Goal: Information Seeking & Learning: Learn about a topic

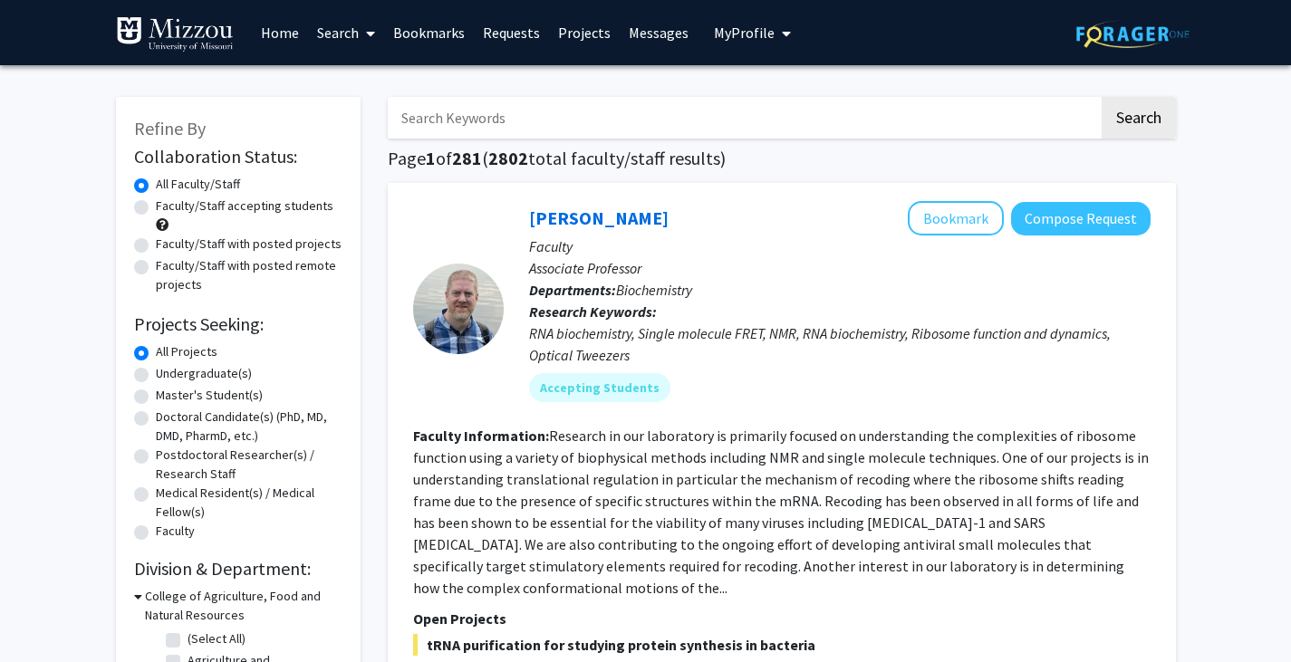
click at [156, 373] on label "Undergraduate(s)" at bounding box center [204, 373] width 96 height 19
click at [156, 373] on input "Undergraduate(s)" at bounding box center [162, 370] width 12 height 12
radio input "true"
click at [156, 207] on label "Faculty/Staff accepting students" at bounding box center [245, 206] width 178 height 19
click at [156, 207] on input "Faculty/Staff accepting students" at bounding box center [162, 203] width 12 height 12
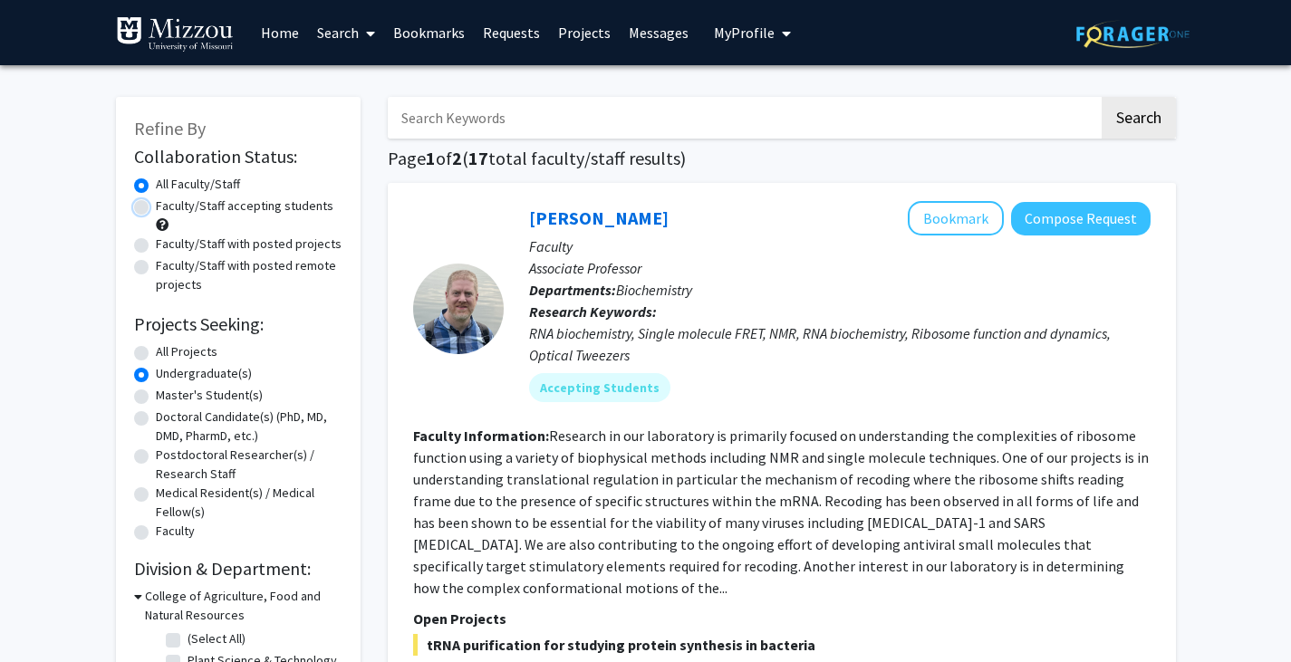
radio input "true"
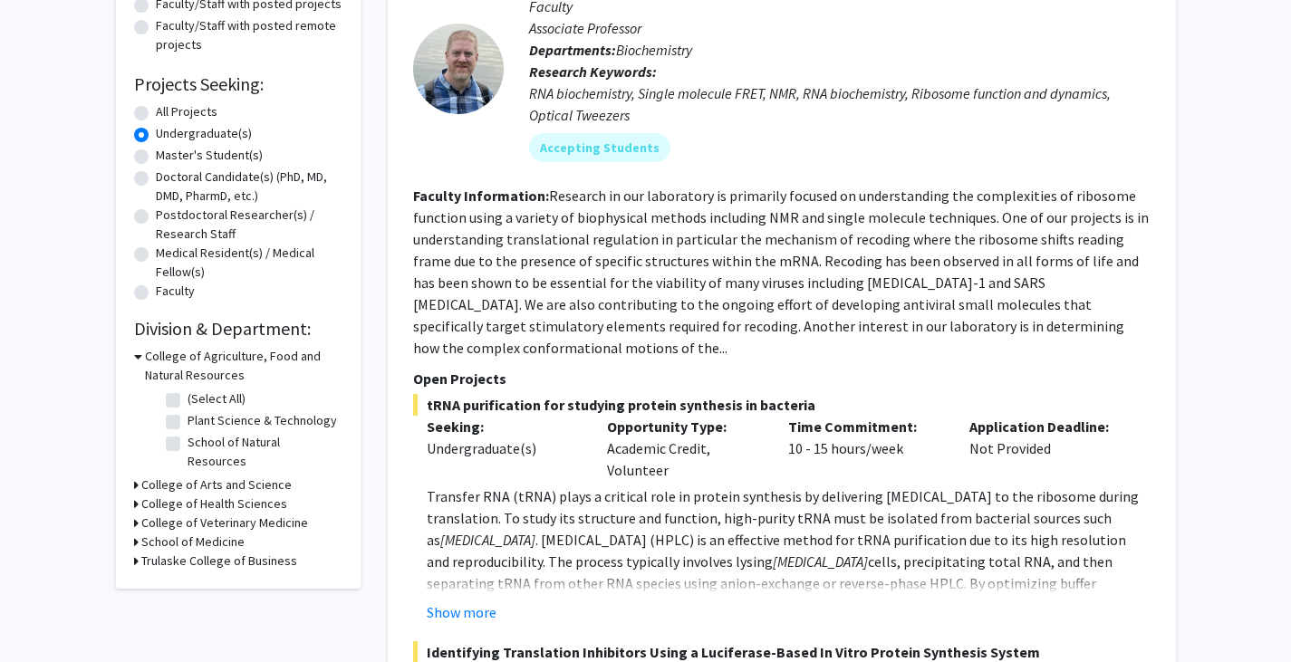
scroll to position [237, 0]
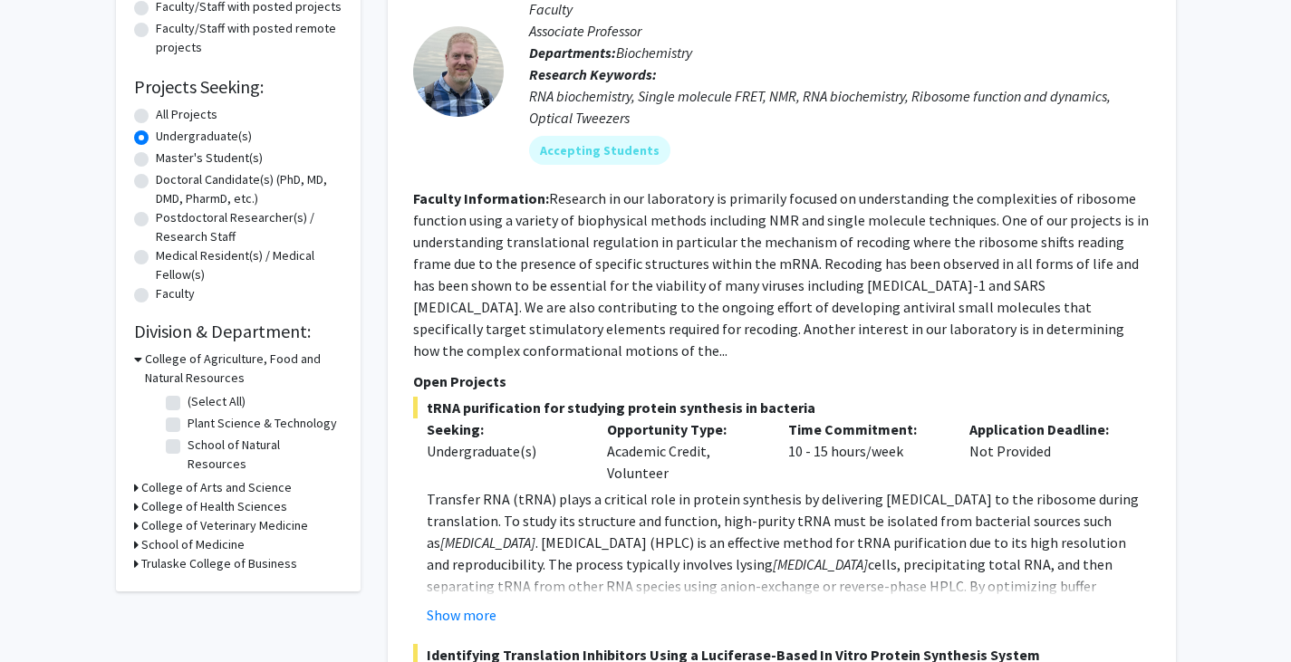
click at [139, 355] on icon at bounding box center [138, 359] width 8 height 19
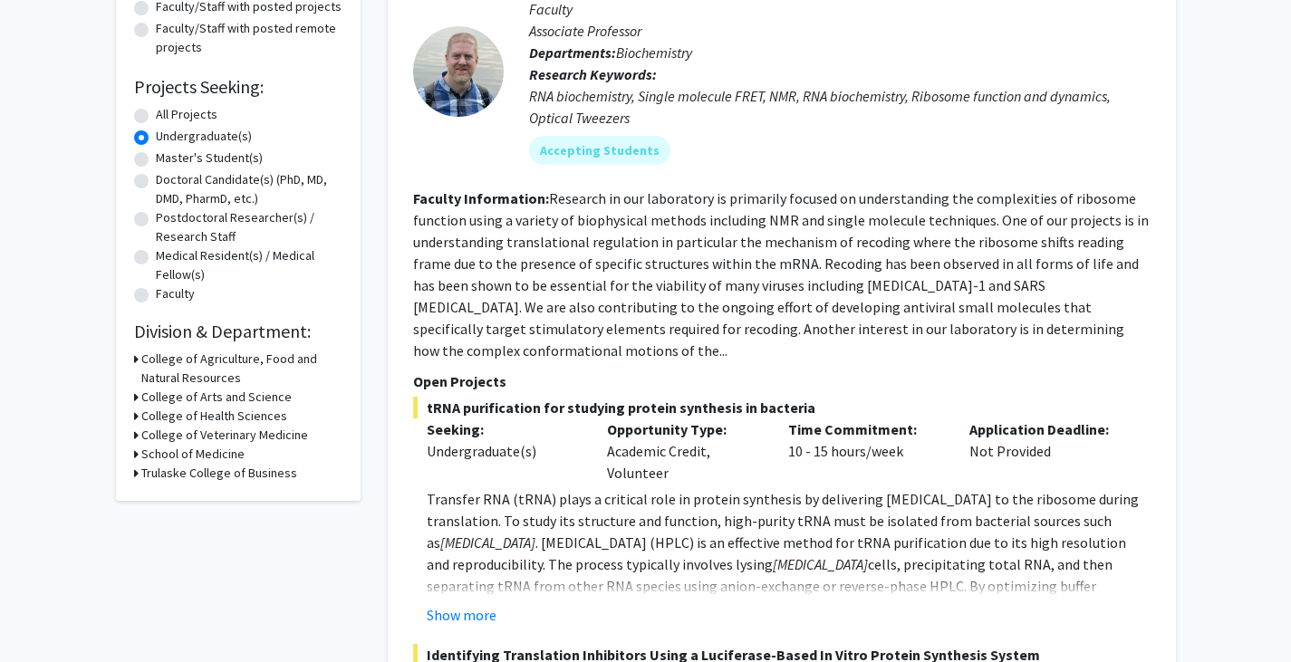
click at [136, 397] on icon at bounding box center [136, 397] width 5 height 19
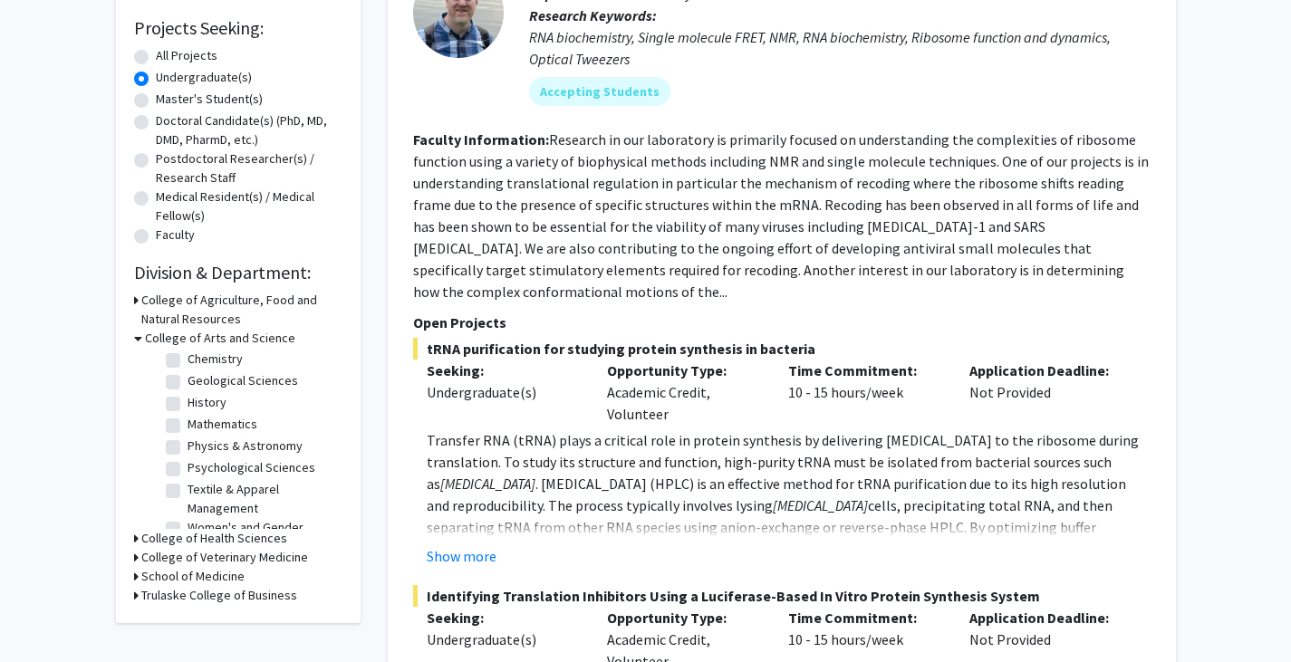
scroll to position [79, 0]
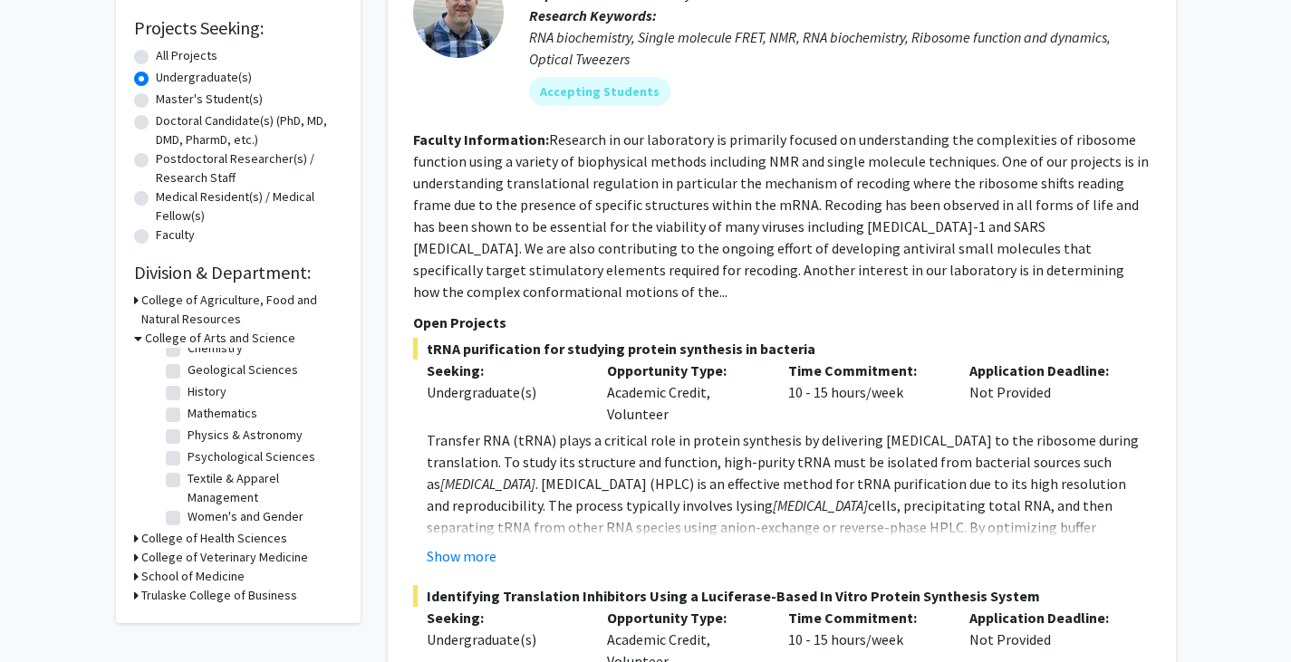
click at [188, 453] on label "Psychological Sciences" at bounding box center [252, 457] width 128 height 19
click at [188, 453] on input "Psychological Sciences" at bounding box center [194, 454] width 12 height 12
checkbox input "true"
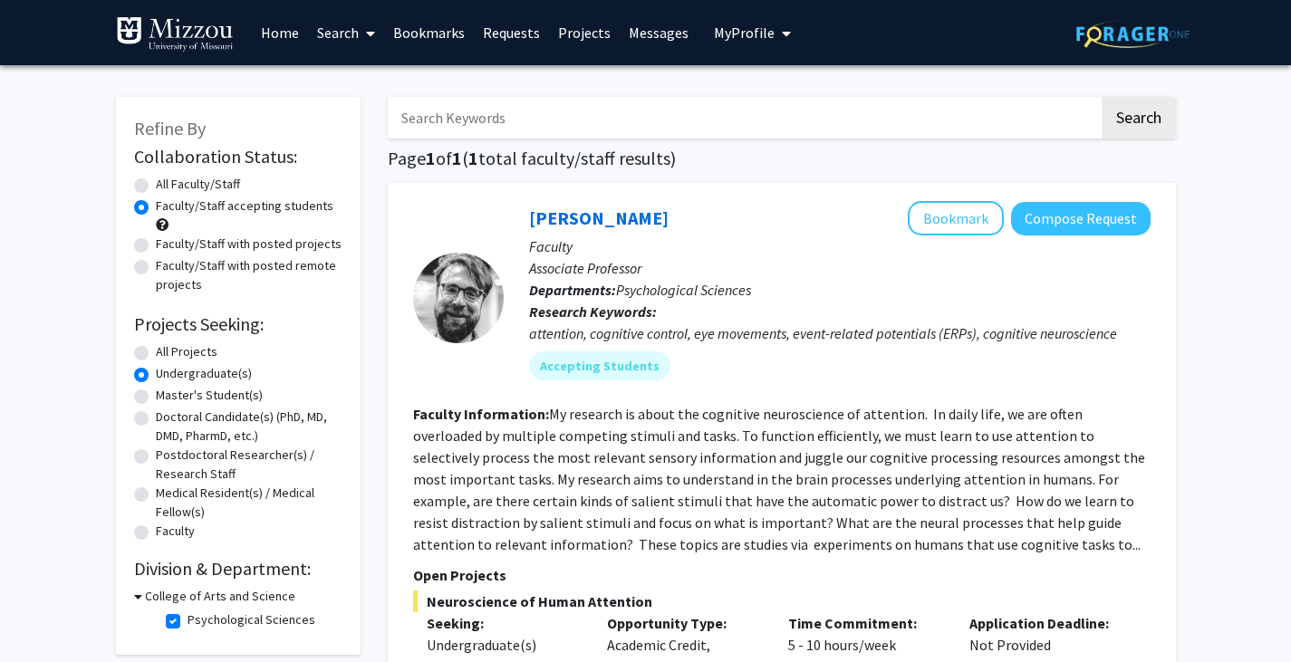
click at [439, 470] on fg-read-more "My research is about the cognitive neuroscience of attention. In daily life, we…" at bounding box center [779, 479] width 732 height 149
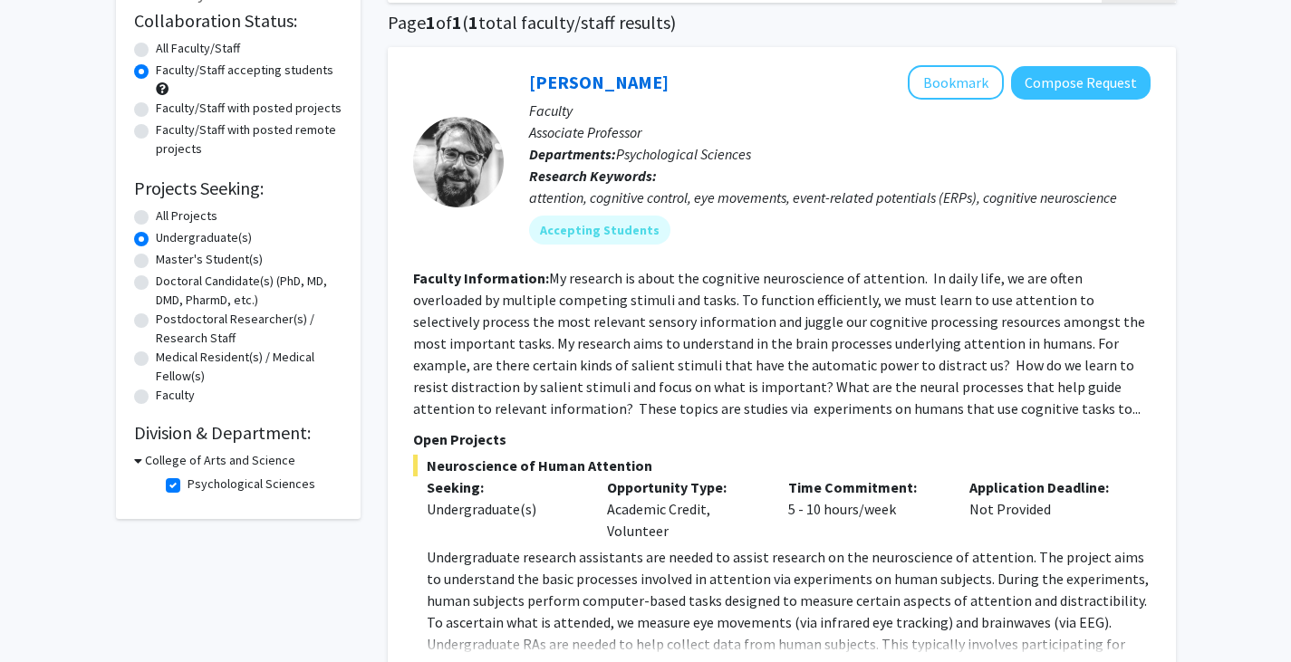
click at [354, 203] on div "Refine By Collaboration Status: Collaboration Status All Faculty/Staff Collabor…" at bounding box center [238, 240] width 245 height 558
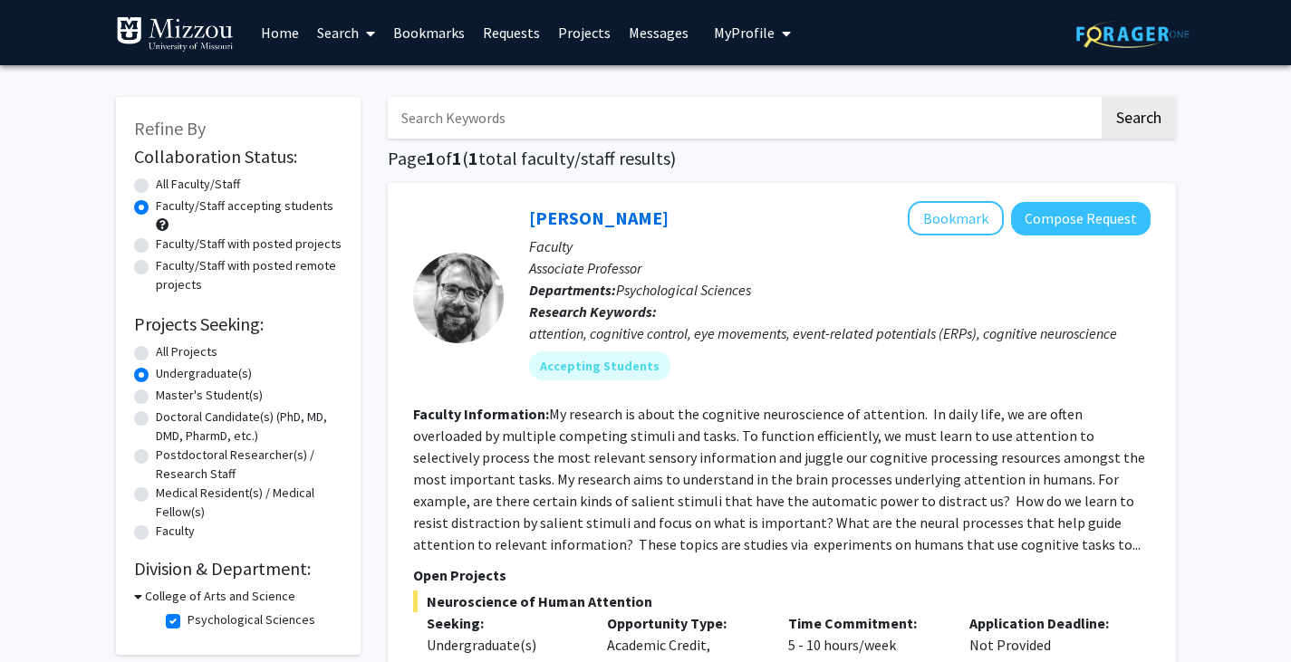
click at [156, 185] on label "All Faculty/Staff" at bounding box center [198, 184] width 84 height 19
click at [156, 185] on input "All Faculty/Staff" at bounding box center [162, 181] width 12 height 12
radio input "true"
click at [335, 43] on link "Search" at bounding box center [346, 32] width 76 height 63
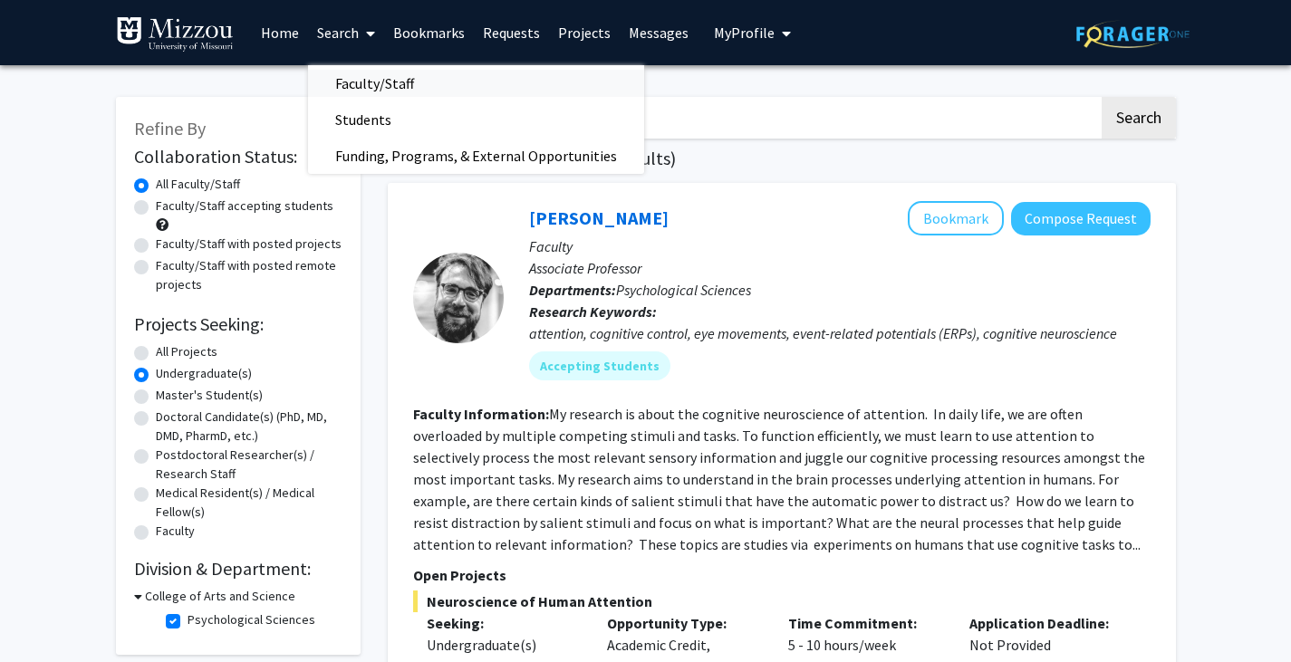
click at [336, 82] on span "Faculty/Staff" at bounding box center [374, 83] width 133 height 36
radio input "true"
checkbox input "false"
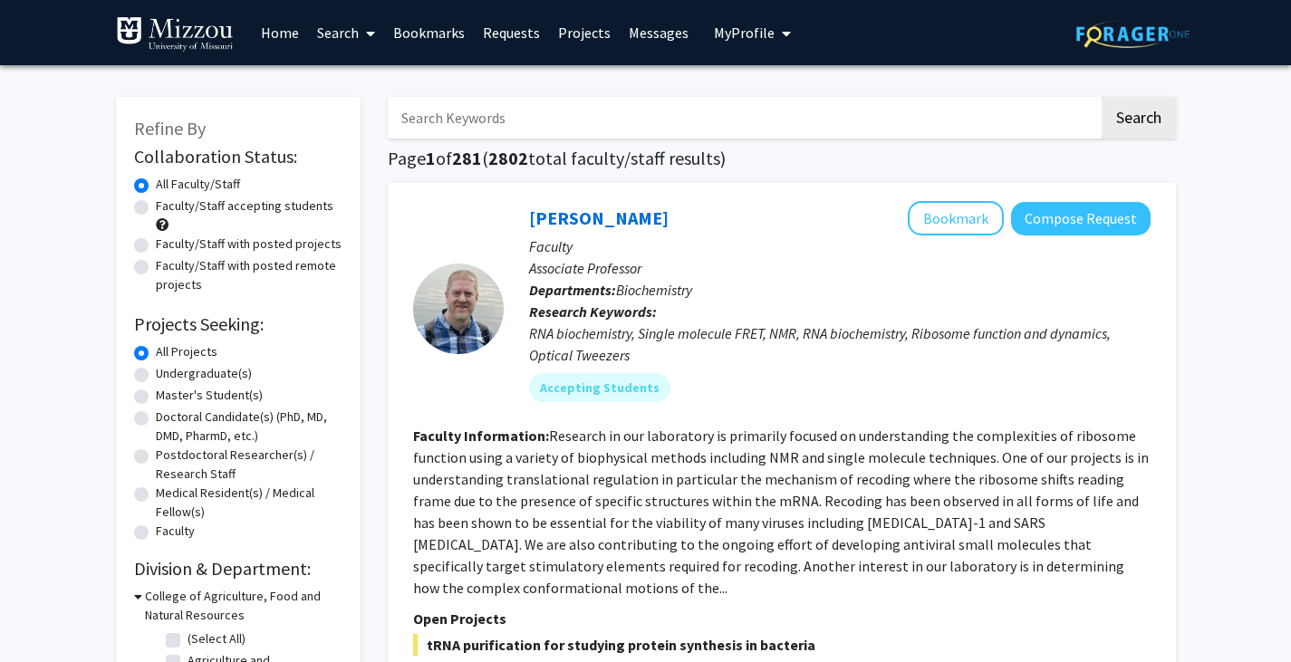
click at [405, 116] on input "Search Keywords" at bounding box center [743, 118] width 711 height 42
type input "[PERSON_NAME]"
click at [1102, 97] on button "Search" at bounding box center [1139, 118] width 74 height 42
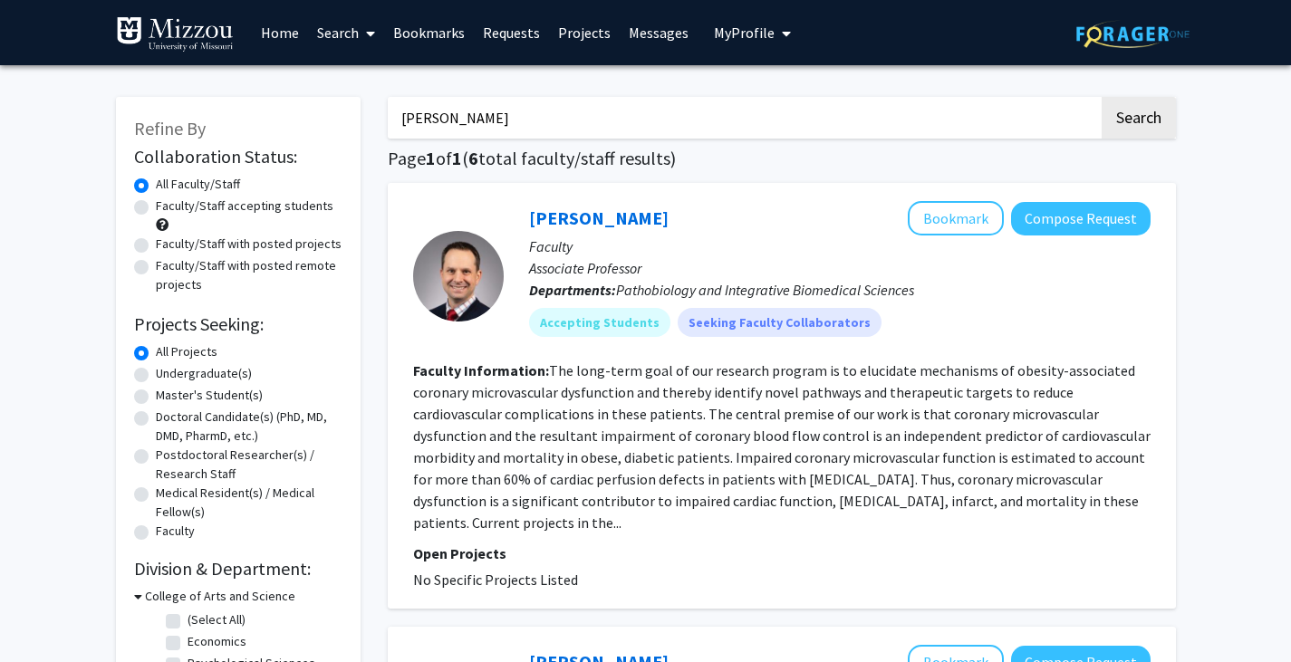
click at [1118, 490] on section "Faculty Information: The long-term goal of our research program is to elucidate…" at bounding box center [782, 447] width 738 height 174
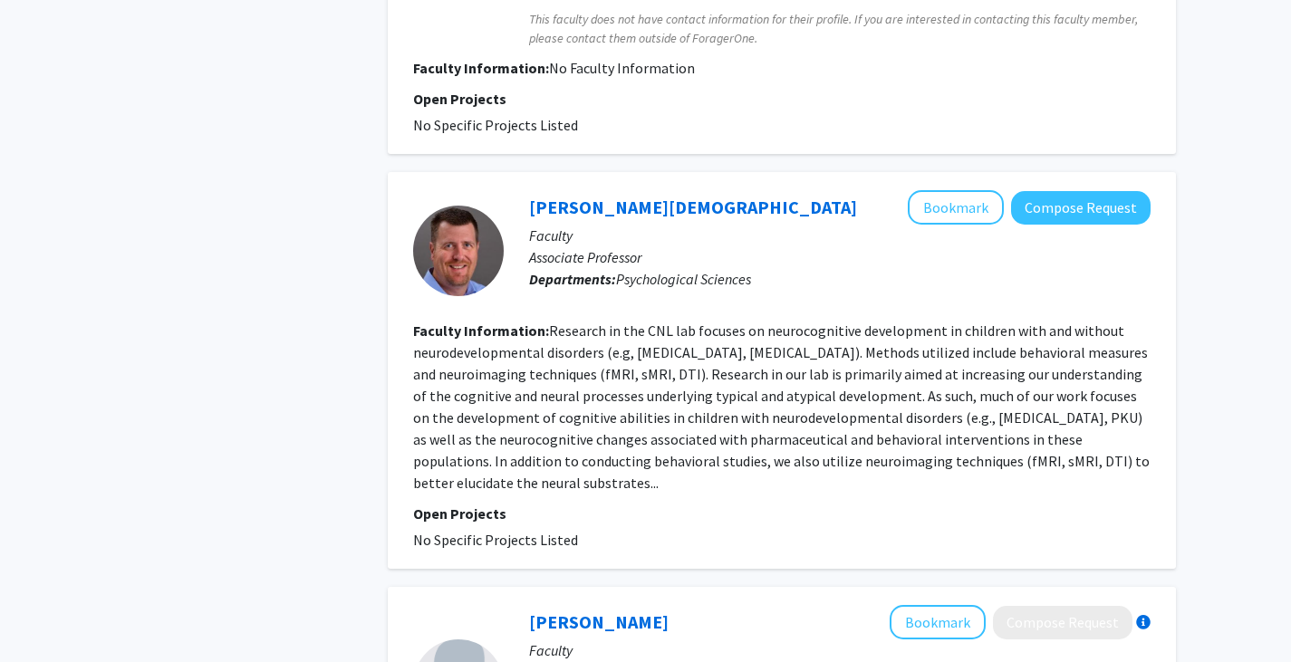
scroll to position [1107, 0]
click at [1118, 377] on fg-read-more "Research in the CNL lab focuses on neurocognitive development in children with …" at bounding box center [781, 406] width 737 height 170
click at [613, 195] on link "[PERSON_NAME][DEMOGRAPHIC_DATA]" at bounding box center [693, 206] width 328 height 23
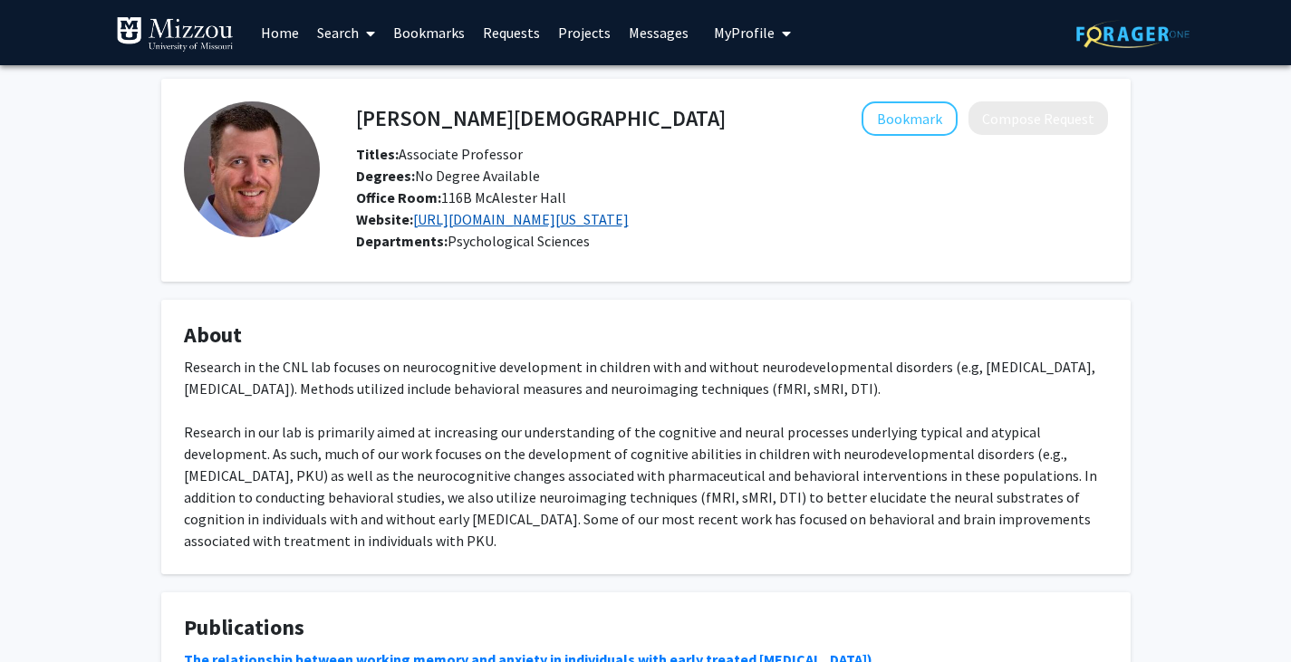
click at [568, 220] on link "[URL][DOMAIN_NAME][US_STATE]" at bounding box center [521, 219] width 216 height 18
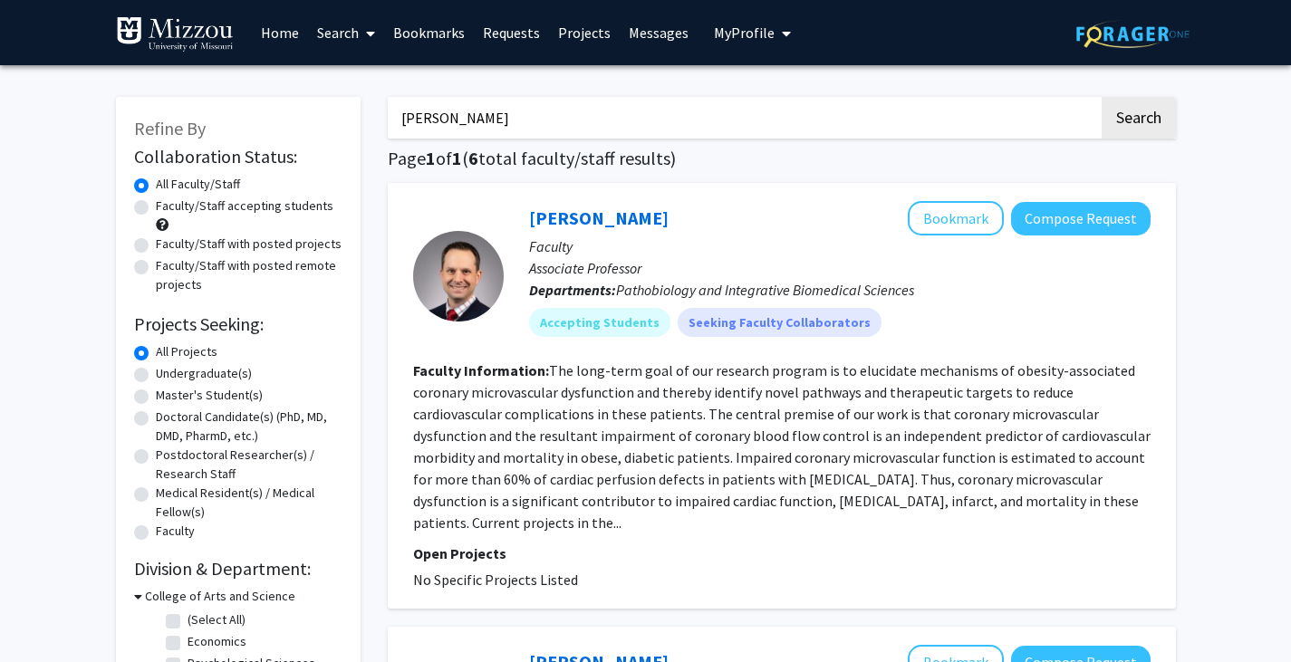
click at [515, 128] on input "[PERSON_NAME]" at bounding box center [743, 118] width 711 height 42
type input "[PERSON_NAME]"
click at [1102, 97] on button "Search" at bounding box center [1139, 118] width 74 height 42
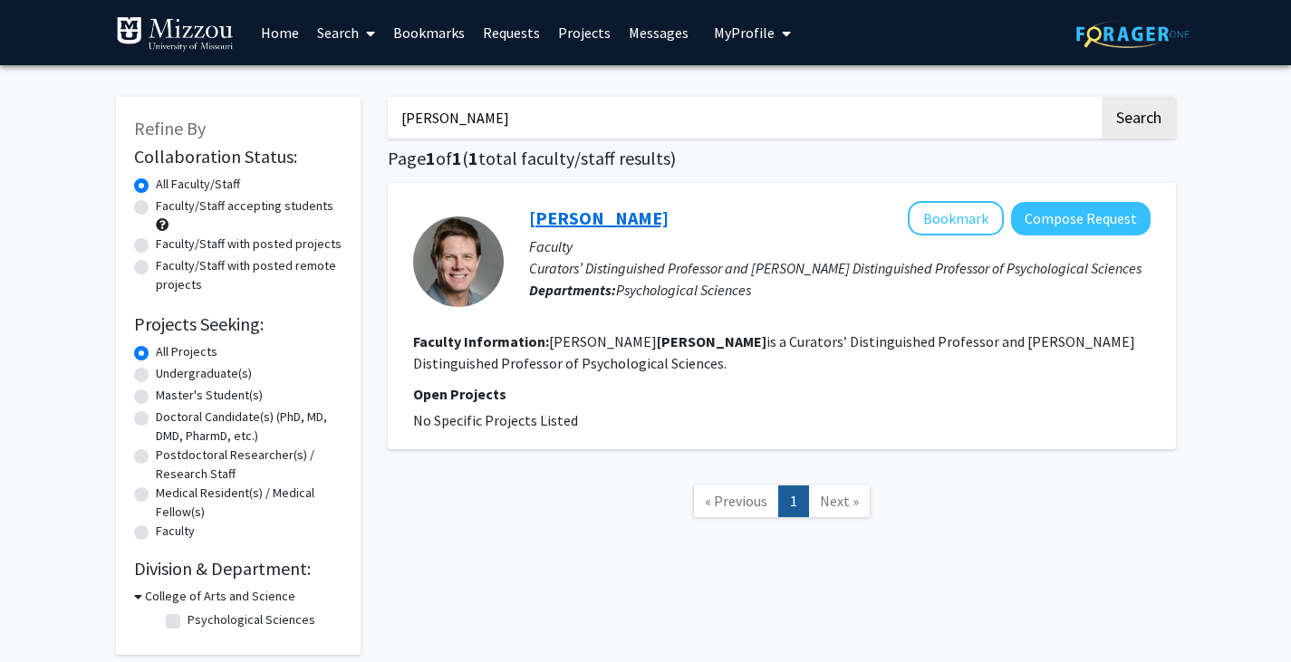
click at [599, 218] on link "[PERSON_NAME]" at bounding box center [599, 218] width 140 height 23
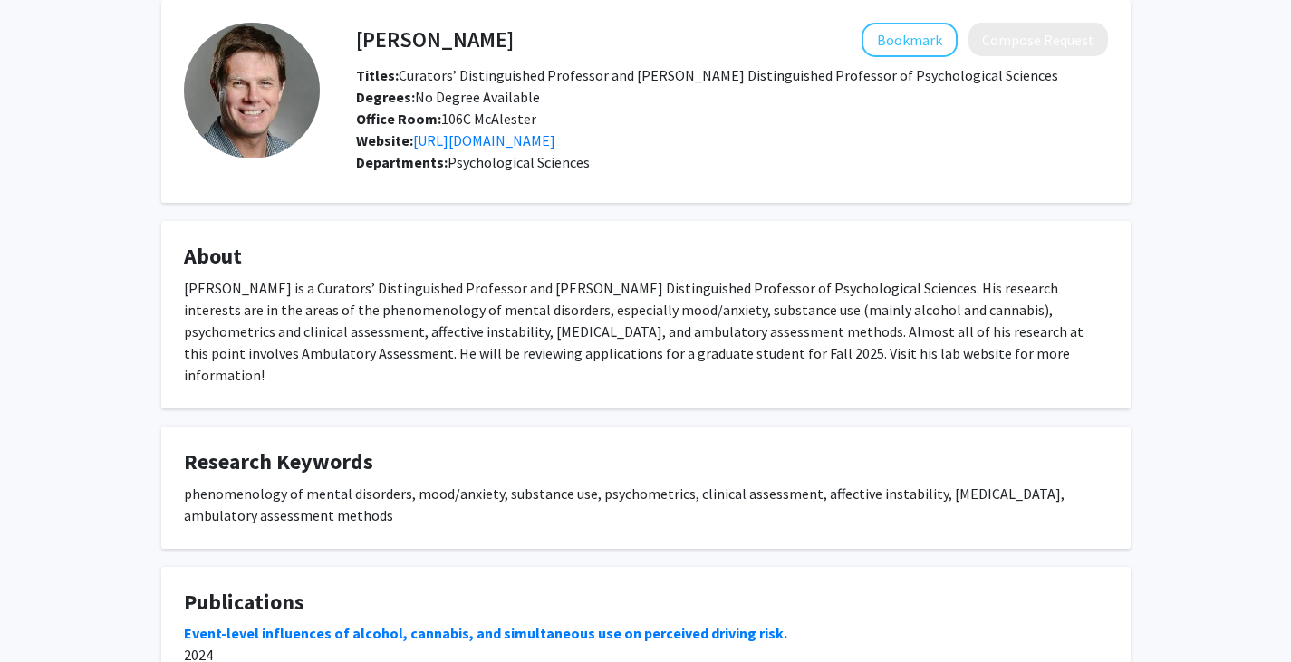
scroll to position [63, 0]
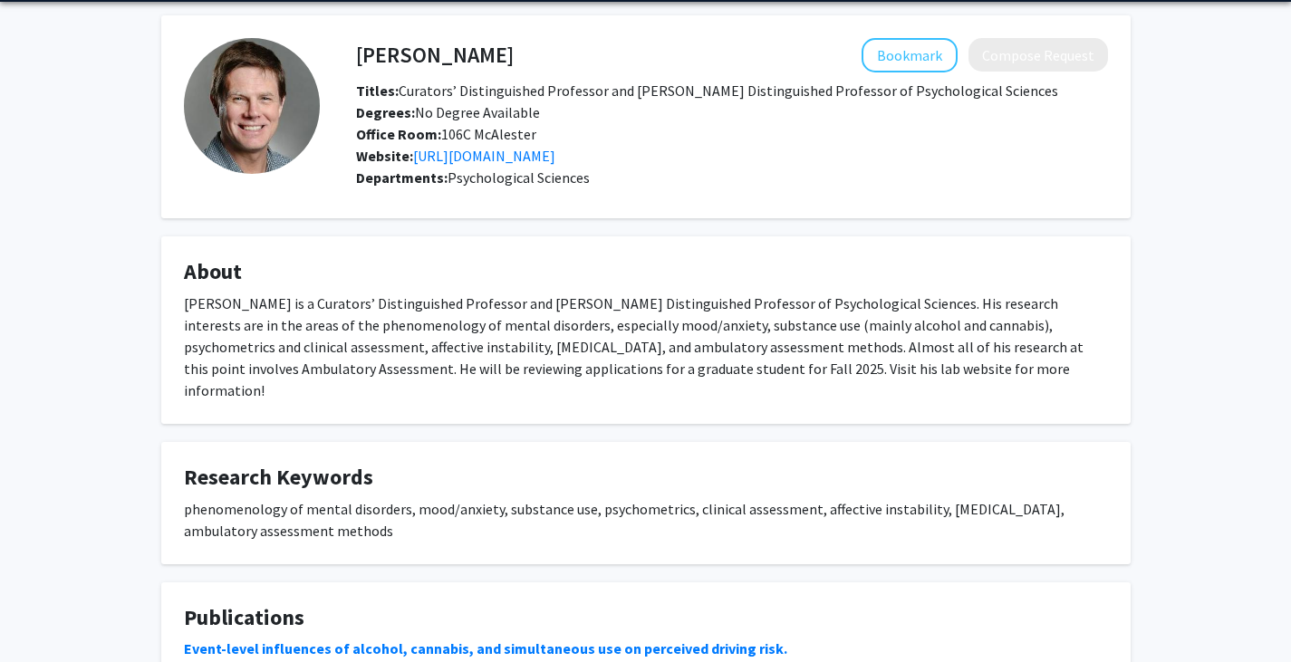
click at [1196, 513] on div "[PERSON_NAME] Bookmark Compose Request Titles: Curators’ Distinguished Professo…" at bounding box center [645, 484] width 1291 height 964
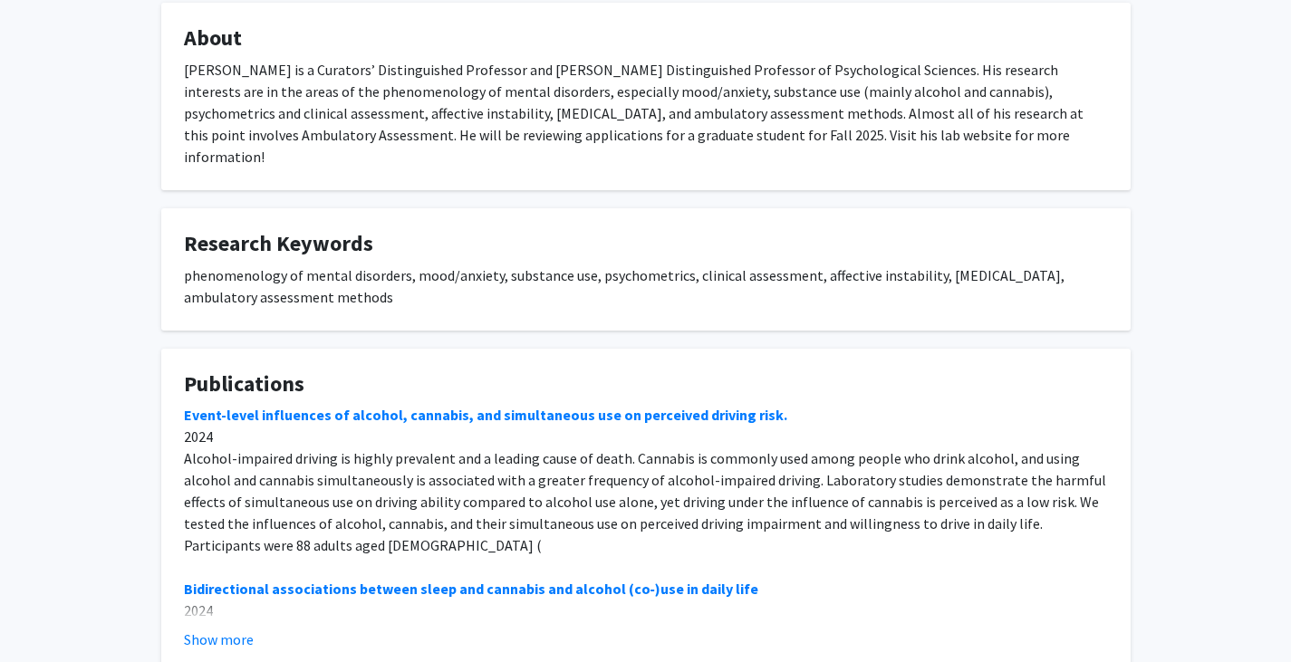
scroll to position [400, 0]
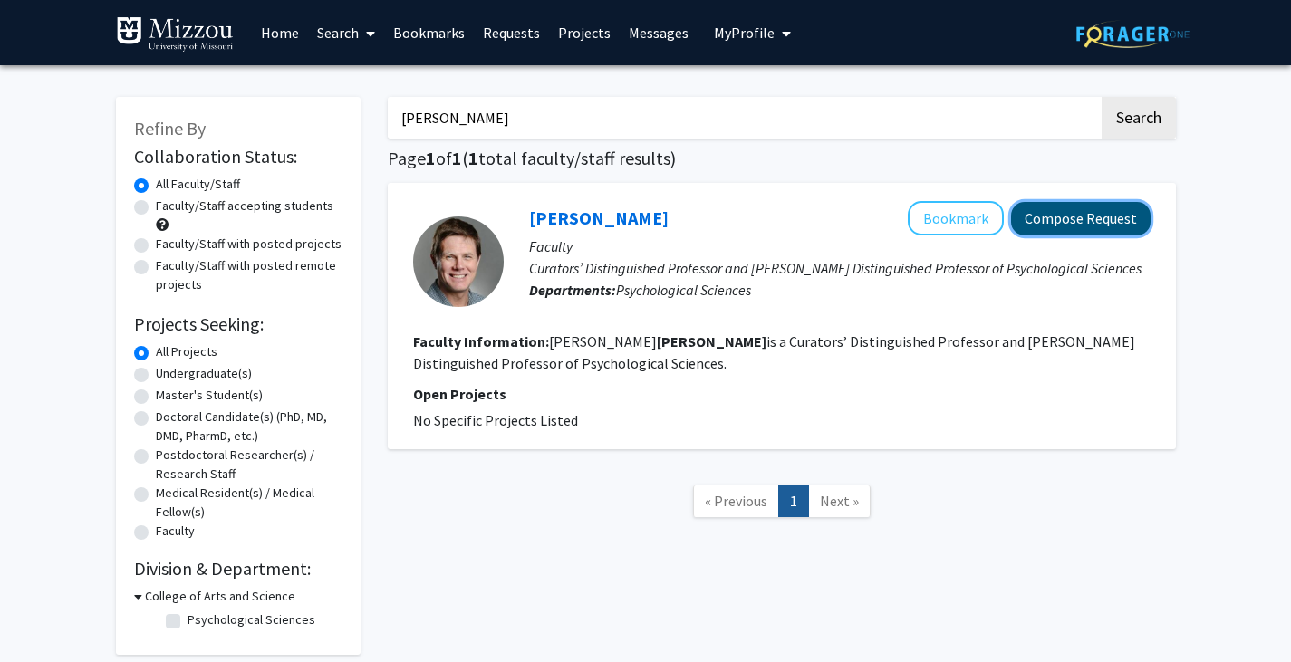
click at [1121, 226] on button "Compose Request" at bounding box center [1081, 219] width 140 height 34
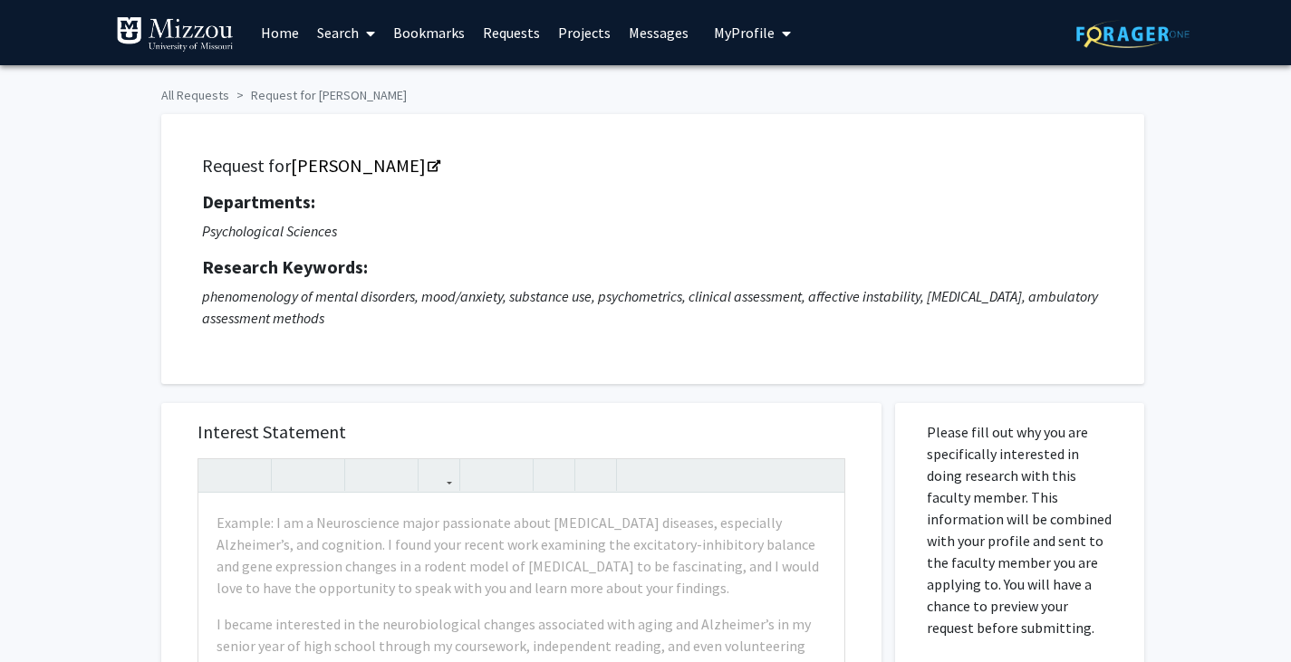
click at [1089, 31] on img at bounding box center [1133, 34] width 113 height 28
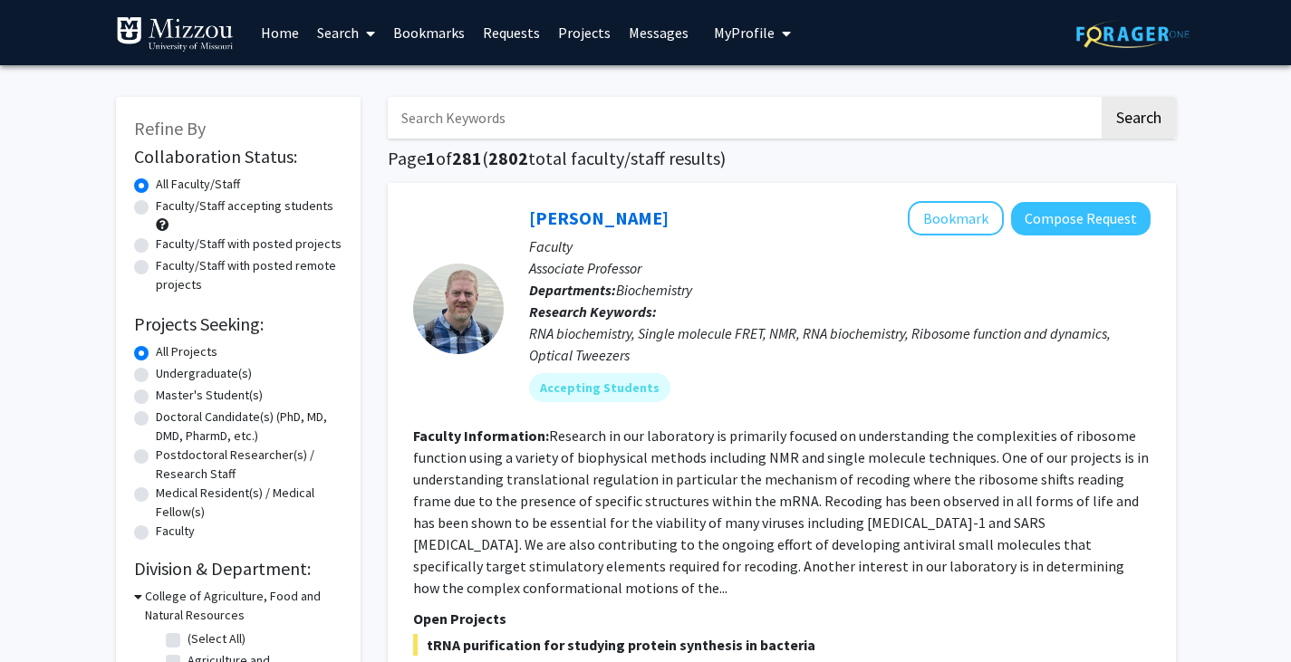
click at [722, 33] on span "My Profile" at bounding box center [744, 33] width 61 height 18
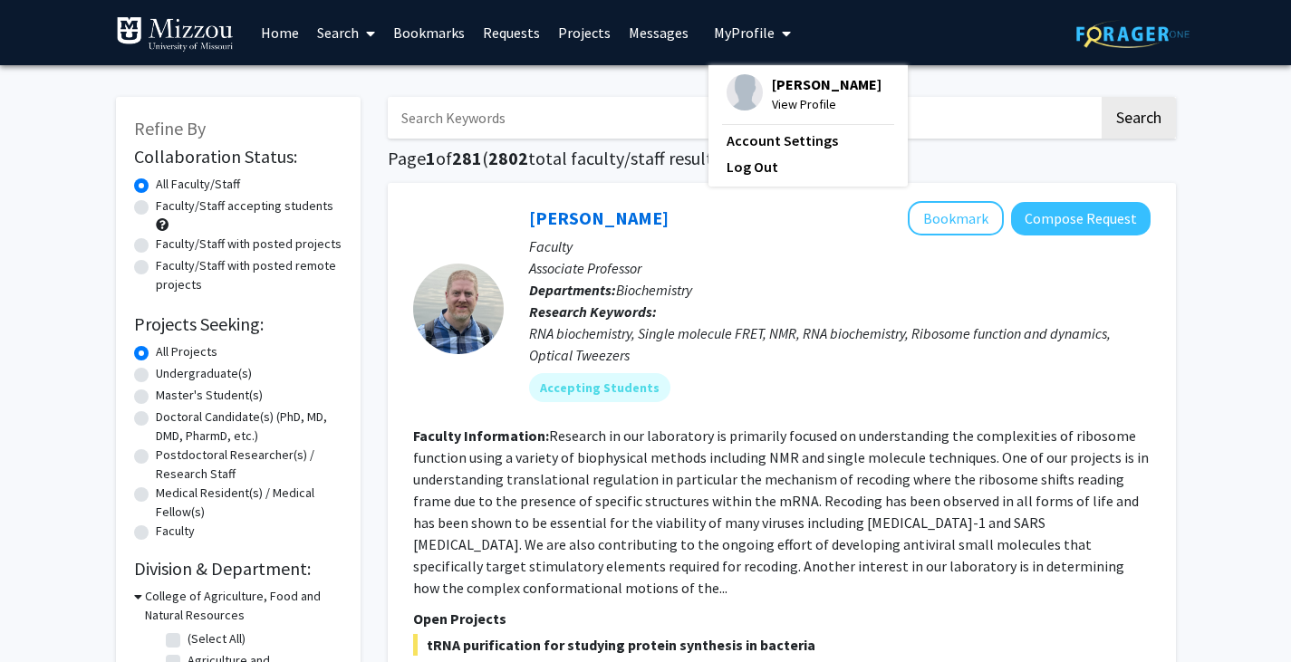
click at [778, 89] on span "[PERSON_NAME]" at bounding box center [827, 84] width 110 height 20
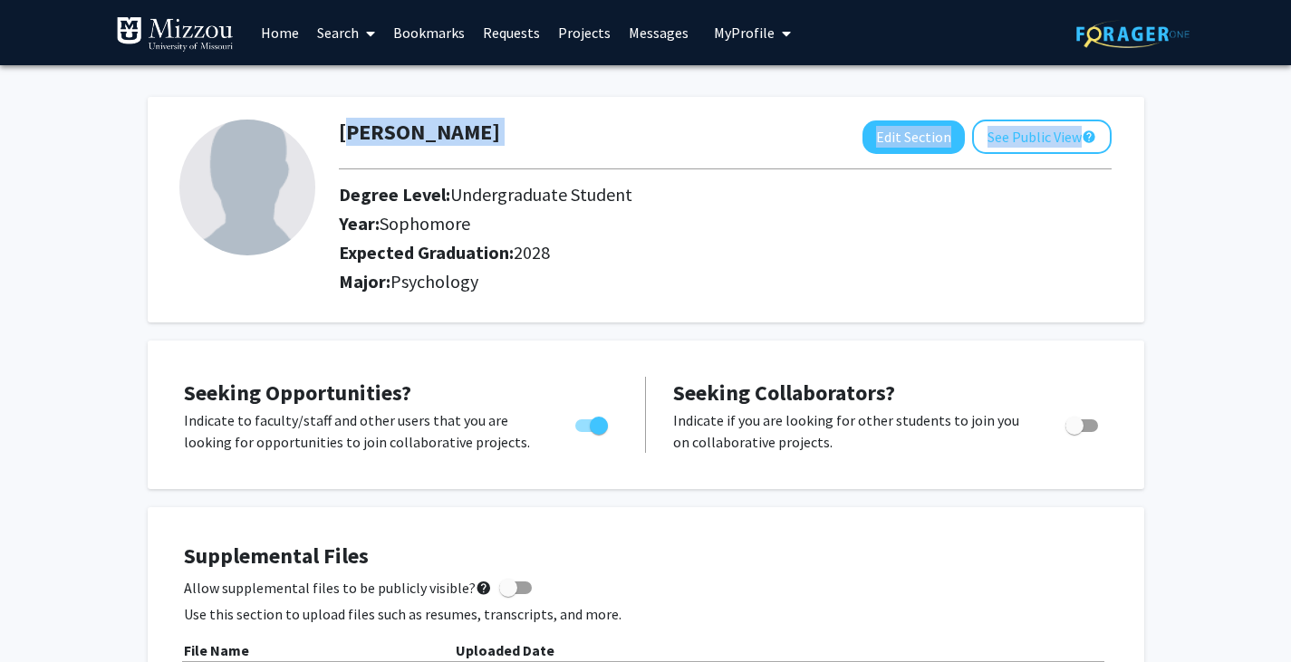
drag, startPoint x: 1290, startPoint y: 124, endPoint x: 1301, endPoint y: 170, distance: 47.7
click at [1291, 170] on html "Skip navigation Home Search Bookmarks Requests Projects Messages My Profile [PE…" at bounding box center [645, 331] width 1291 height 662
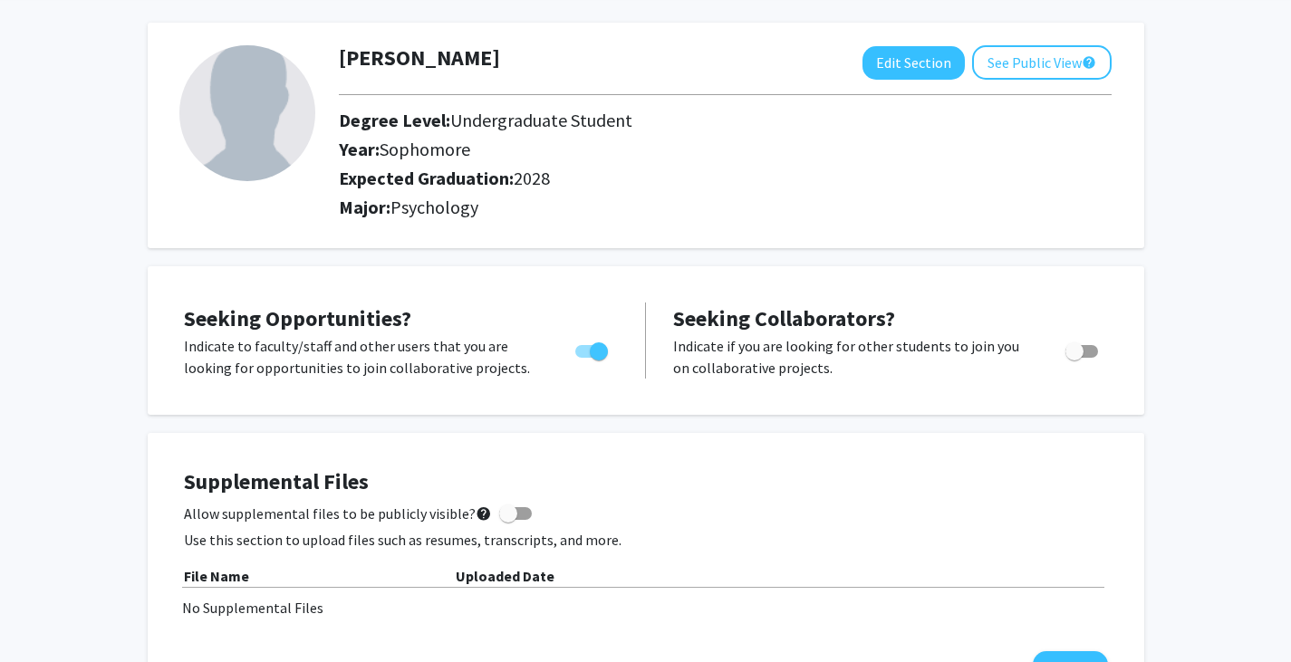
scroll to position [68, 0]
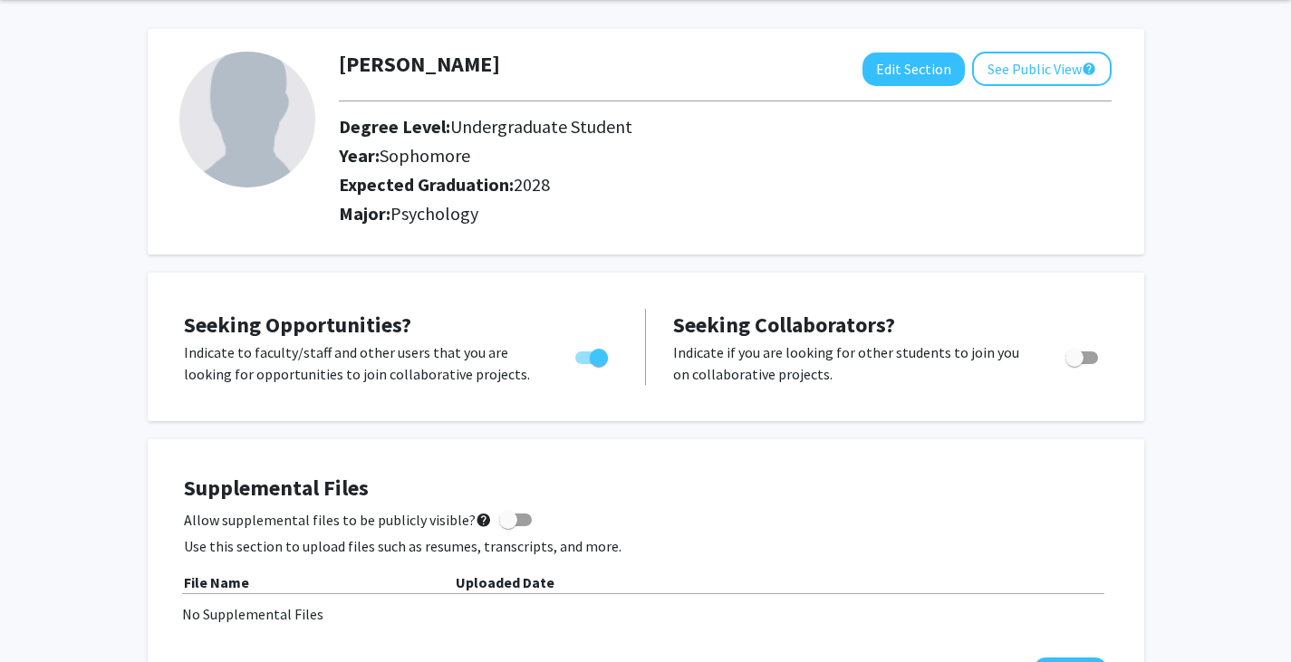
click at [781, 532] on div "Supplemental Files Allow supplemental files to be publicly visible? help Use th…" at bounding box center [646, 584] width 924 height 216
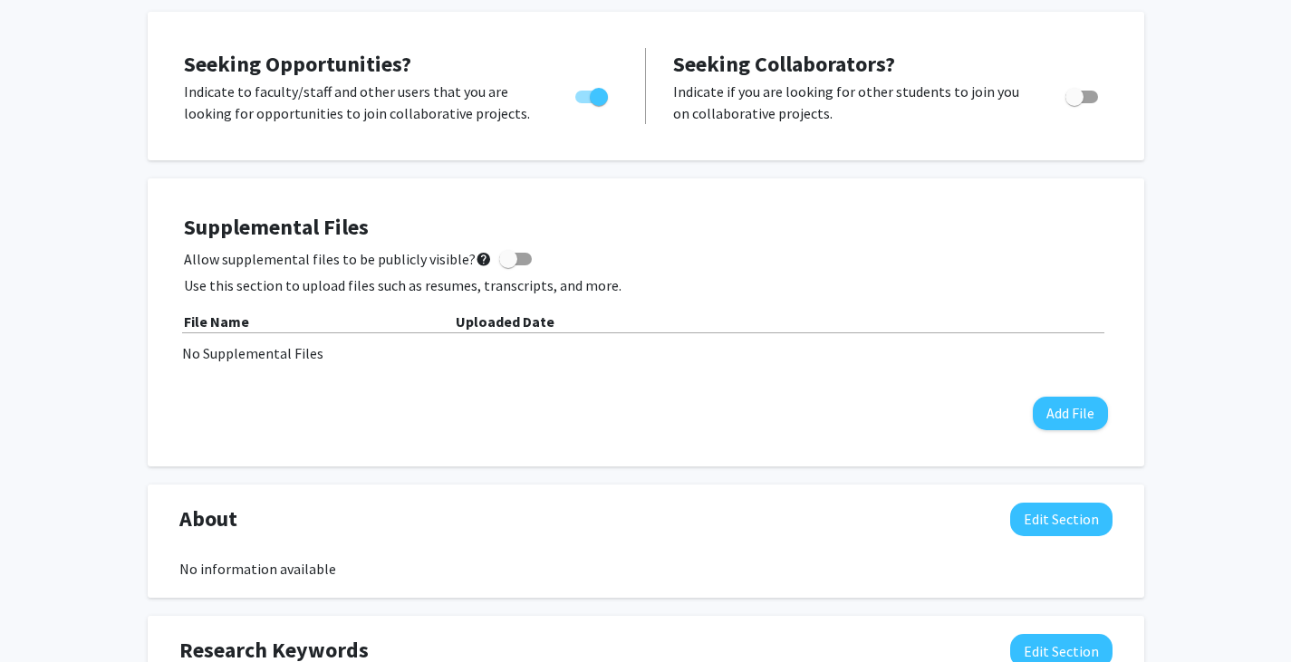
scroll to position [0, 0]
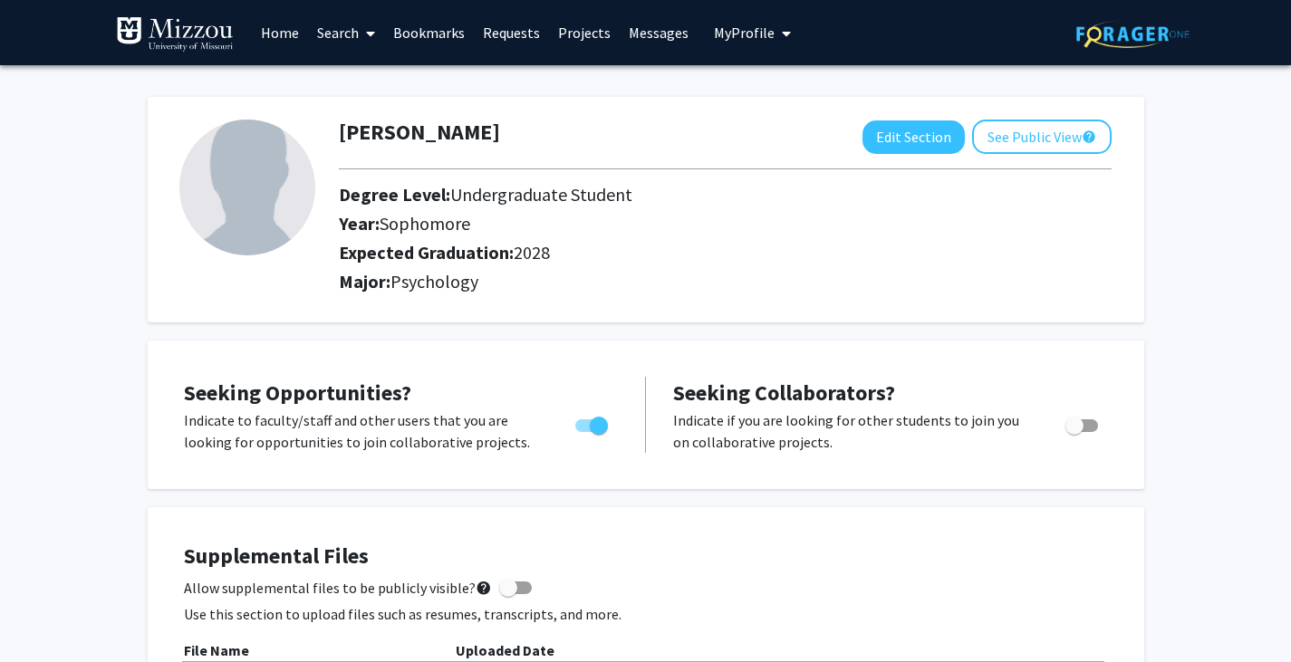
click at [354, 42] on link "Search" at bounding box center [346, 32] width 76 height 63
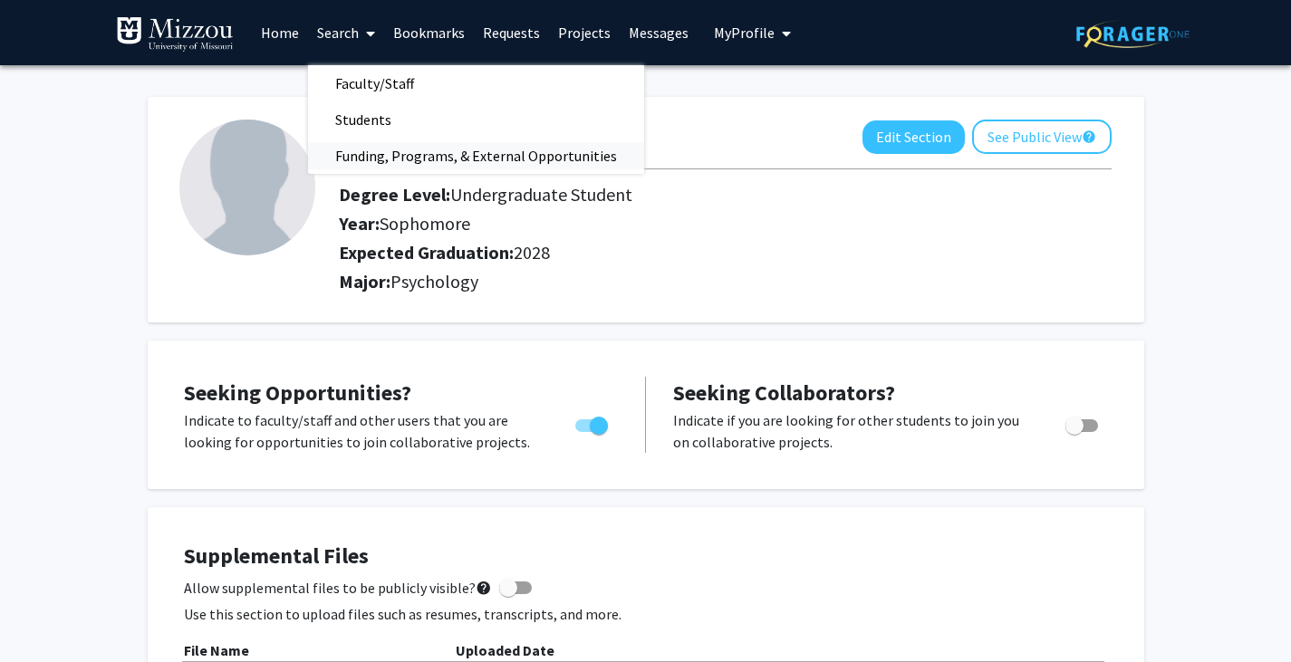
click at [364, 151] on span "Funding, Programs, & External Opportunities" at bounding box center [476, 156] width 336 height 36
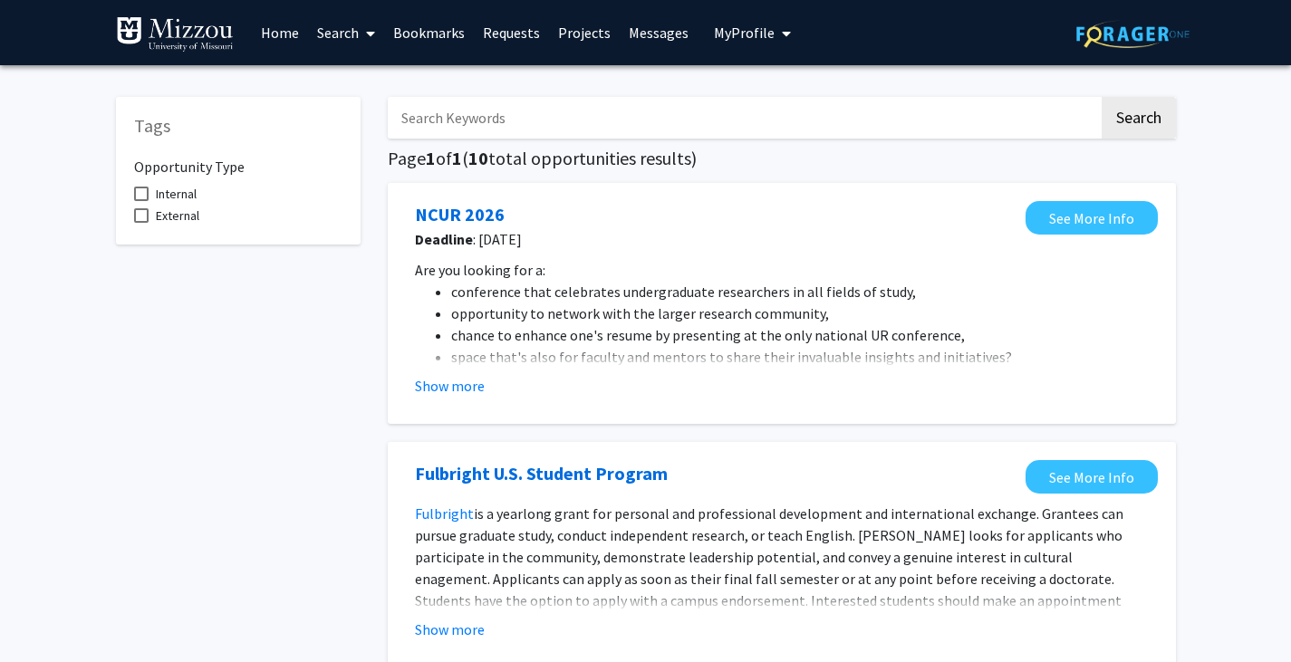
click at [379, 27] on link "Search" at bounding box center [346, 32] width 76 height 63
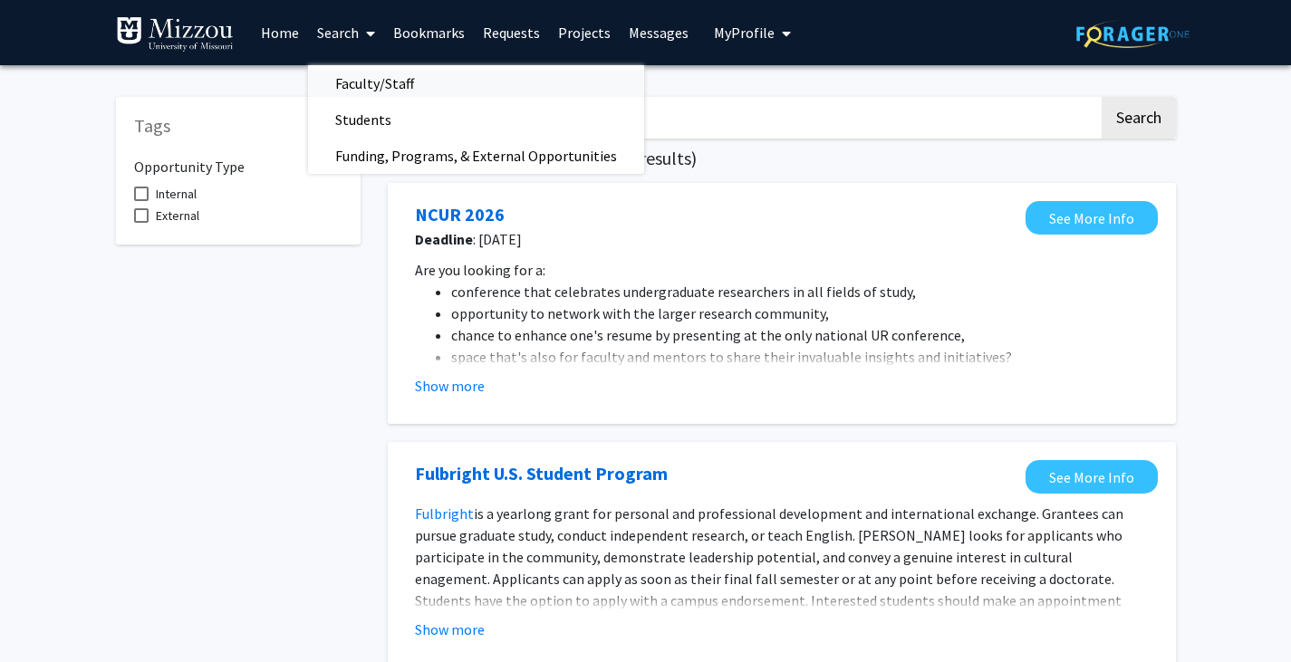
click at [372, 73] on span "Faculty/Staff" at bounding box center [374, 83] width 133 height 36
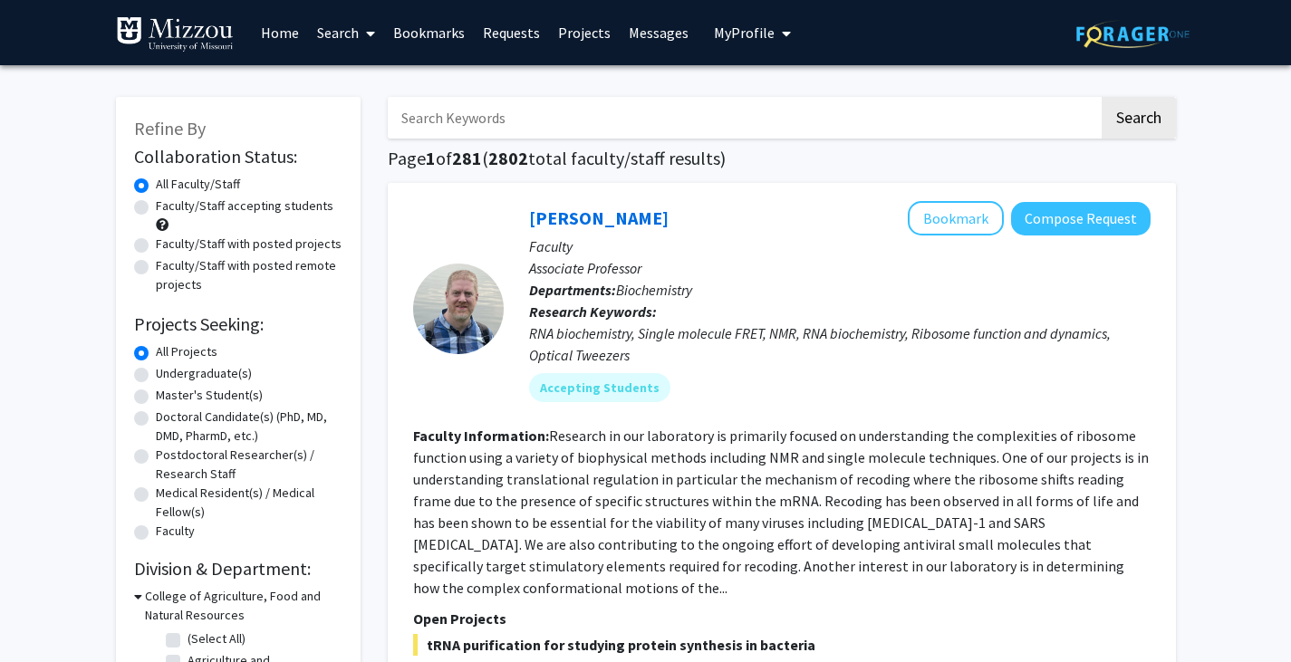
click at [476, 131] on input "Search Keywords" at bounding box center [743, 118] width 711 height 42
click at [1102, 97] on button "Search" at bounding box center [1139, 118] width 74 height 42
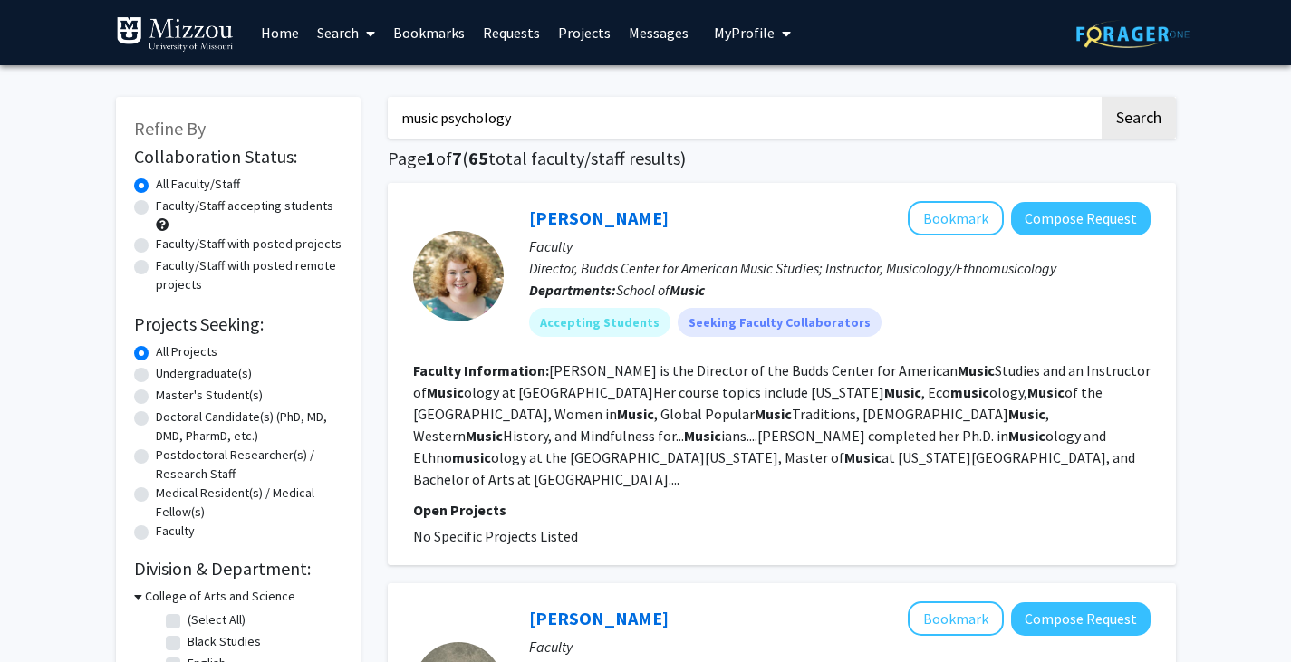
click at [1102, 97] on button "Search" at bounding box center [1139, 118] width 74 height 42
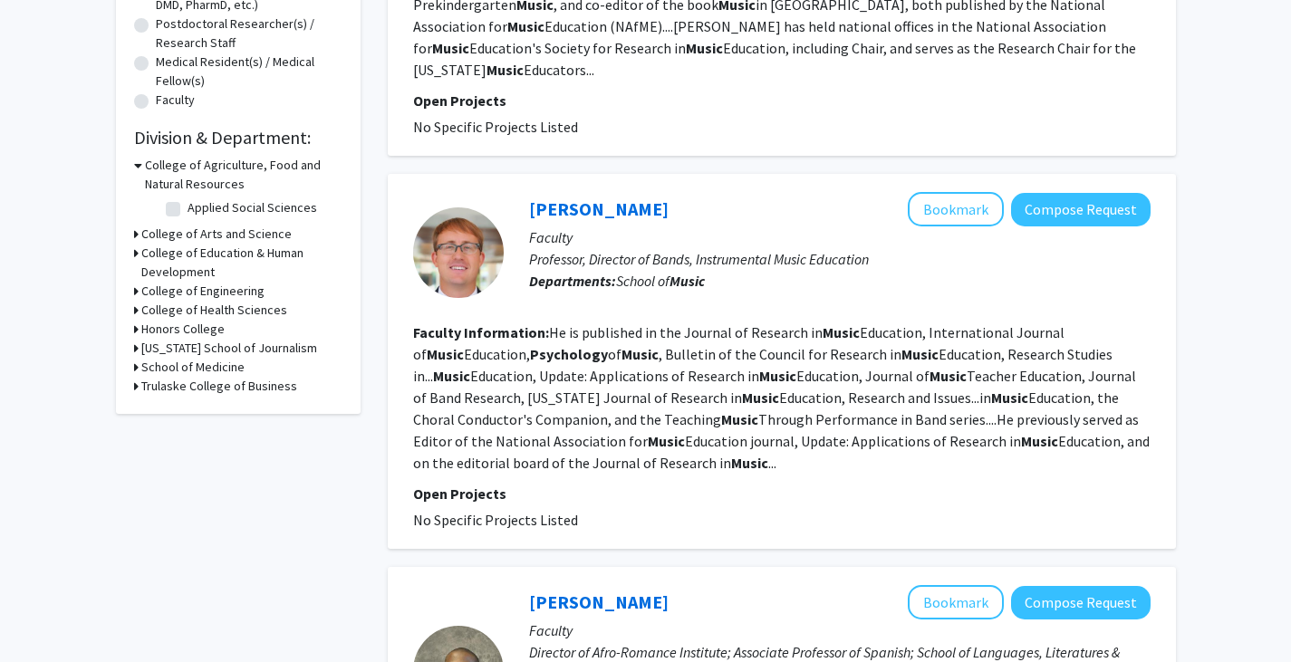
scroll to position [449, 0]
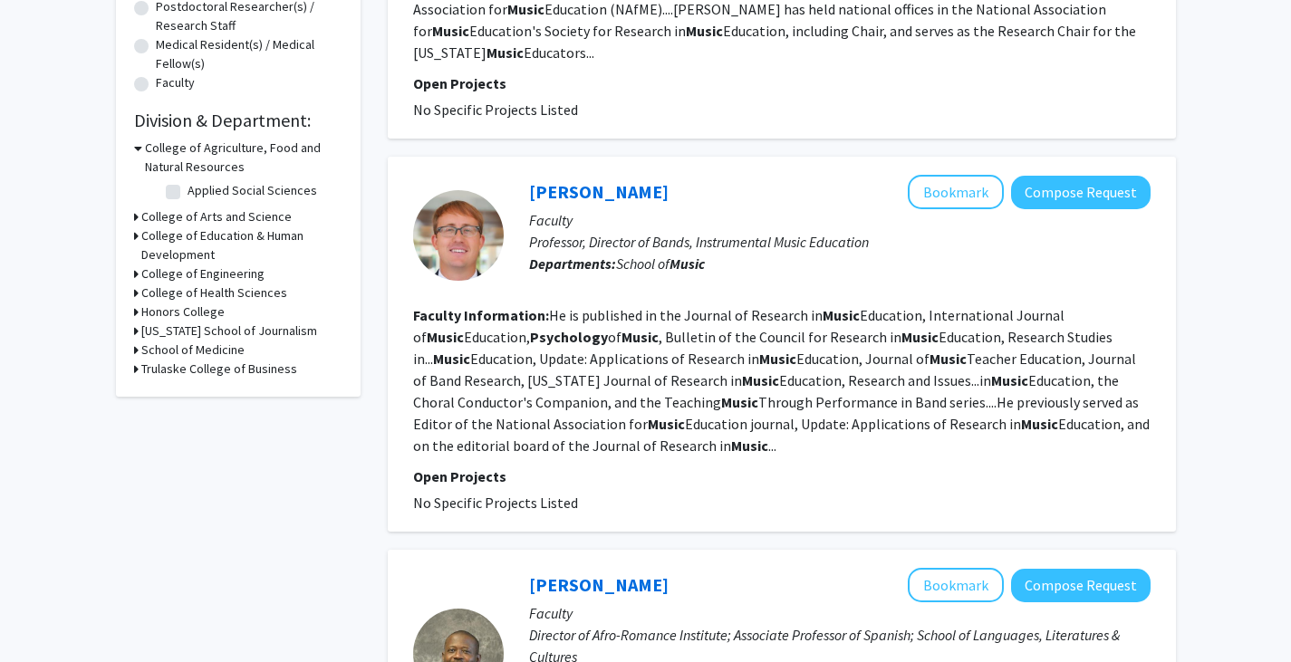
click at [1127, 492] on fg-project-list "No Specific Projects Listed" at bounding box center [782, 503] width 738 height 22
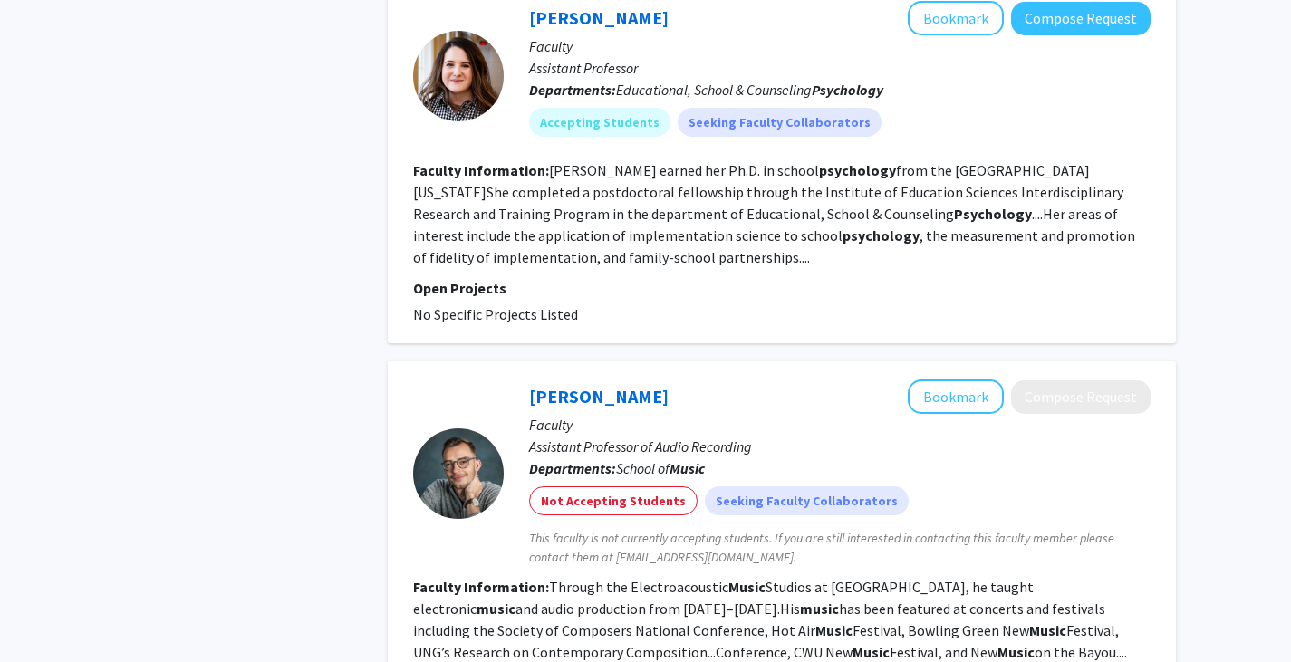
scroll to position [3283, 0]
click at [1126, 575] on section "Faculty Information: Through the Electroacoustic Music Studios at [GEOGRAPHIC_D…" at bounding box center [782, 651] width 738 height 152
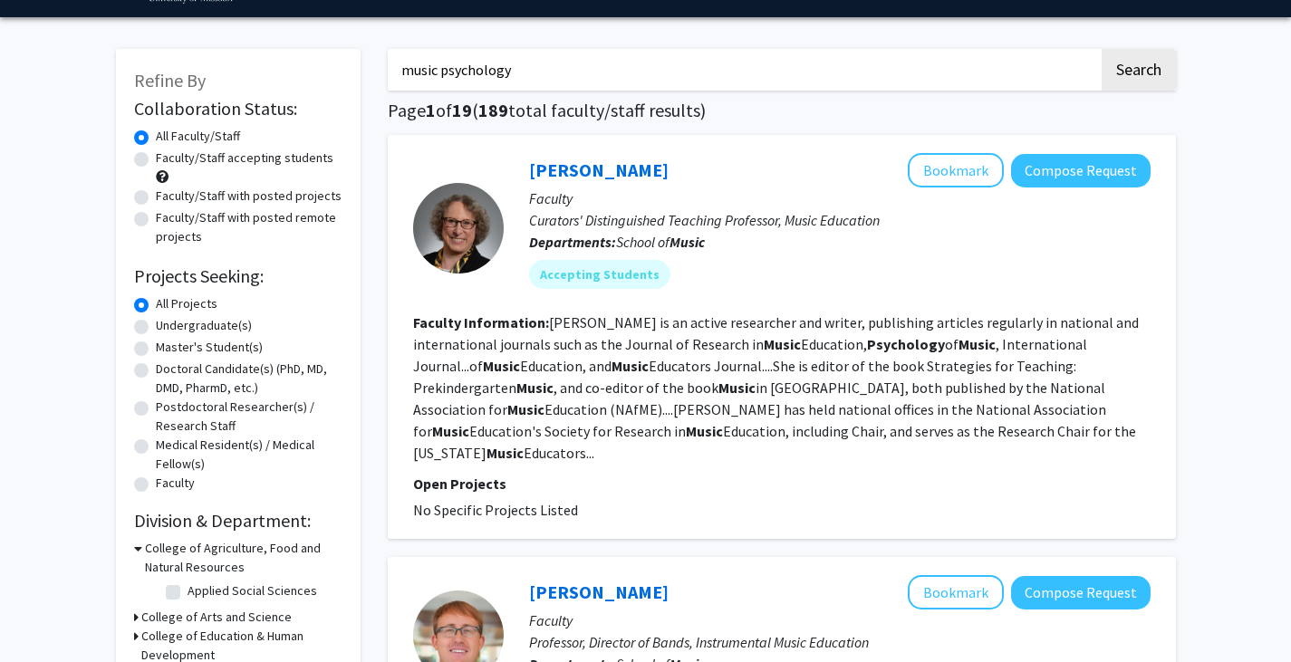
scroll to position [0, 0]
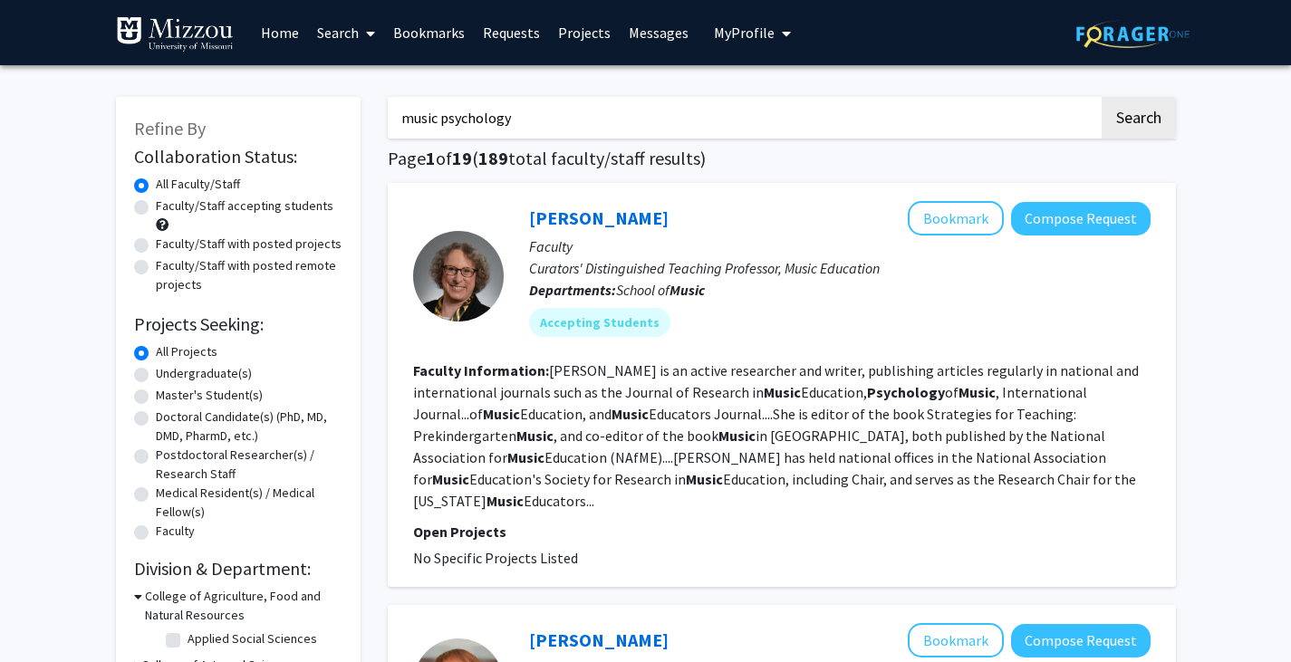
click at [622, 127] on input "music psychology" at bounding box center [743, 118] width 711 height 42
type input "[MEDICAL_DATA]"
click at [1102, 97] on button "Search" at bounding box center [1139, 118] width 74 height 42
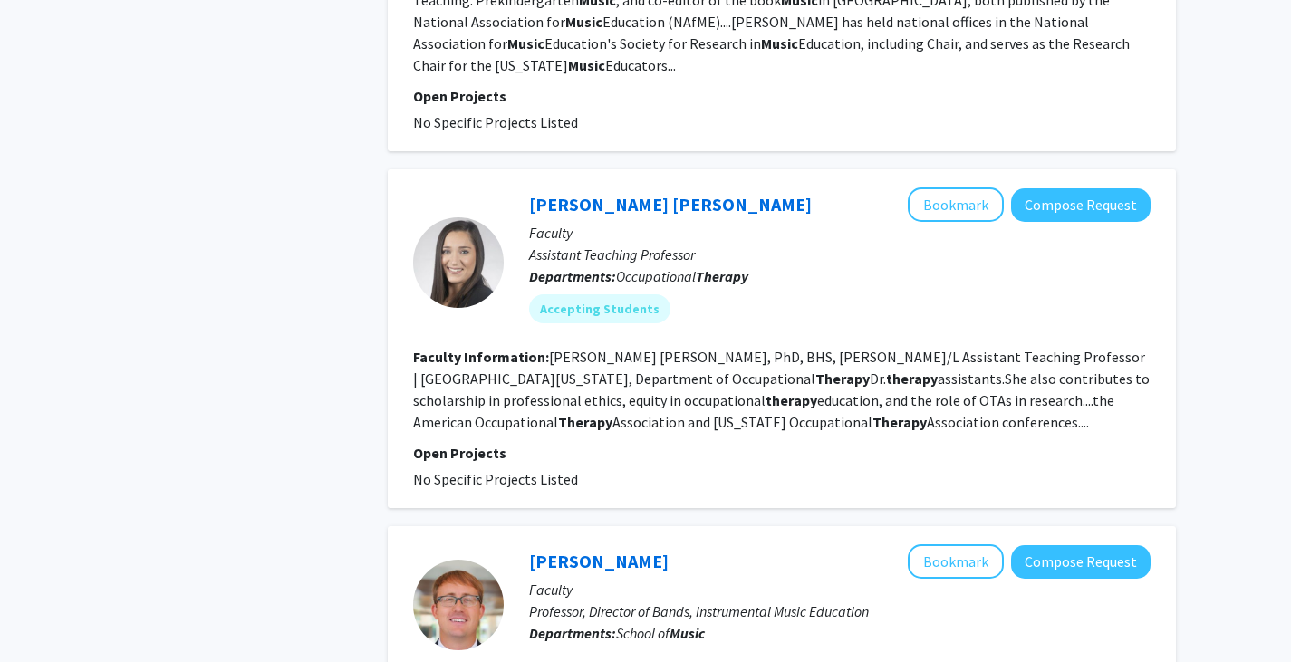
scroll to position [2730, 0]
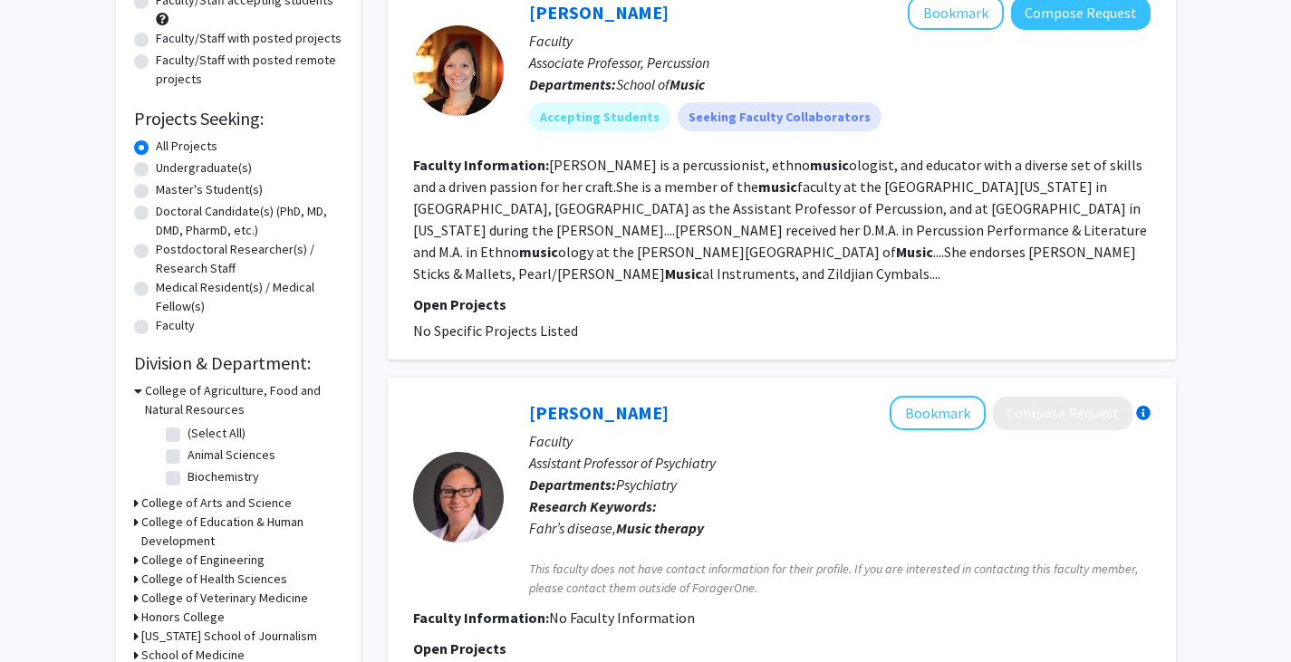
scroll to position [0, 0]
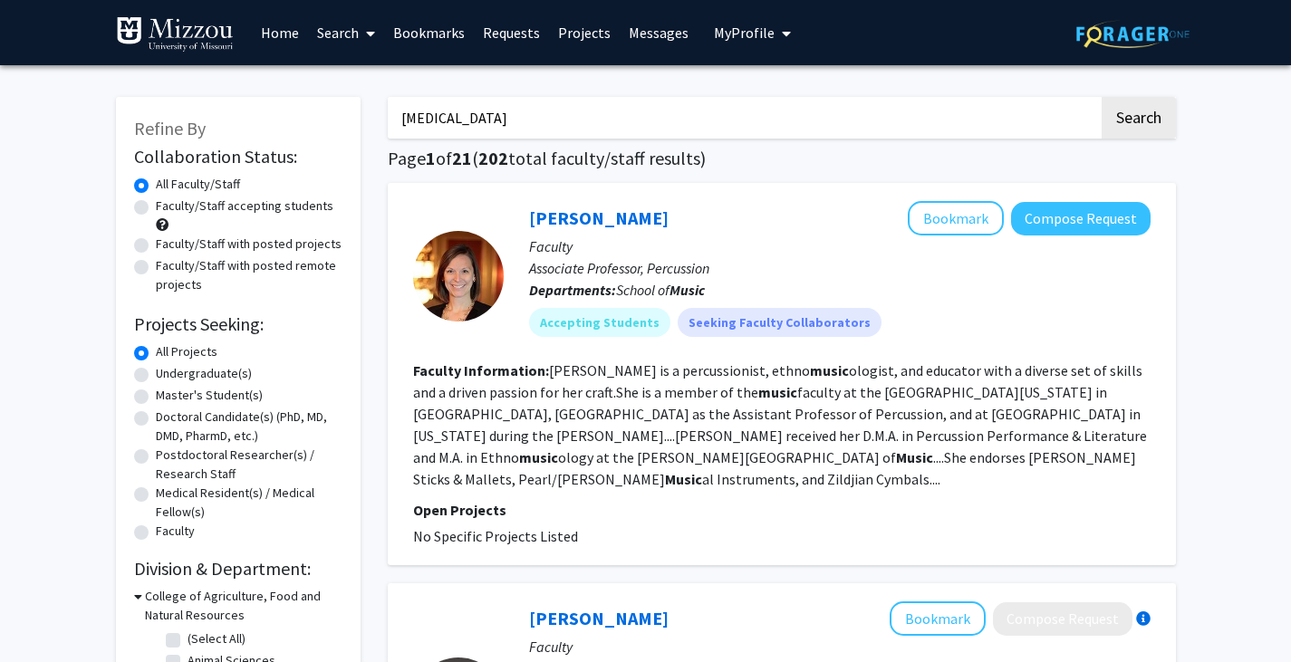
drag, startPoint x: 620, startPoint y: 106, endPoint x: 342, endPoint y: 117, distance: 278.4
type input "psychology"
click at [1102, 97] on button "Search" at bounding box center [1139, 118] width 74 height 42
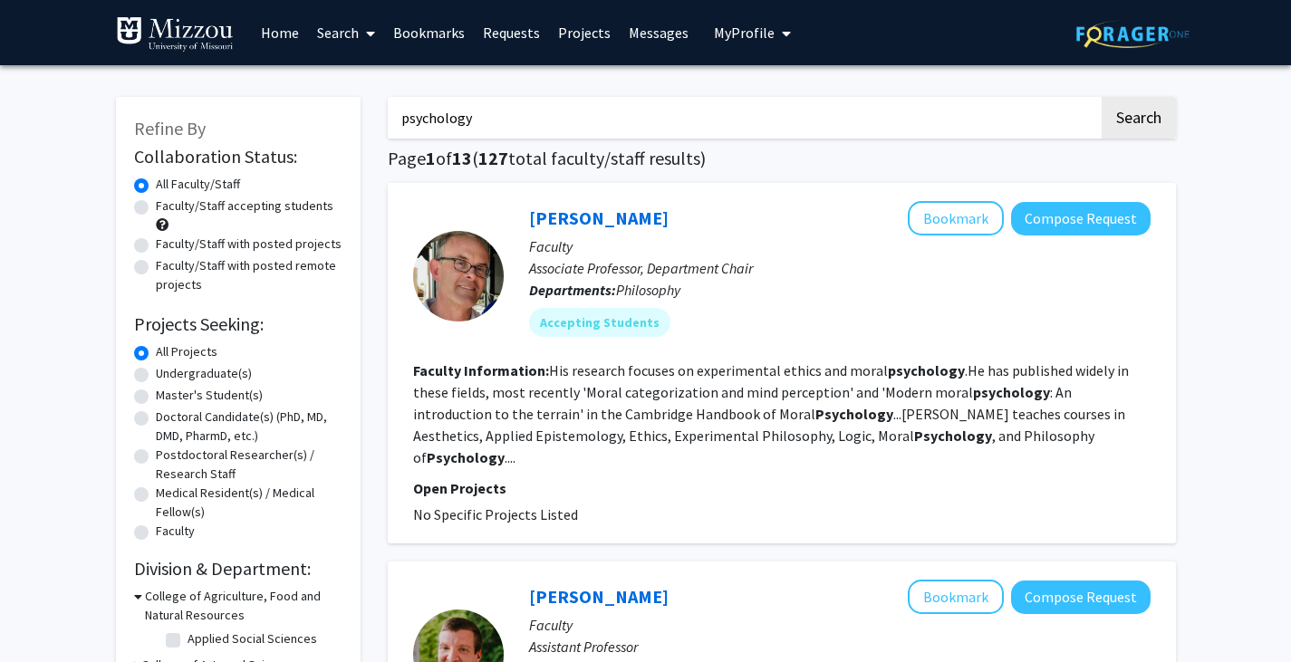
click at [156, 245] on label "Faculty/Staff with posted projects" at bounding box center [249, 244] width 186 height 19
click at [156, 245] on input "Faculty/Staff with posted projects" at bounding box center [162, 241] width 12 height 12
radio input "true"
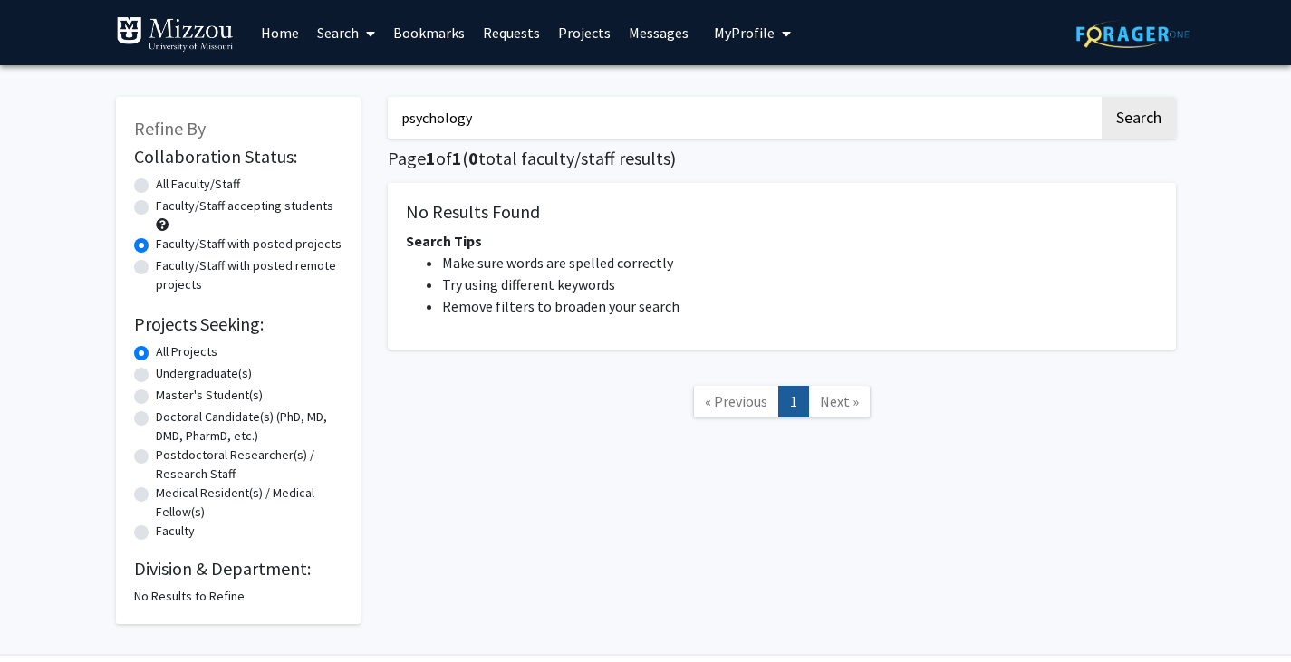
click at [156, 375] on label "Undergraduate(s)" at bounding box center [204, 373] width 96 height 19
click at [156, 375] on input "Undergraduate(s)" at bounding box center [162, 370] width 12 height 12
radio input "true"
click at [156, 184] on label "All Faculty/Staff" at bounding box center [198, 184] width 84 height 19
click at [156, 184] on input "All Faculty/Staff" at bounding box center [162, 181] width 12 height 12
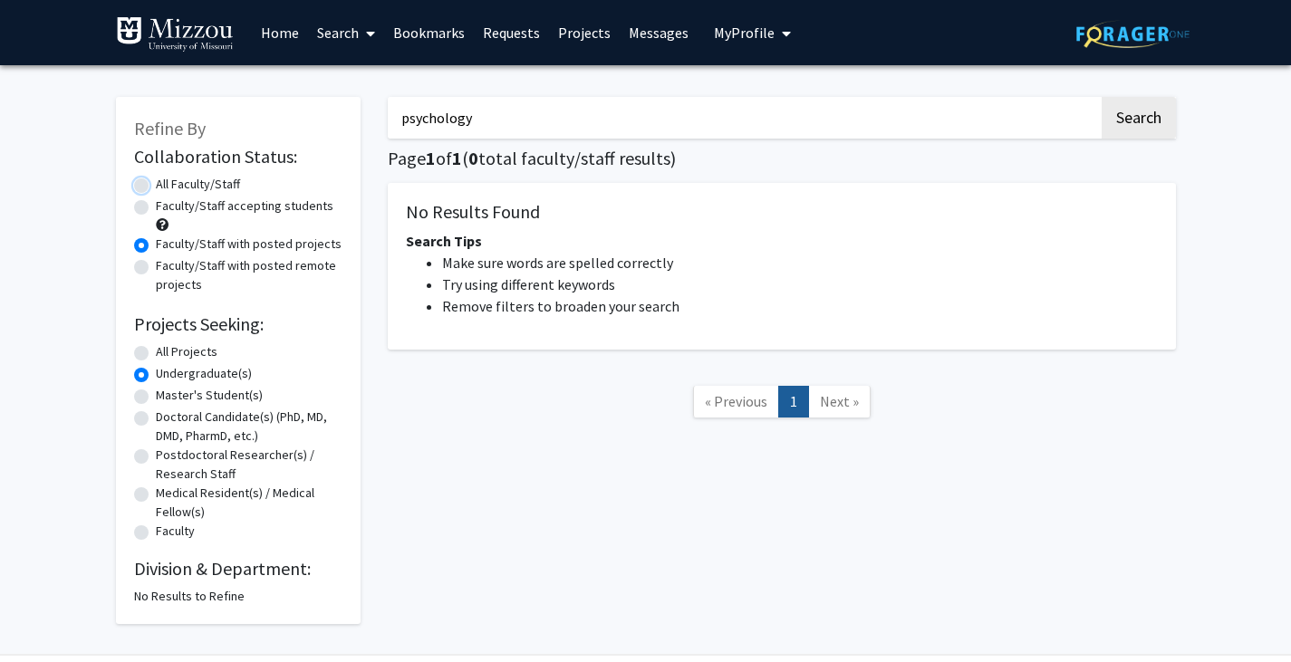
radio input "true"
click at [156, 353] on label "All Projects" at bounding box center [187, 352] width 62 height 19
click at [156, 353] on input "All Projects" at bounding box center [162, 349] width 12 height 12
radio input "true"
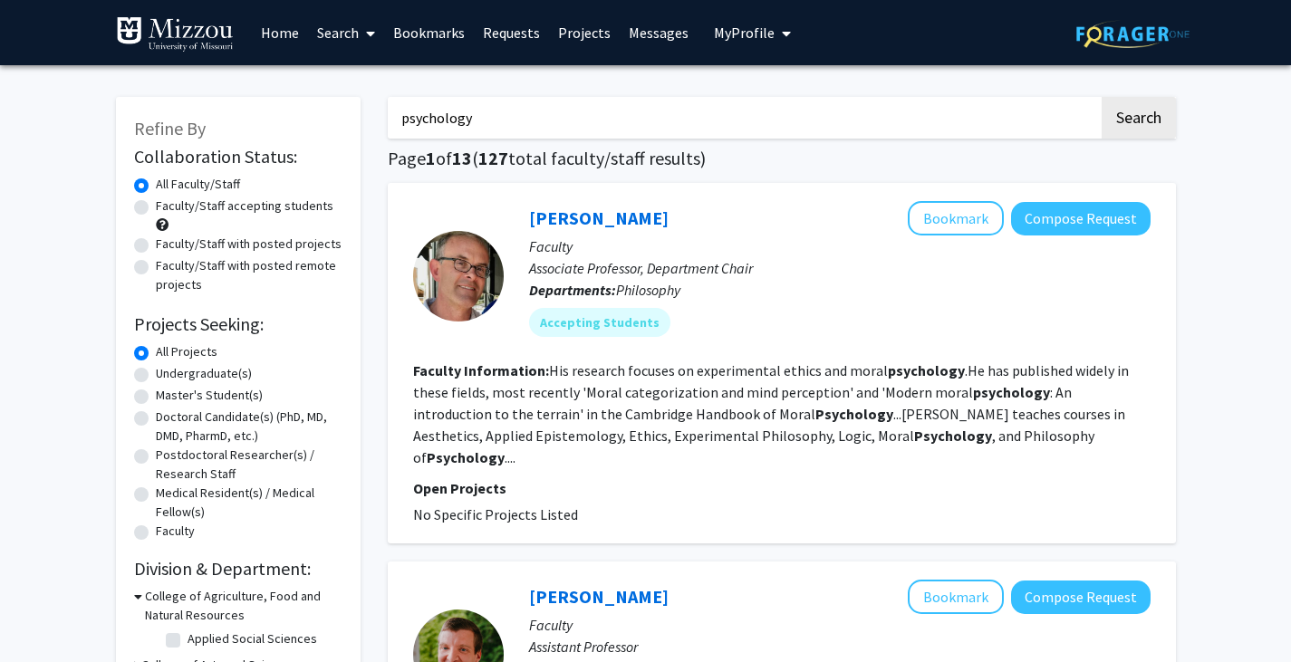
click at [156, 247] on label "Faculty/Staff with posted projects" at bounding box center [249, 244] width 186 height 19
click at [156, 247] on input "Faculty/Staff with posted projects" at bounding box center [162, 241] width 12 height 12
radio input "true"
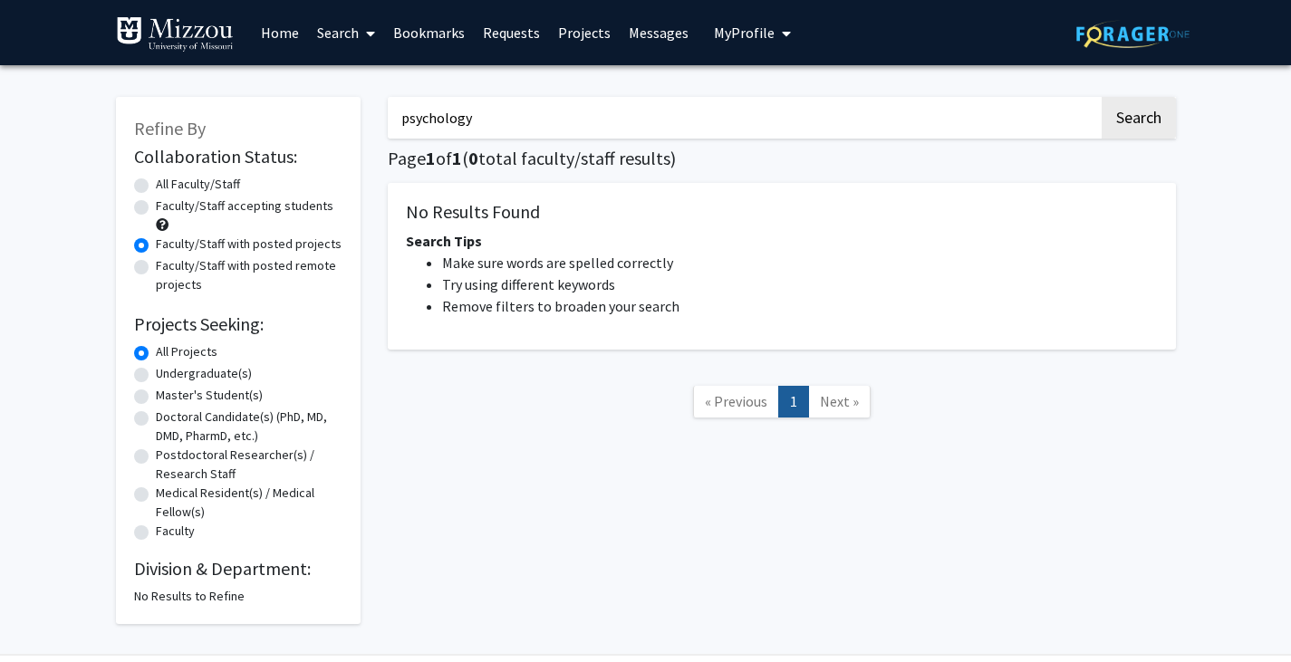
drag, startPoint x: 598, startPoint y: 132, endPoint x: 354, endPoint y: 147, distance: 244.2
click at [354, 147] on div "Refine By Collaboration Status: Collaboration Status All Faculty/Staff Collabor…" at bounding box center [646, 352] width 1088 height 546
click at [1173, 120] on button "Search" at bounding box center [1139, 118] width 74 height 42
radio input "true"
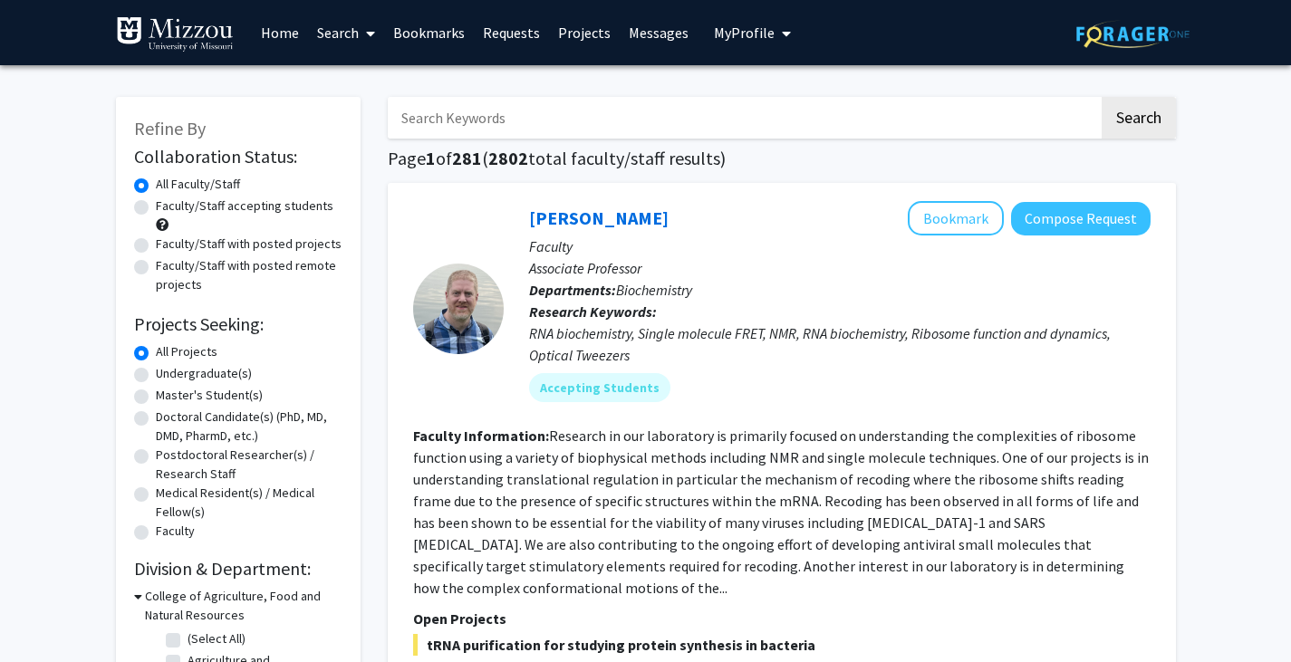
click at [289, 587] on h3 "College of Agriculture, Food and Natural Resources" at bounding box center [244, 606] width 198 height 38
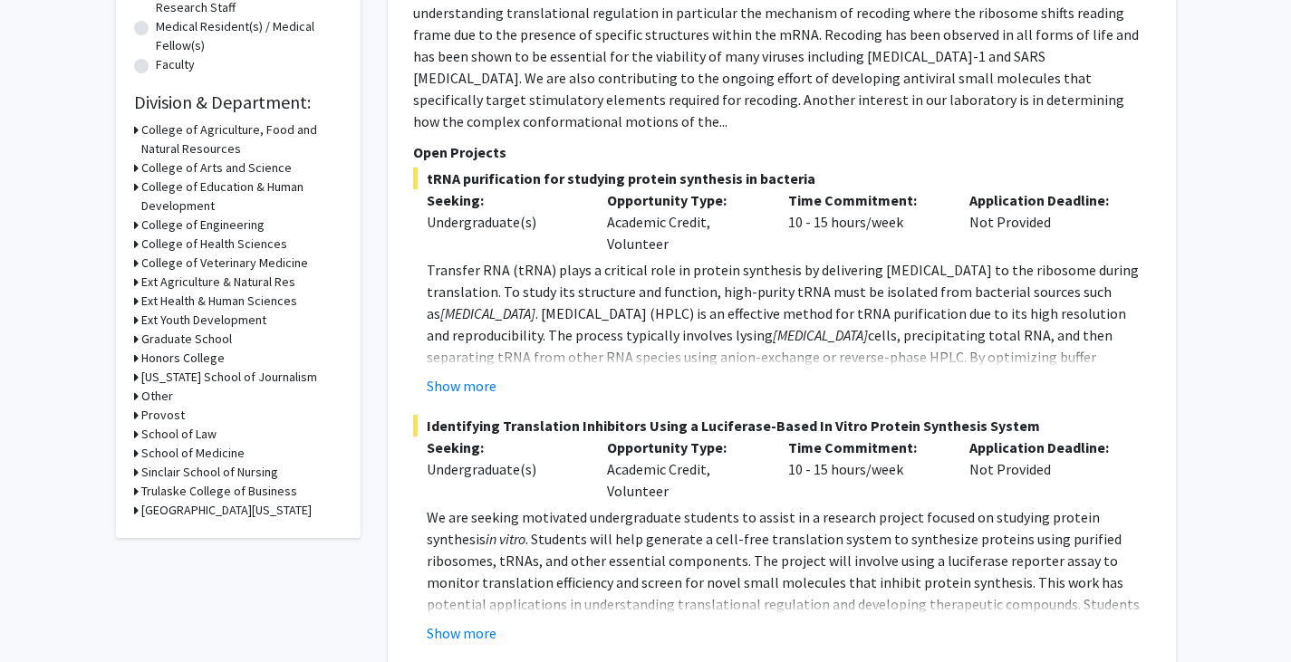
scroll to position [469, 0]
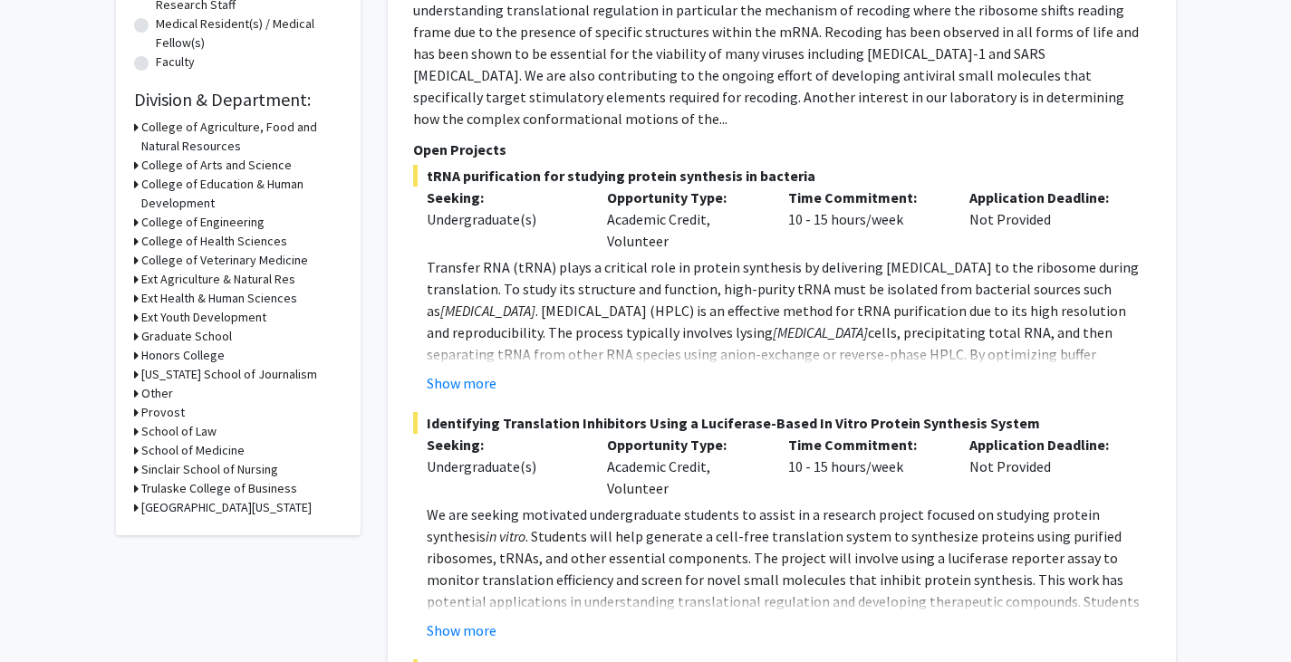
click at [135, 163] on icon at bounding box center [136, 165] width 5 height 19
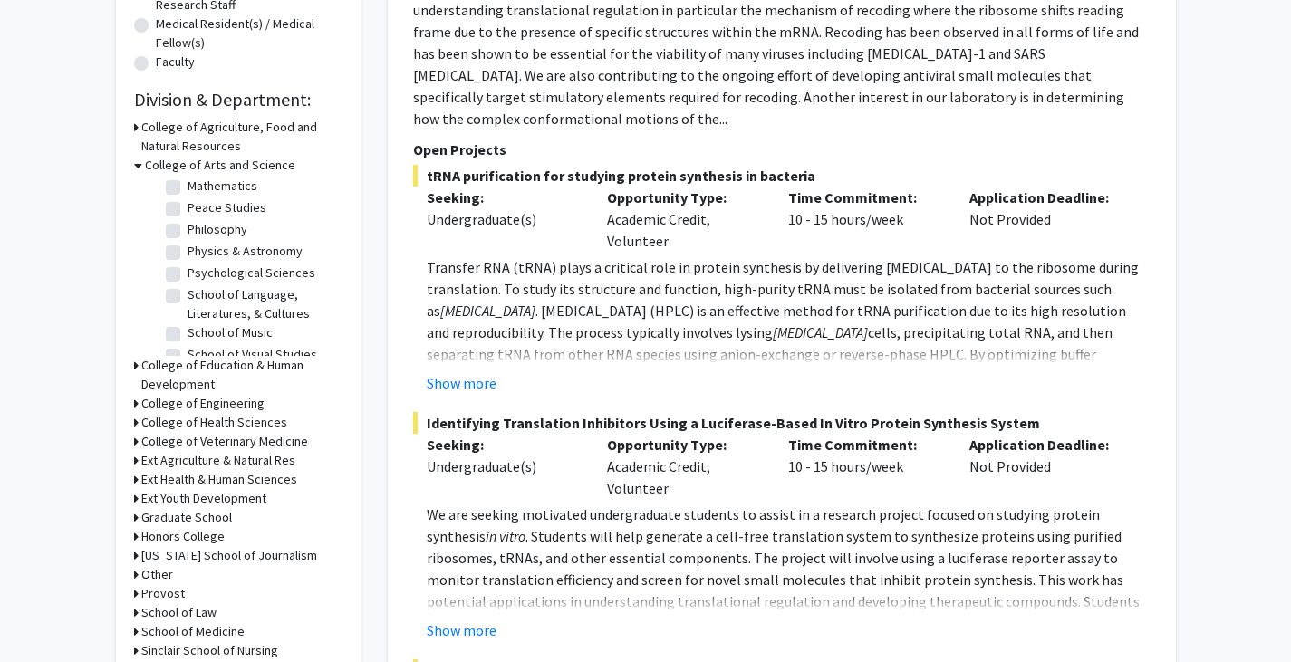
scroll to position [425, 0]
click at [188, 263] on label "Psychological Sciences" at bounding box center [252, 253] width 128 height 19
click at [188, 256] on input "Psychological Sciences" at bounding box center [194, 250] width 12 height 12
checkbox input "true"
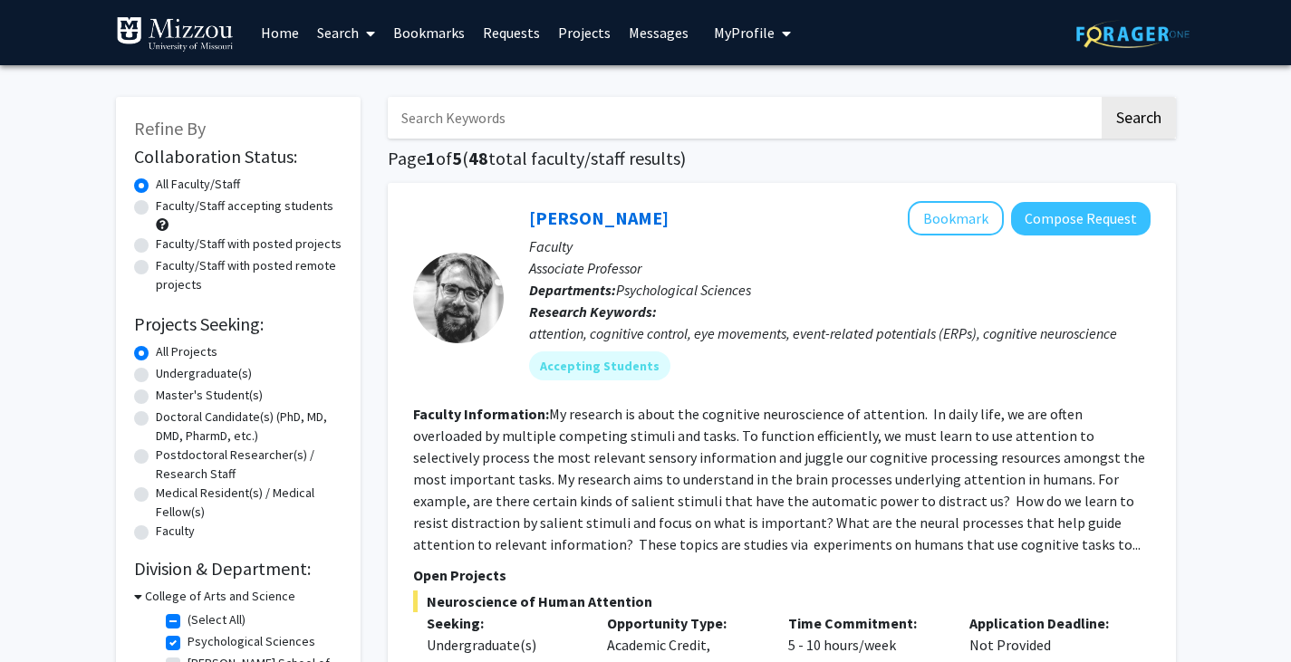
click at [156, 247] on label "Faculty/Staff with posted projects" at bounding box center [249, 244] width 186 height 19
click at [156, 247] on input "Faculty/Staff with posted projects" at bounding box center [162, 241] width 12 height 12
radio input "true"
click at [156, 188] on label "All Faculty/Staff" at bounding box center [198, 184] width 84 height 19
click at [156, 187] on input "All Faculty/Staff" at bounding box center [162, 181] width 12 height 12
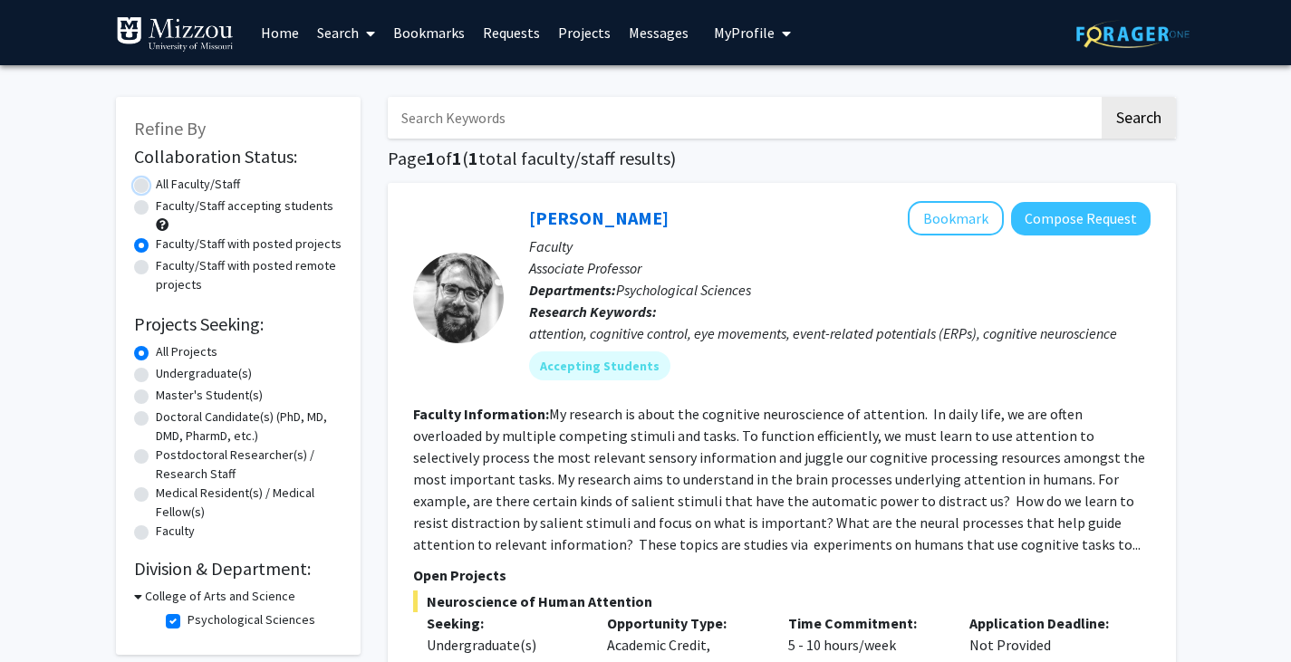
radio input "true"
click at [156, 206] on label "Faculty/Staff accepting students" at bounding box center [245, 206] width 178 height 19
click at [156, 206] on input "Faculty/Staff accepting students" at bounding box center [162, 203] width 12 height 12
radio input "true"
click at [156, 244] on label "Faculty/Staff with posted projects" at bounding box center [249, 244] width 186 height 19
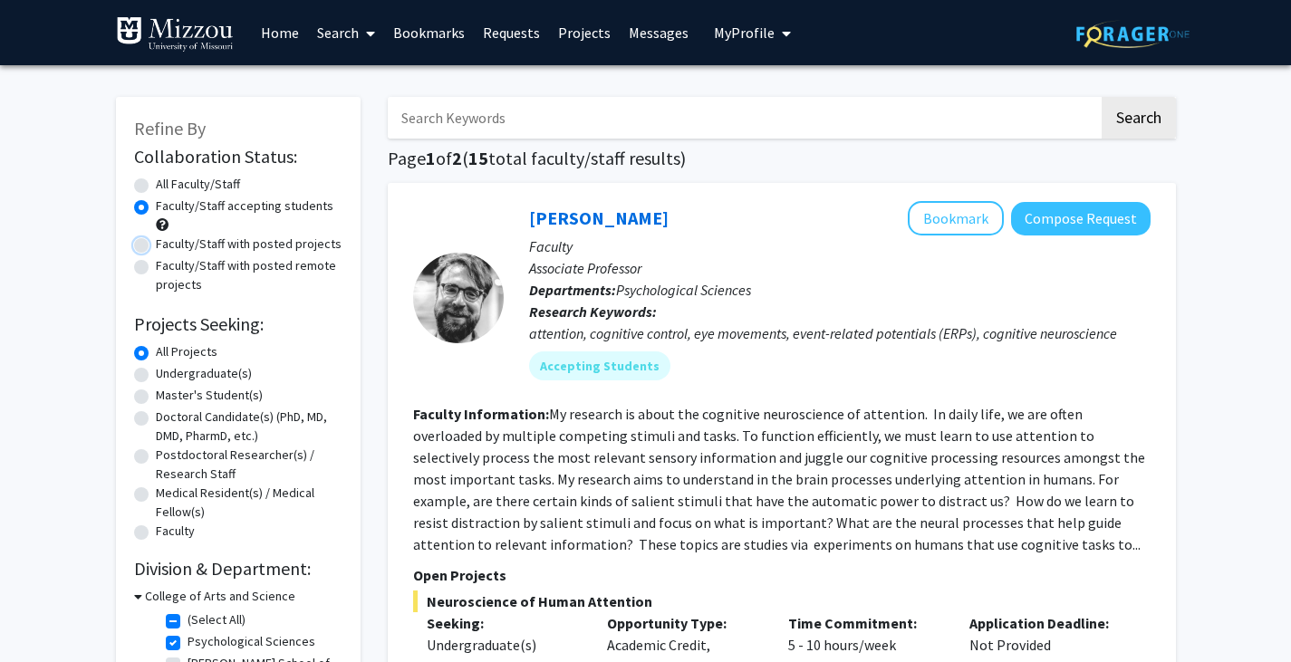
click at [156, 244] on input "Faculty/Staff with posted projects" at bounding box center [162, 241] width 12 height 12
radio input "true"
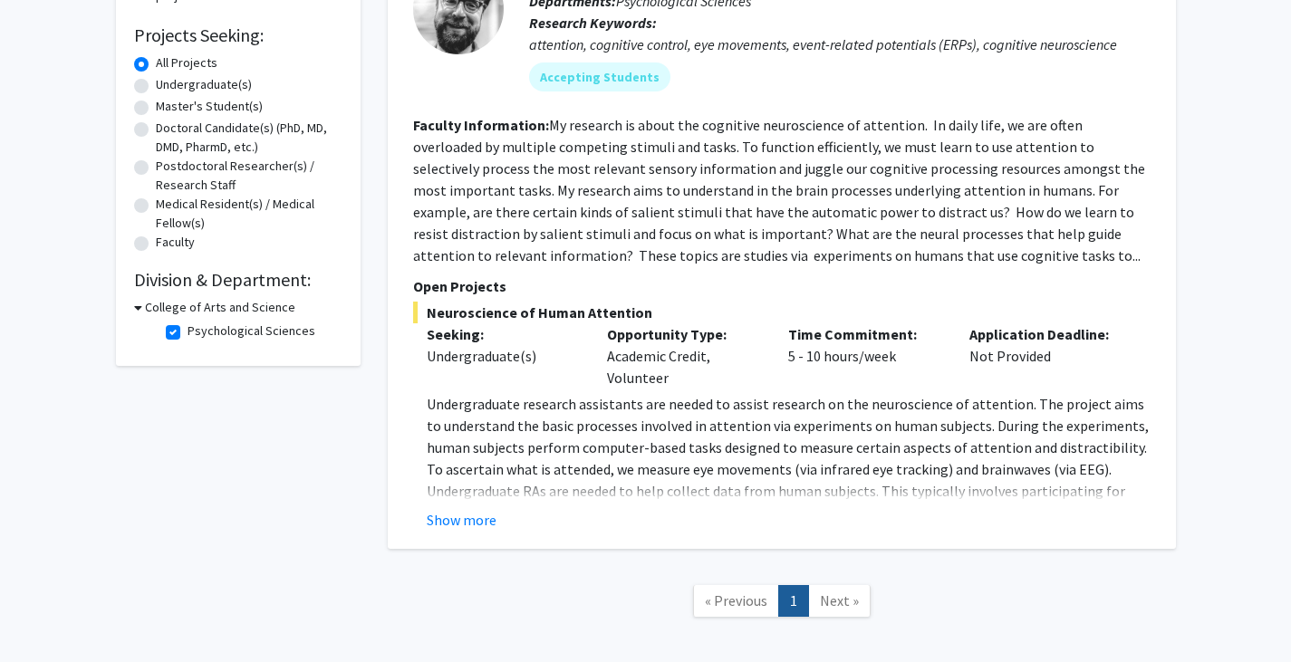
scroll to position [288, 0]
click at [469, 524] on button "Show more" at bounding box center [462, 521] width 70 height 22
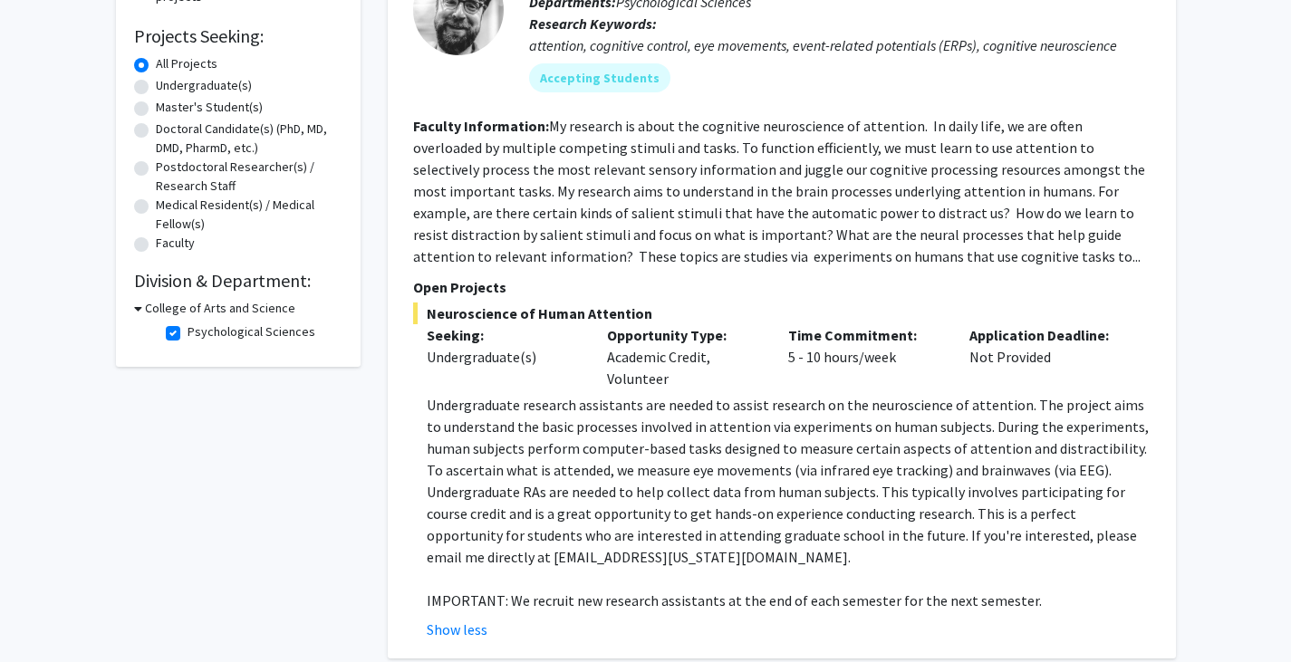
click at [1070, 403] on p "Undergraduate research assistants are needed to assist research on the neurosci…" at bounding box center [789, 481] width 724 height 174
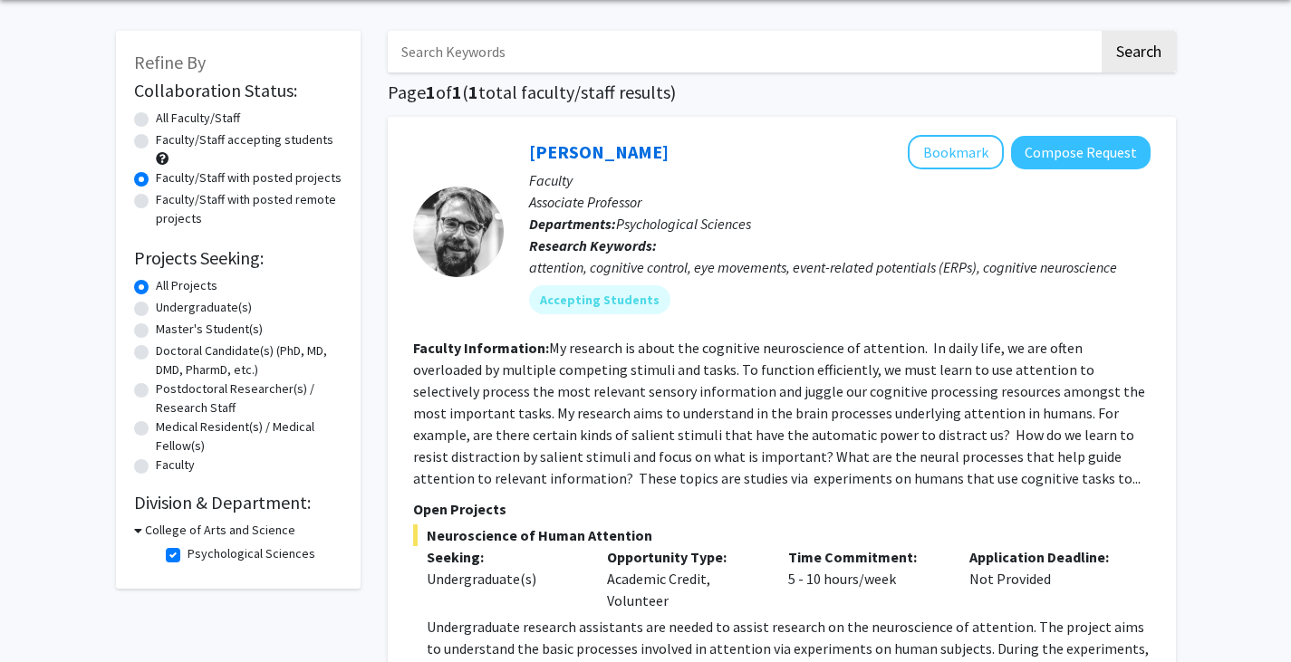
scroll to position [65, 0]
click at [653, 158] on link "[PERSON_NAME]" at bounding box center [599, 152] width 140 height 23
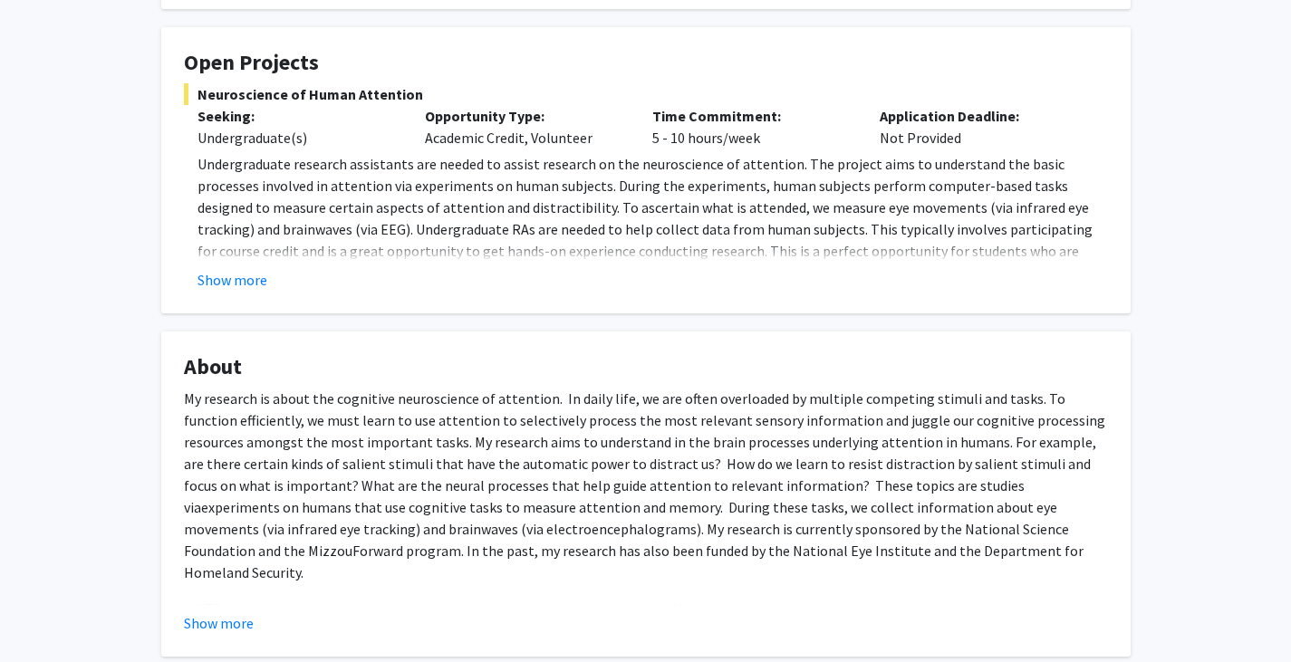
scroll to position [292, 0]
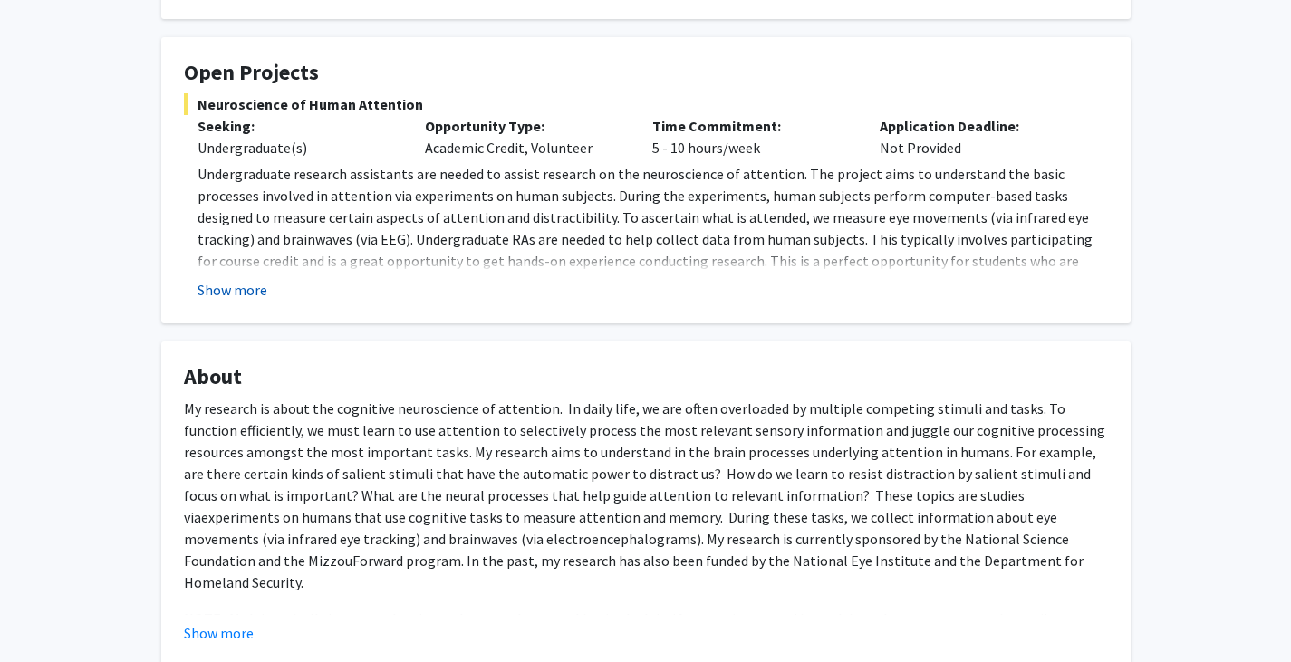
click at [252, 295] on button "Show more" at bounding box center [233, 290] width 70 height 22
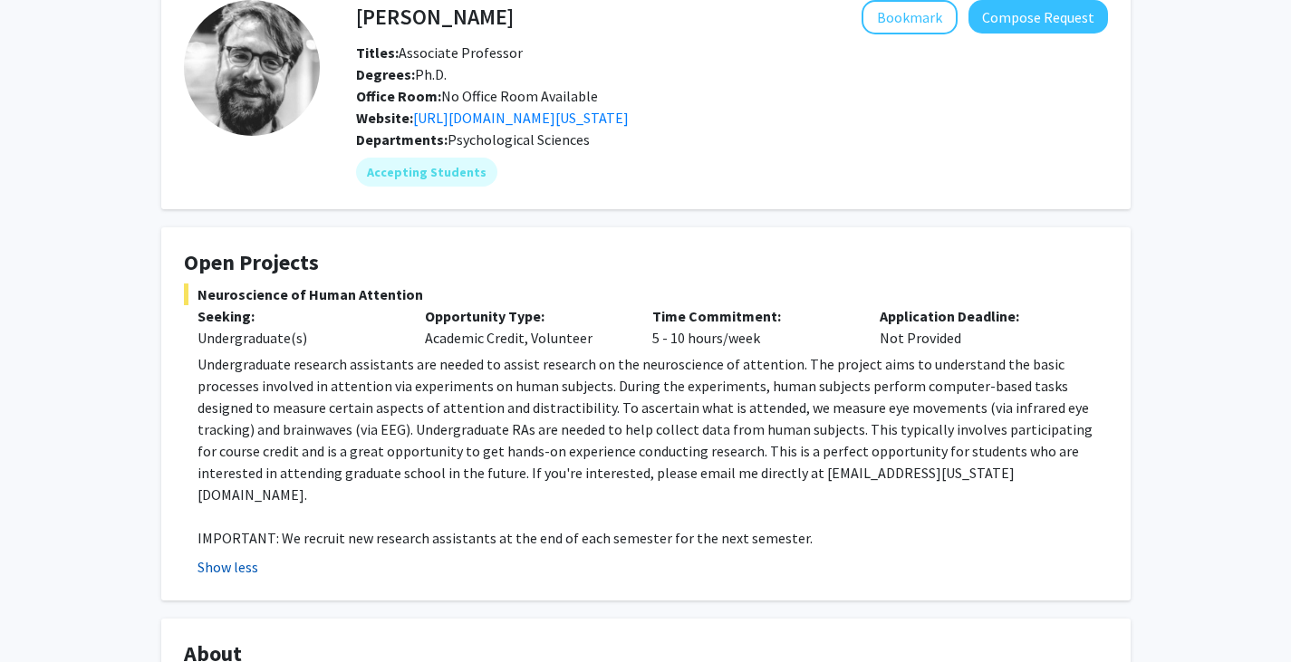
scroll to position [100, 0]
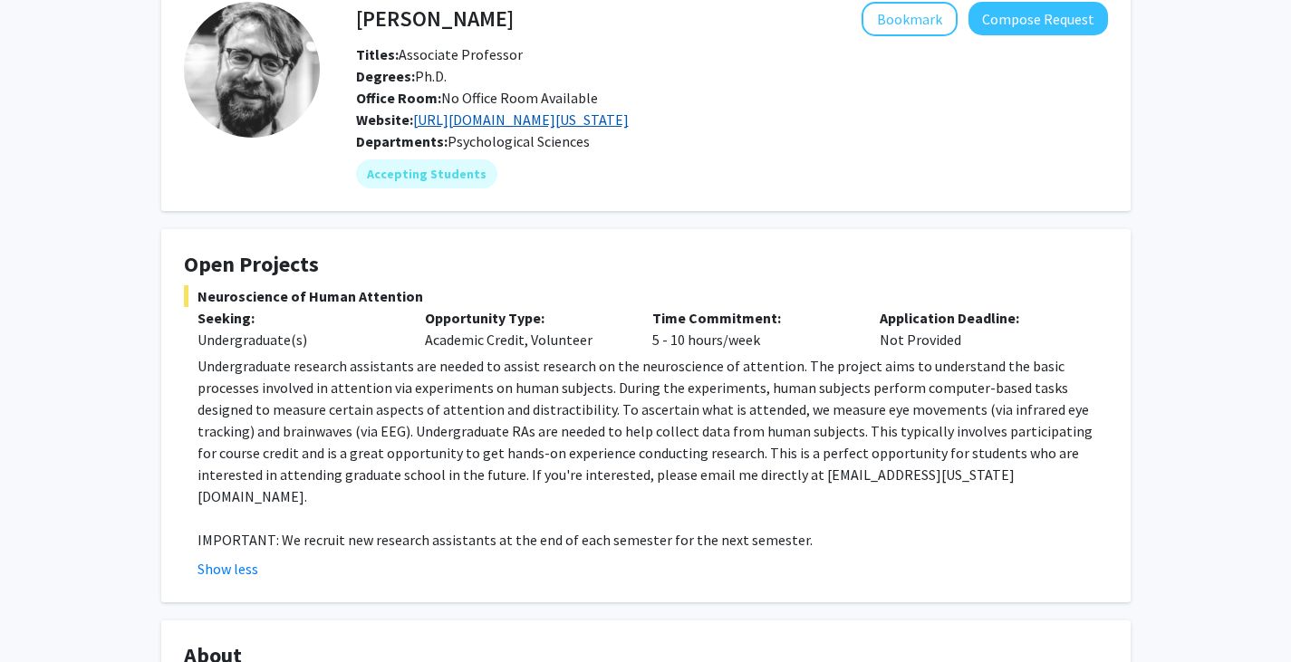
click at [556, 116] on link "[URL][DOMAIN_NAME][US_STATE]" at bounding box center [521, 120] width 216 height 18
click at [294, 295] on span "Neuroscience of Human Attention" at bounding box center [646, 296] width 924 height 22
click at [932, 19] on button "Bookmark" at bounding box center [910, 19] width 96 height 34
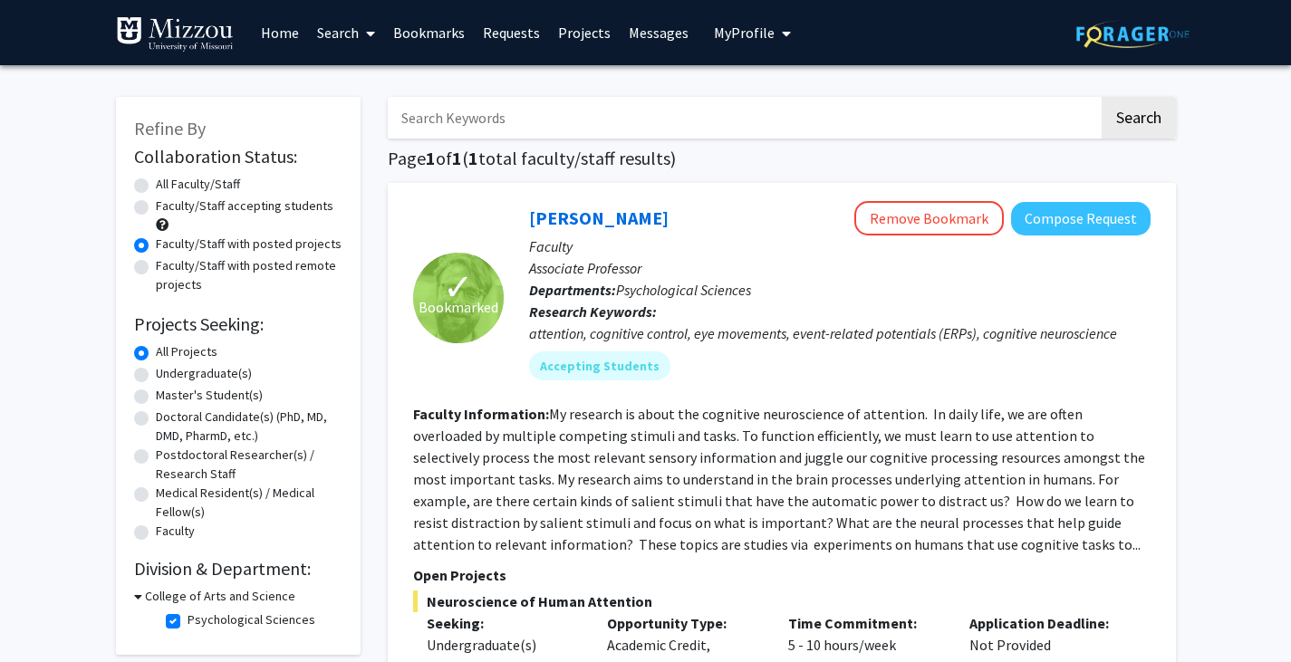
click at [512, 128] on input "Search Keywords" at bounding box center [743, 118] width 711 height 42
type input "[PERSON_NAME]"
click at [1120, 109] on button "Search" at bounding box center [1139, 118] width 74 height 42
radio input "true"
checkbox input "false"
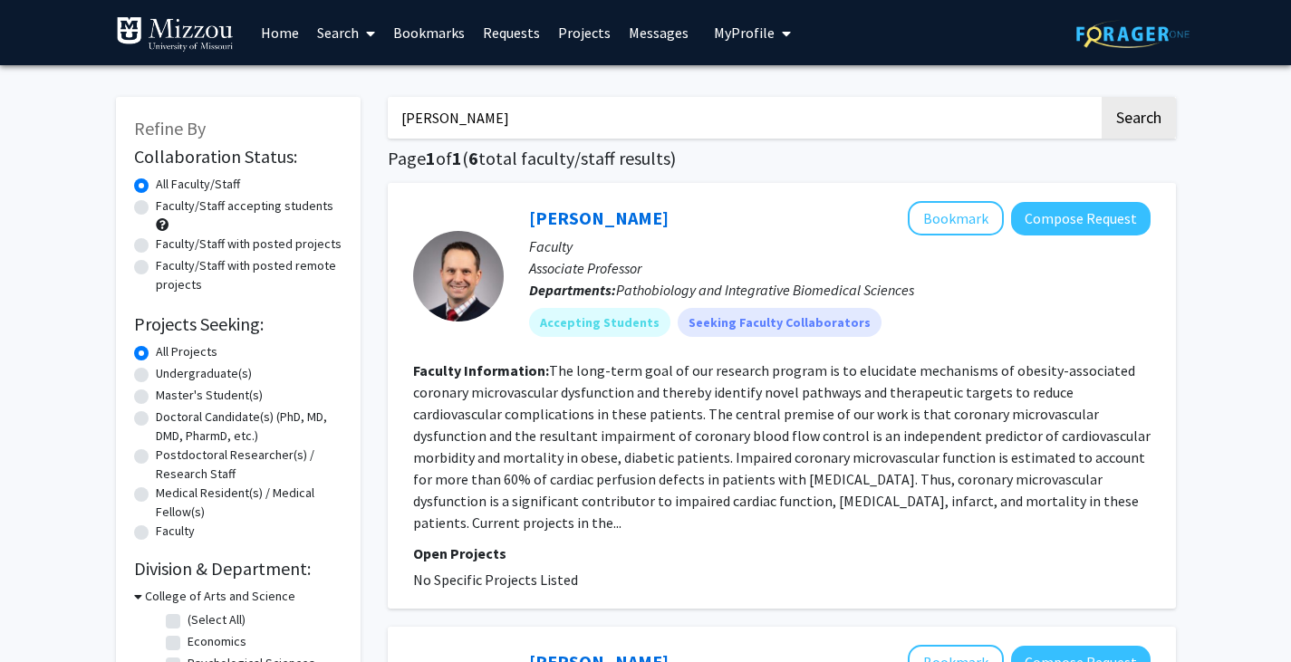
click at [1051, 456] on fg-read-more "The long-term goal of our research program is to elucidate mechanisms of obesit…" at bounding box center [782, 447] width 738 height 170
click at [1134, 247] on p "Faculty" at bounding box center [840, 247] width 622 height 22
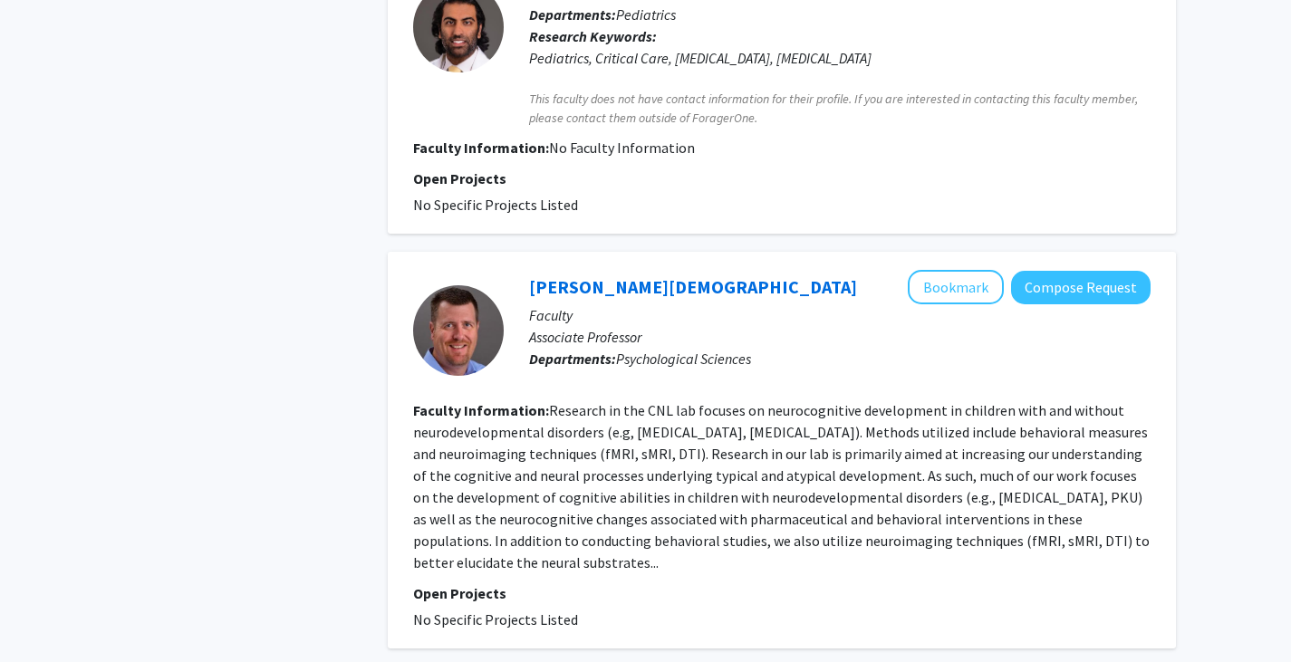
scroll to position [1029, 0]
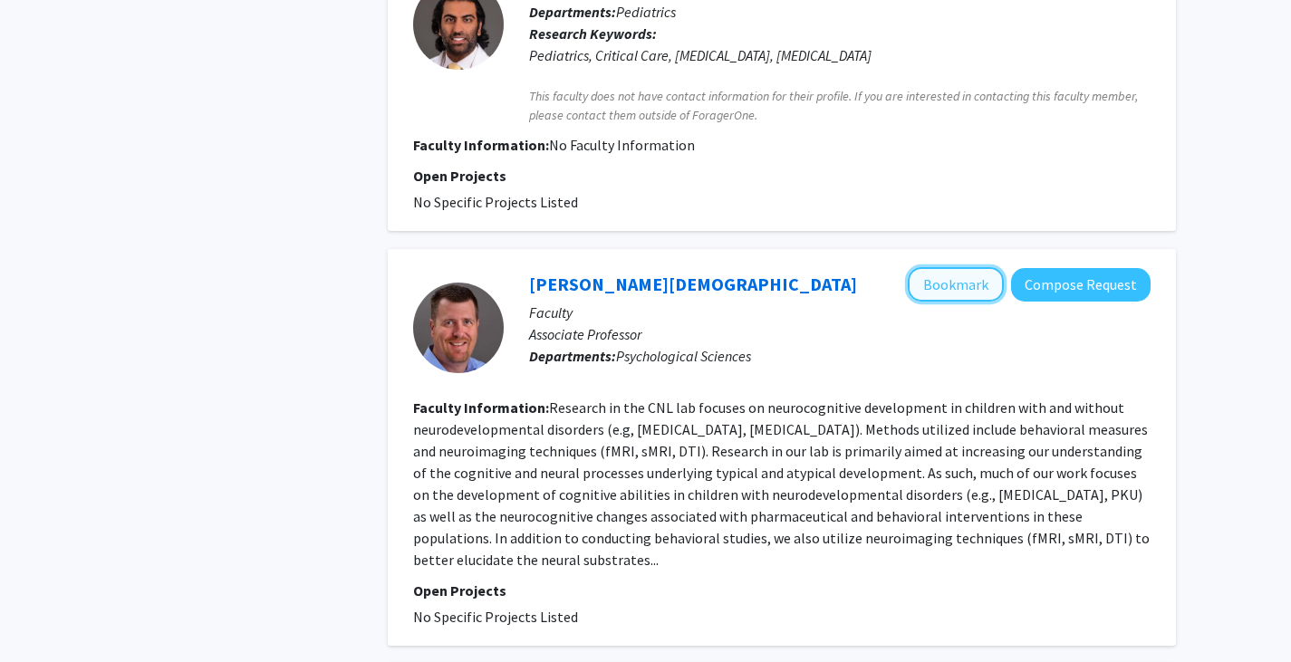
click at [978, 267] on button "Bookmark" at bounding box center [956, 284] width 96 height 34
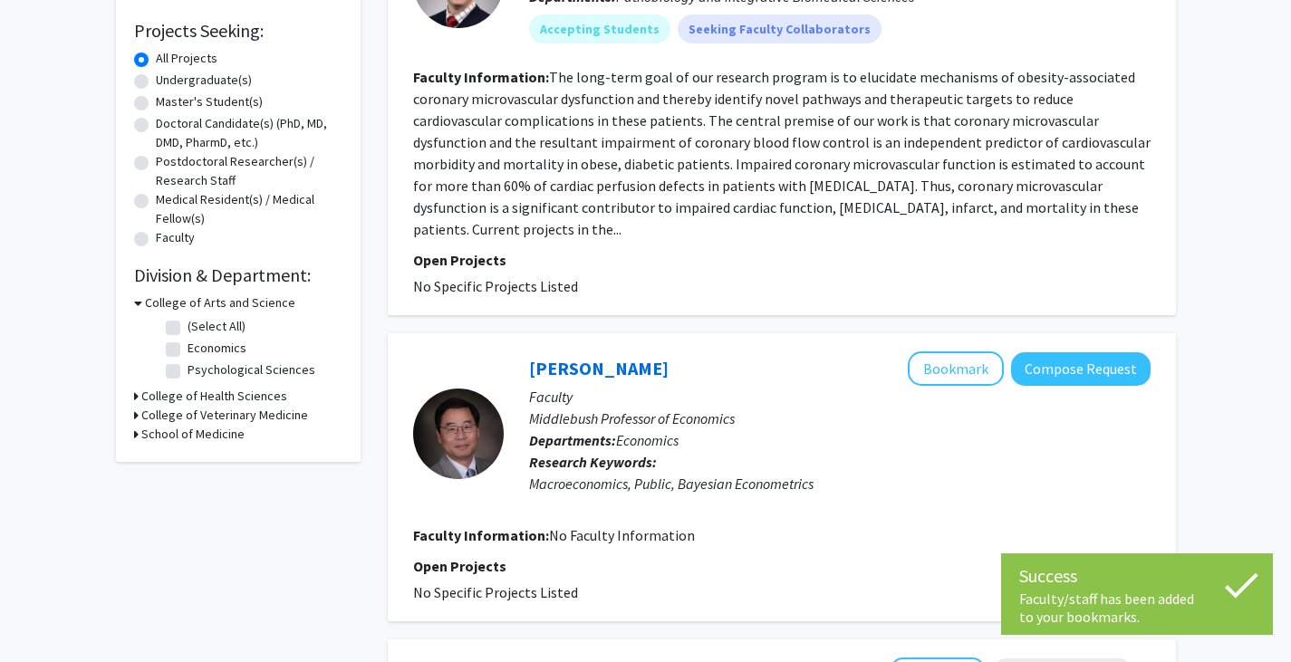
scroll to position [0, 0]
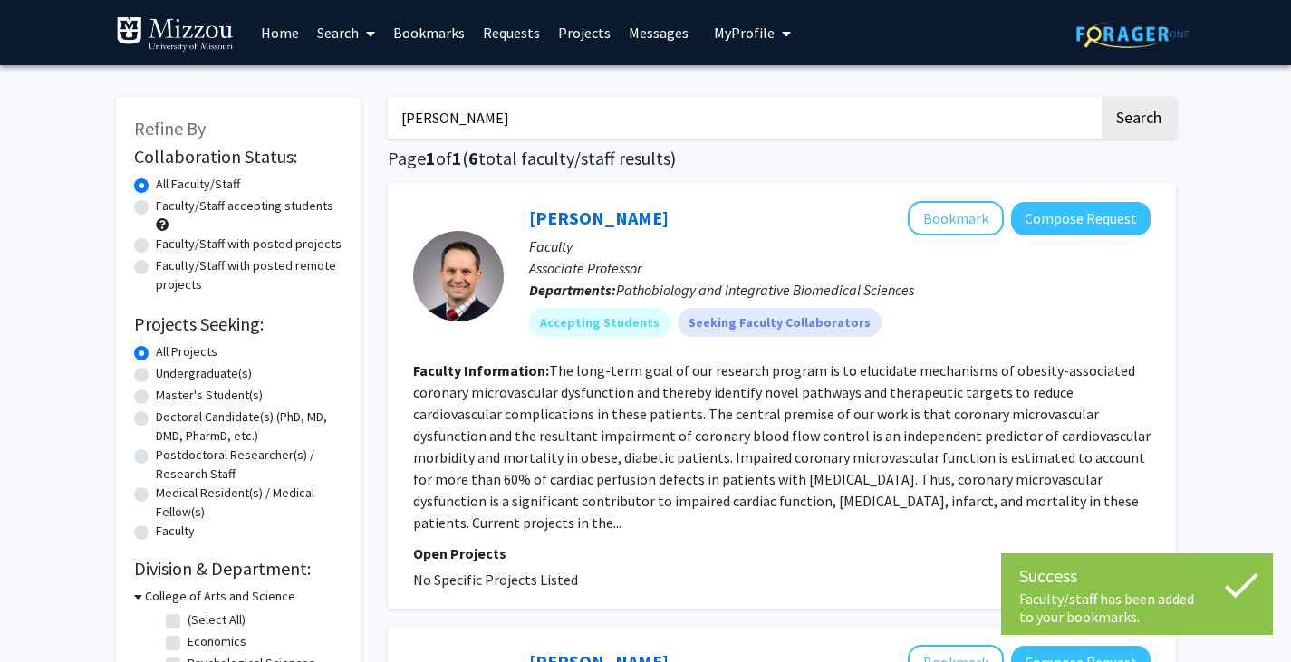
click at [1010, 123] on input "[PERSON_NAME]" at bounding box center [743, 118] width 711 height 42
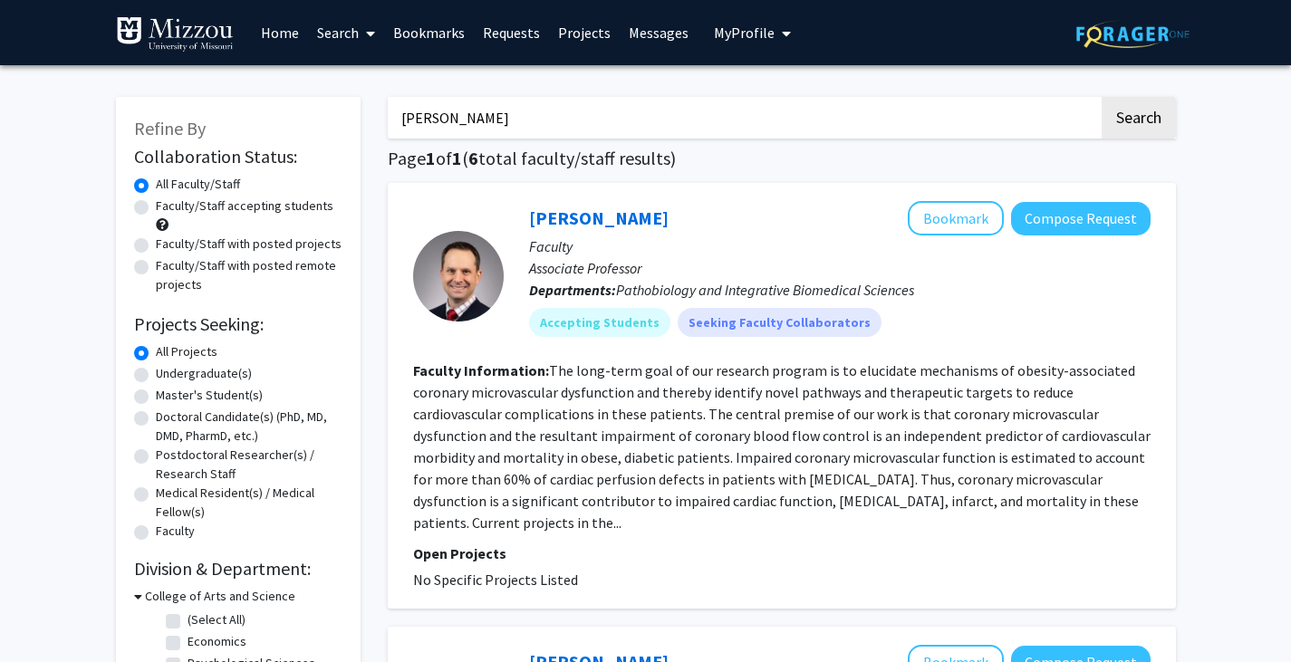
click at [1030, 120] on input "[PERSON_NAME]" at bounding box center [743, 118] width 711 height 42
click at [1040, 114] on input "[PERSON_NAME]" at bounding box center [743, 118] width 711 height 42
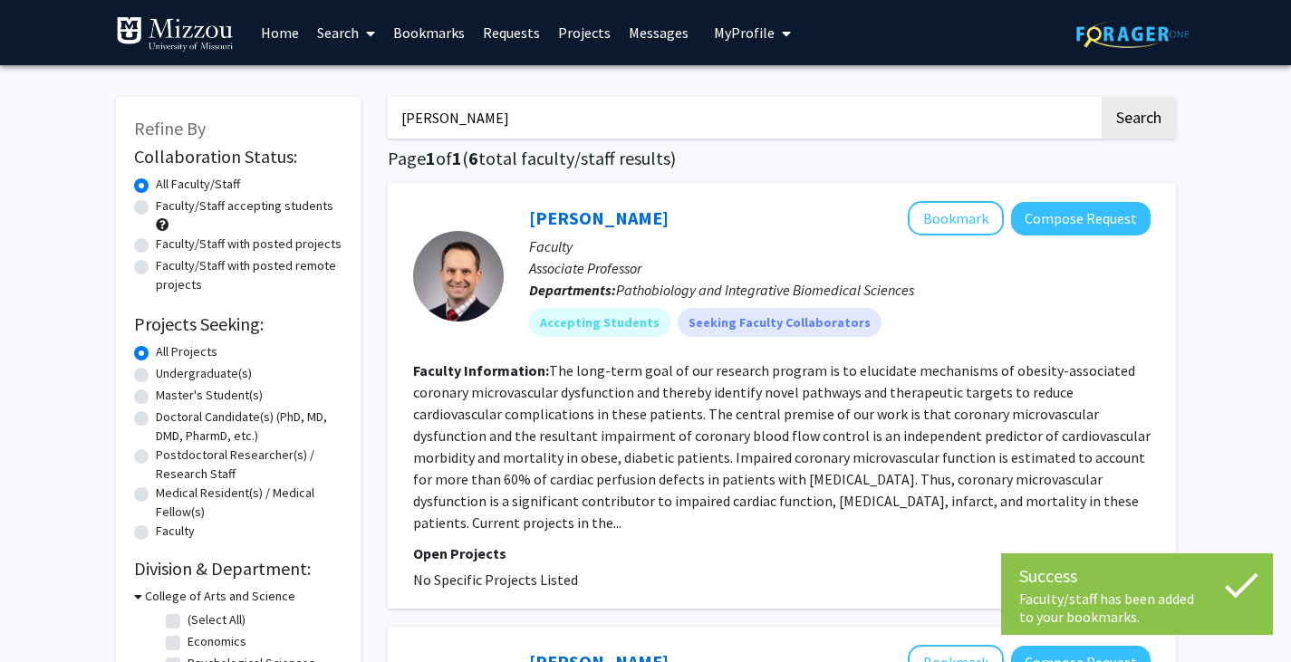
click at [1040, 112] on input "[PERSON_NAME]" at bounding box center [743, 118] width 711 height 42
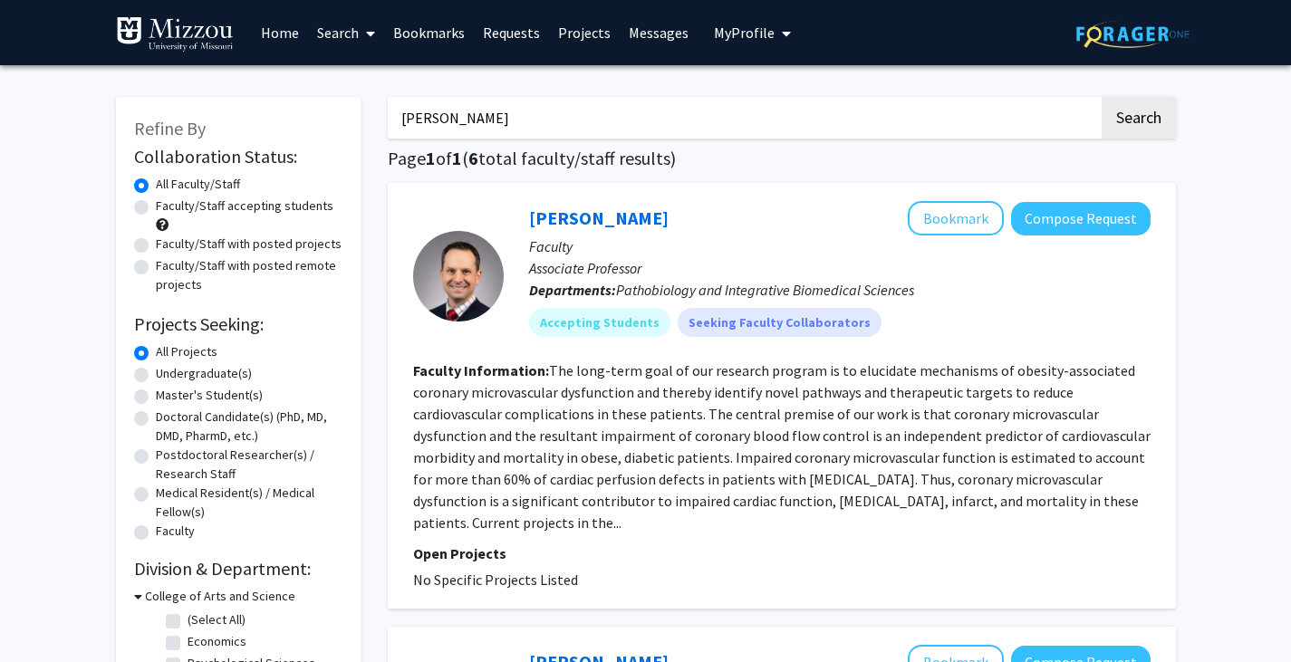
click at [1033, 111] on input "[PERSON_NAME]" at bounding box center [743, 118] width 711 height 42
click at [1077, 123] on input "[PERSON_NAME]" at bounding box center [743, 118] width 711 height 42
click at [1077, 120] on input "[PERSON_NAME]" at bounding box center [743, 118] width 711 height 42
click at [1065, 120] on input "[PERSON_NAME]" at bounding box center [743, 118] width 711 height 42
type input "school psychology"
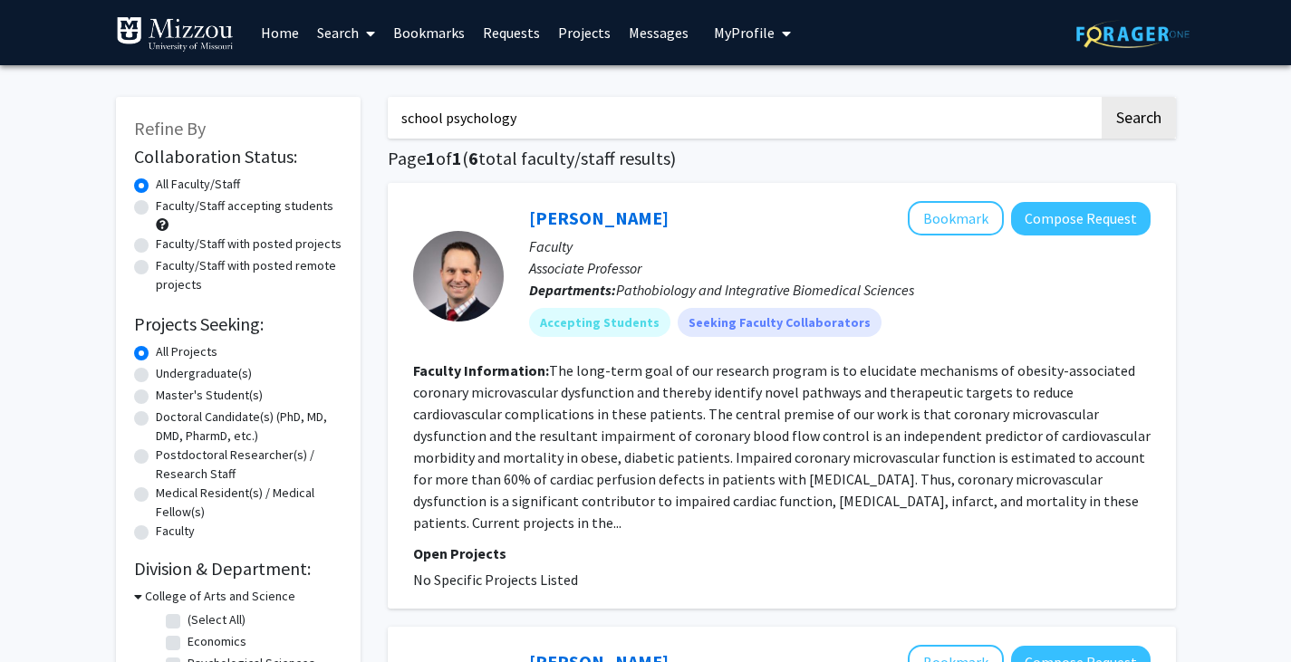
click at [1102, 97] on button "Search" at bounding box center [1139, 118] width 74 height 42
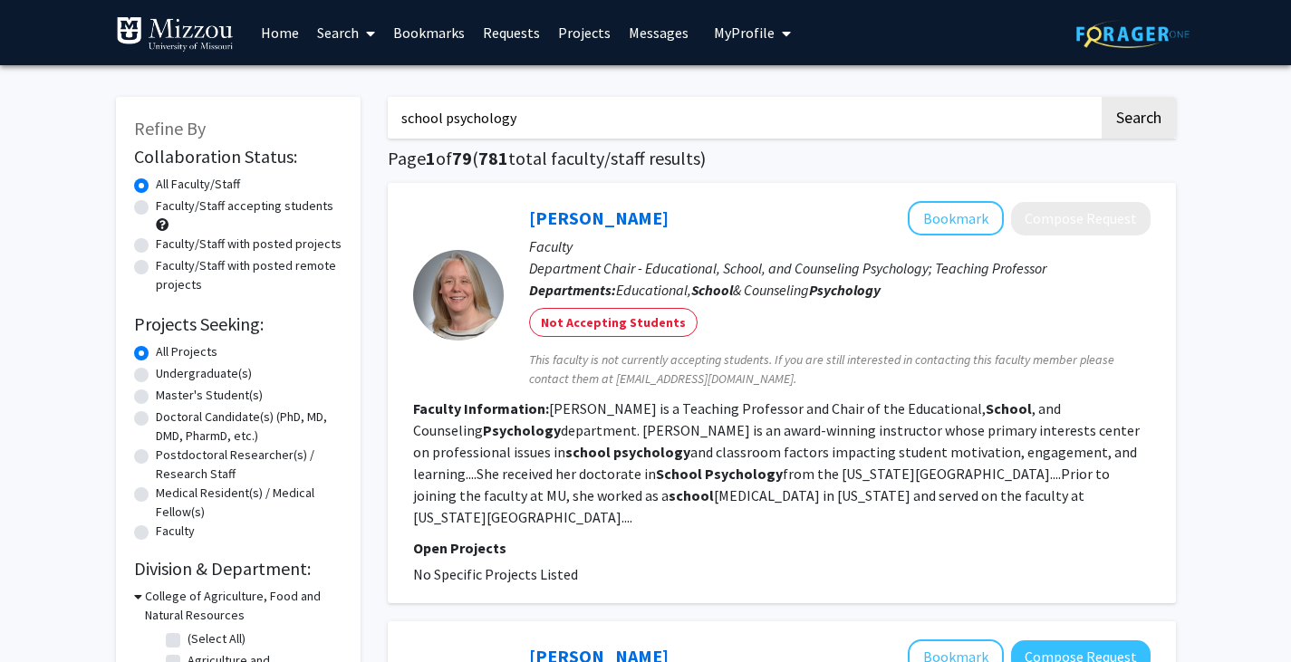
click at [156, 207] on label "Faculty/Staff accepting students" at bounding box center [245, 206] width 178 height 19
click at [156, 207] on input "Faculty/Staff accepting students" at bounding box center [162, 203] width 12 height 12
radio input "true"
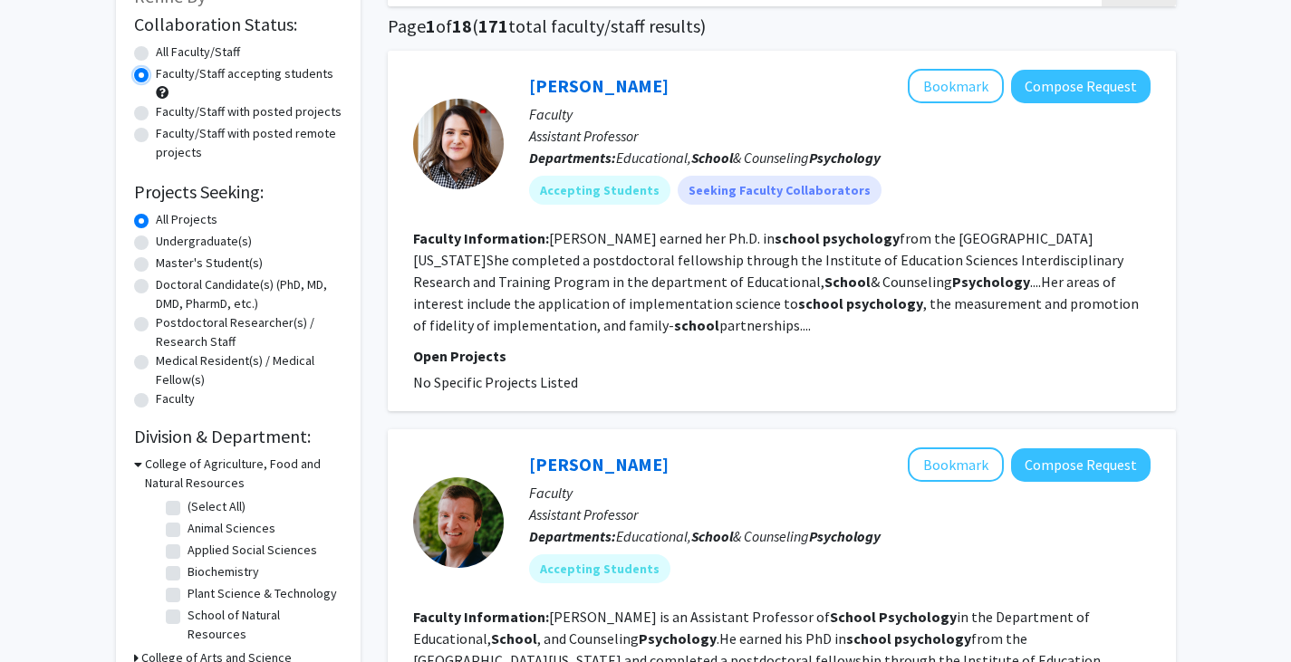
scroll to position [25, 0]
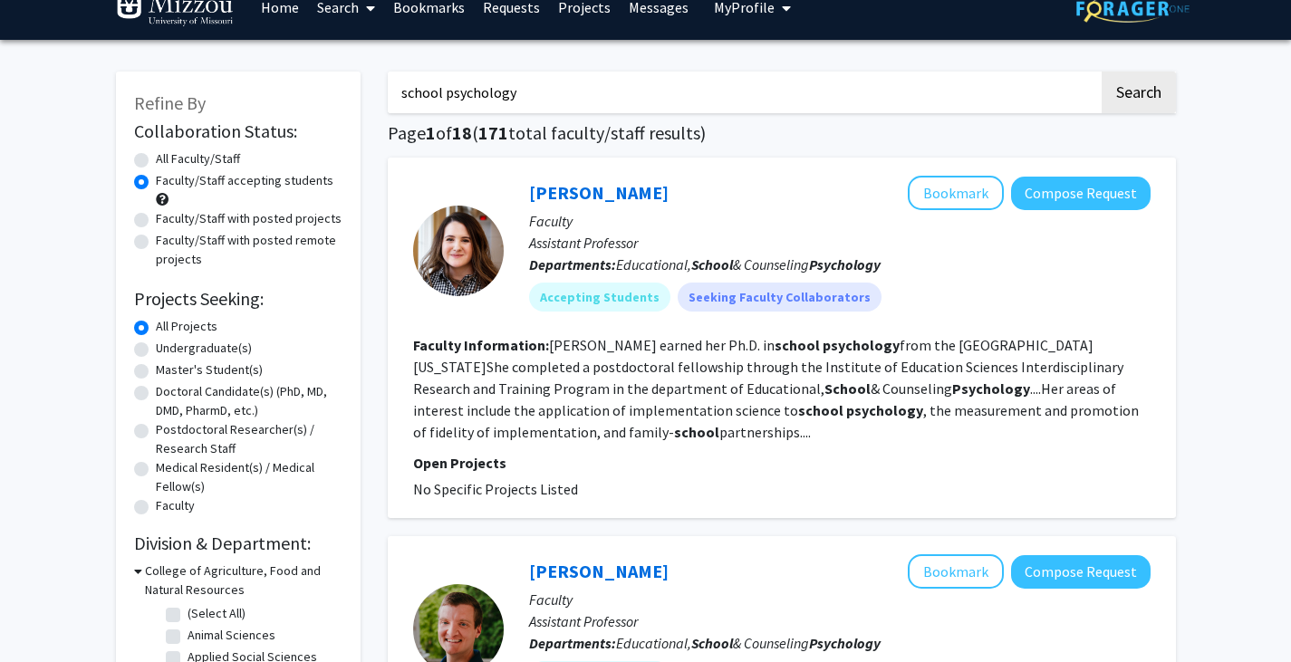
click at [156, 218] on label "Faculty/Staff with posted projects" at bounding box center [249, 218] width 186 height 19
click at [156, 218] on input "Faculty/Staff with posted projects" at bounding box center [162, 215] width 12 height 12
radio input "true"
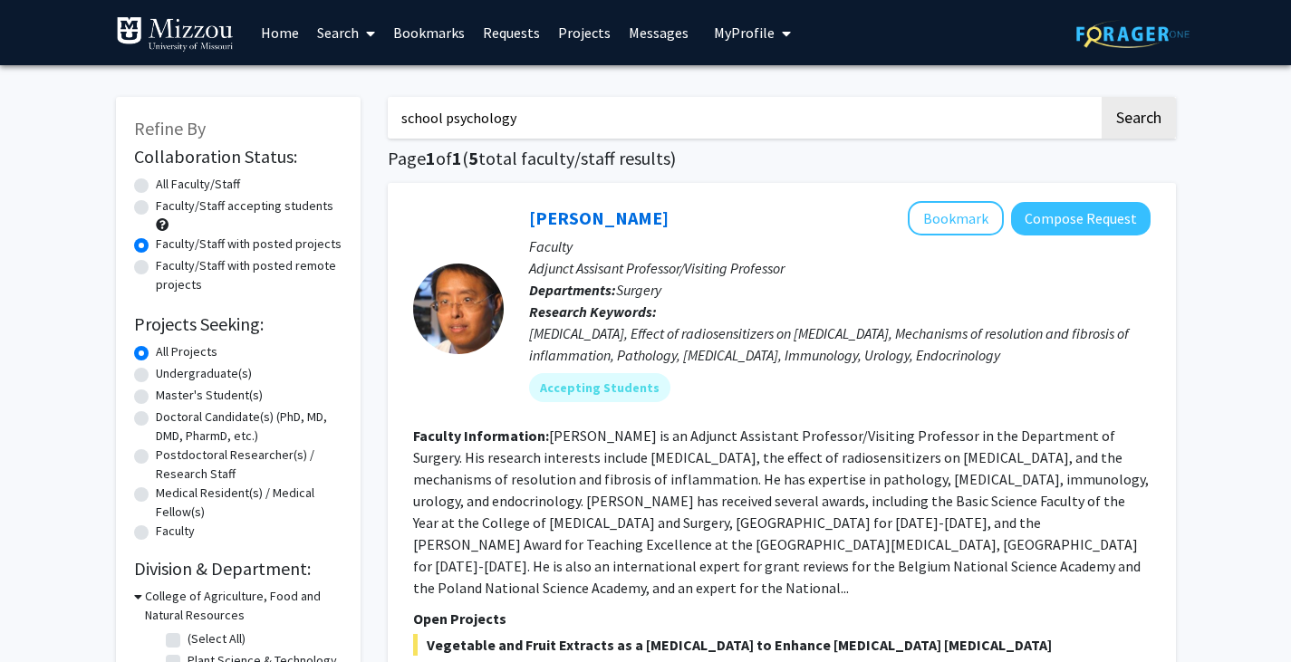
click at [156, 210] on label "Faculty/Staff accepting students" at bounding box center [245, 206] width 178 height 19
click at [156, 208] on input "Faculty/Staff accepting students" at bounding box center [162, 203] width 12 height 12
radio input "true"
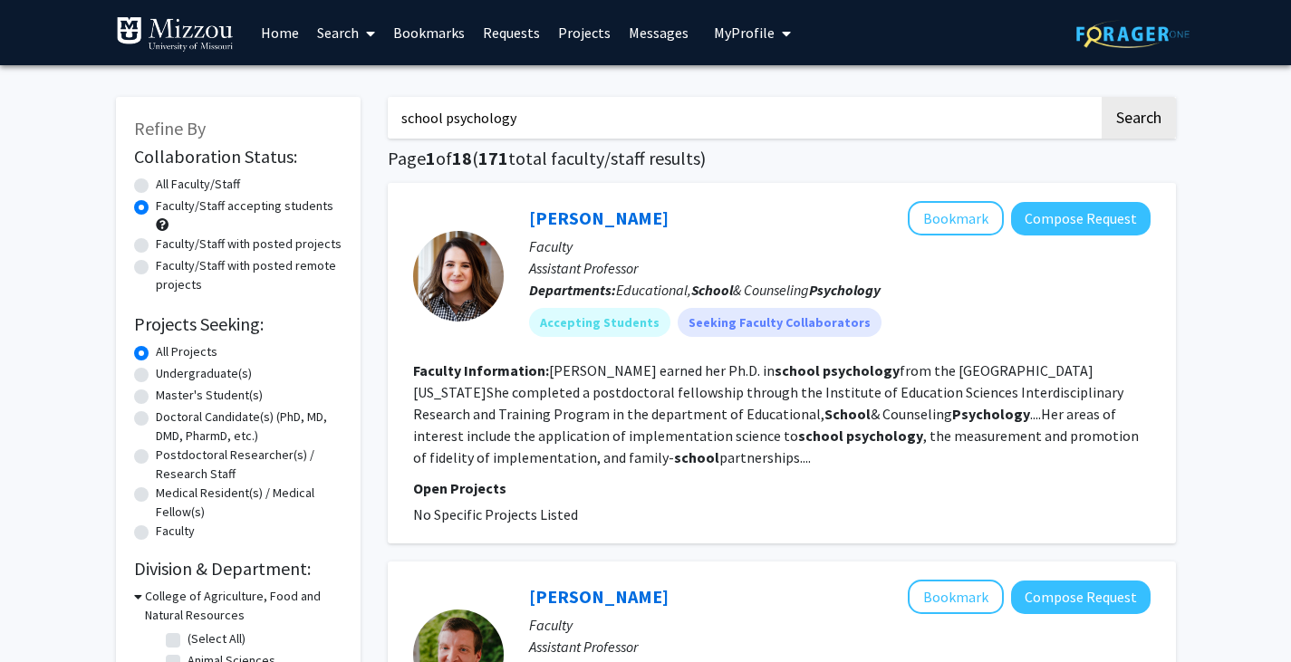
click at [156, 376] on label "Undergraduate(s)" at bounding box center [204, 373] width 96 height 19
click at [156, 376] on input "Undergraduate(s)" at bounding box center [162, 370] width 12 height 12
radio input "true"
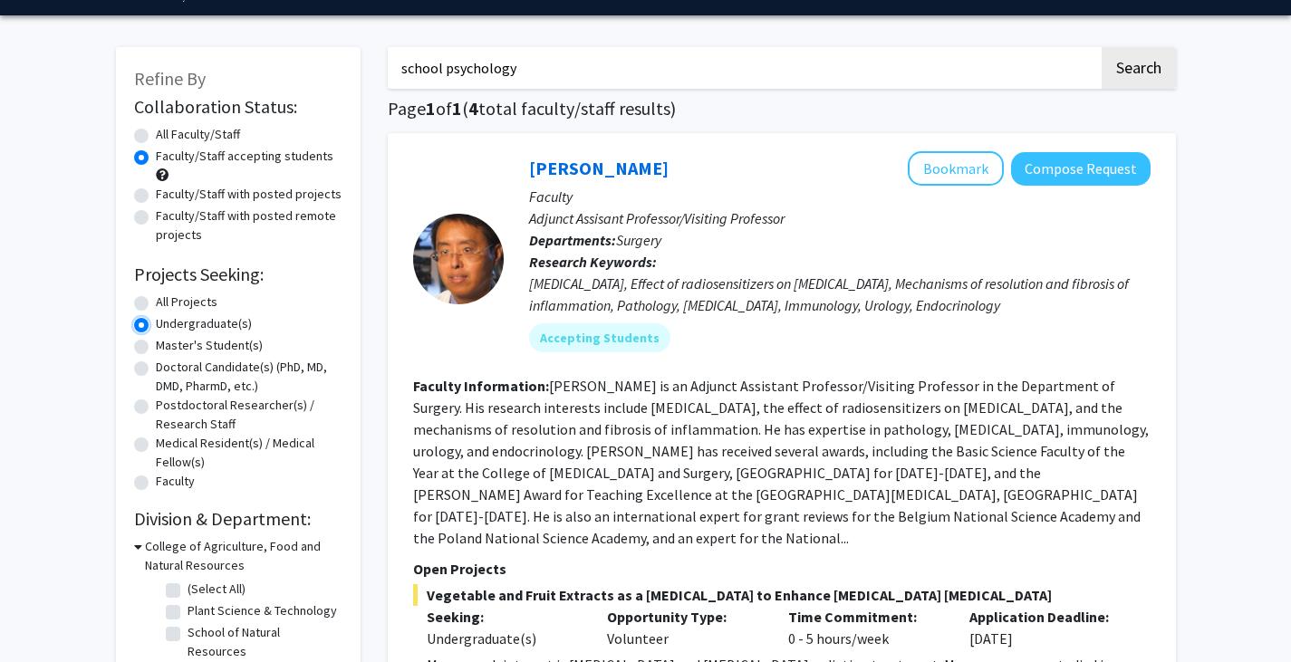
scroll to position [5, 0]
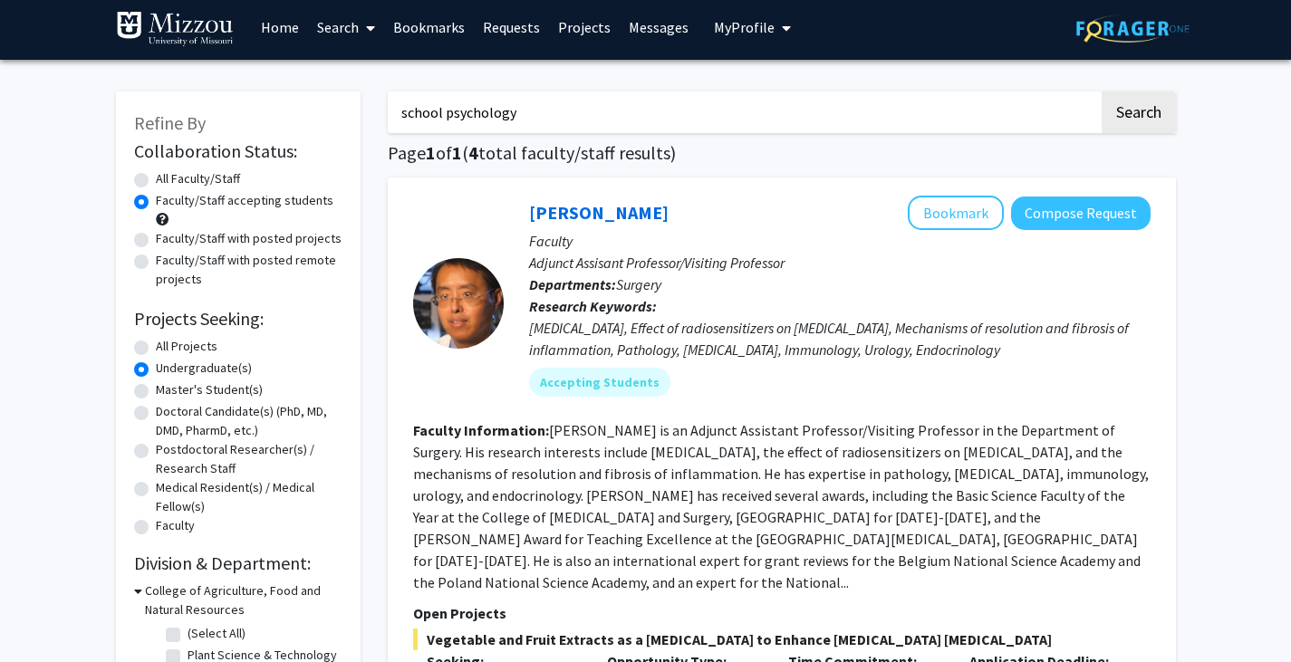
click at [156, 342] on label "All Projects" at bounding box center [187, 346] width 62 height 19
click at [156, 342] on input "All Projects" at bounding box center [162, 343] width 12 height 12
radio input "true"
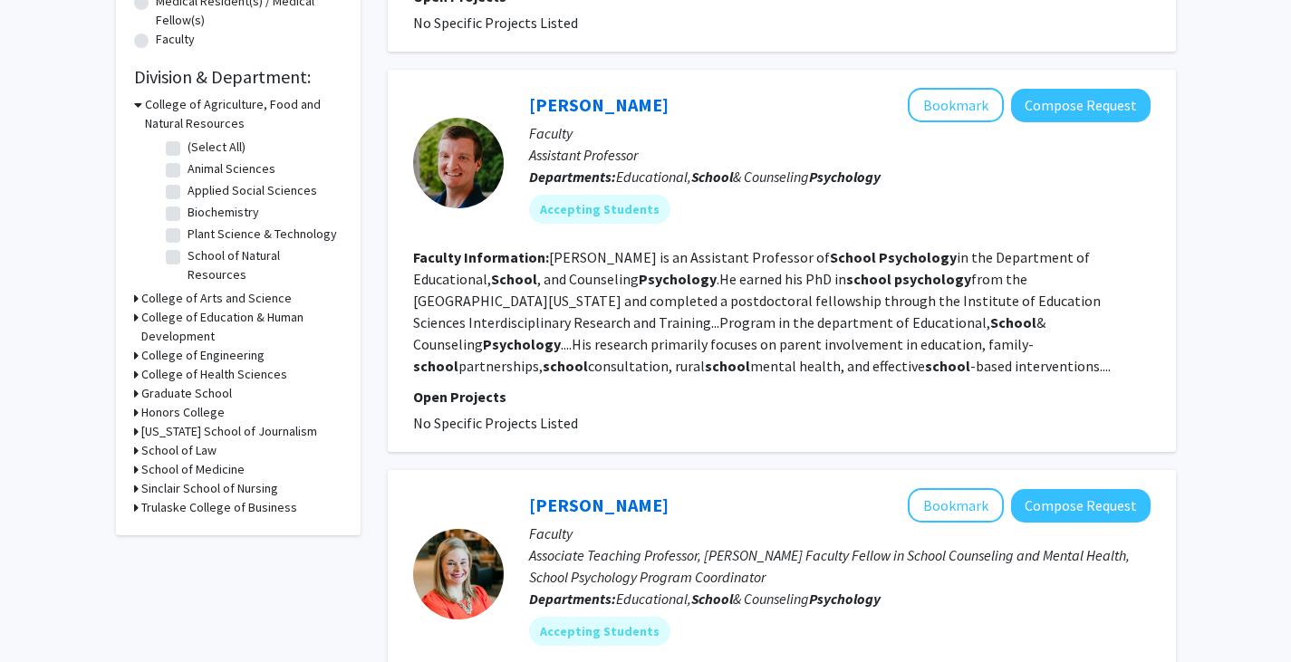
scroll to position [487, 0]
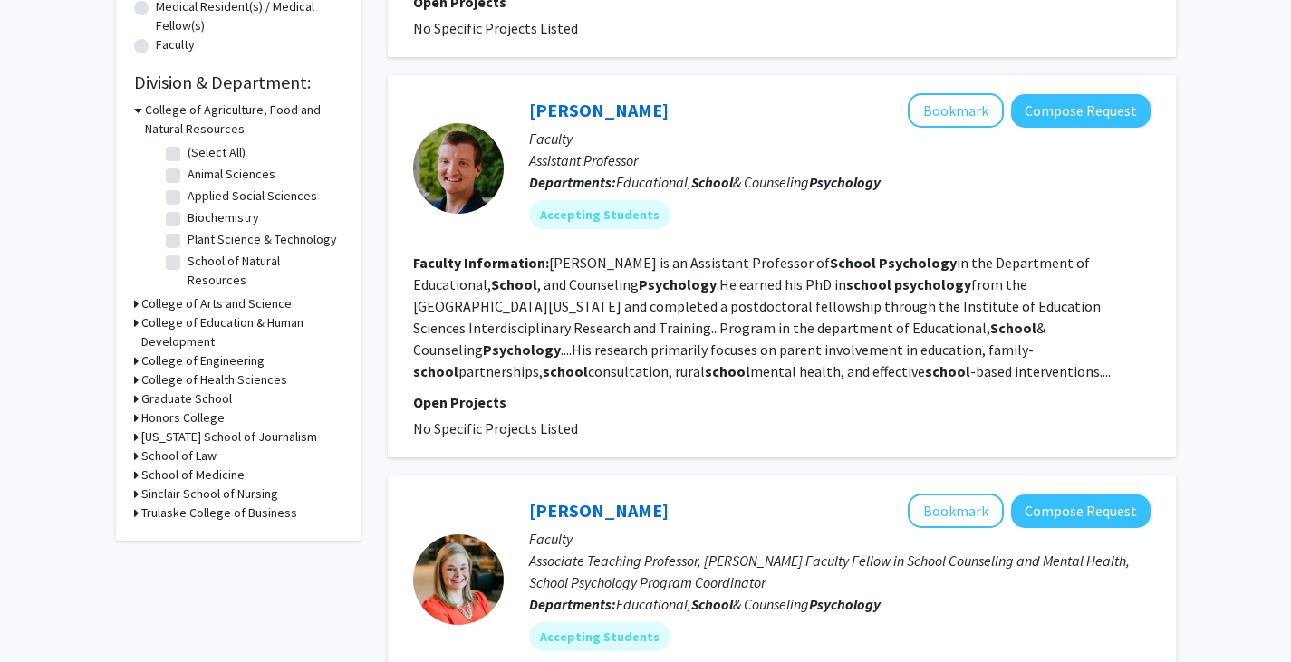
click at [879, 255] on b "Psychology" at bounding box center [918, 263] width 78 height 18
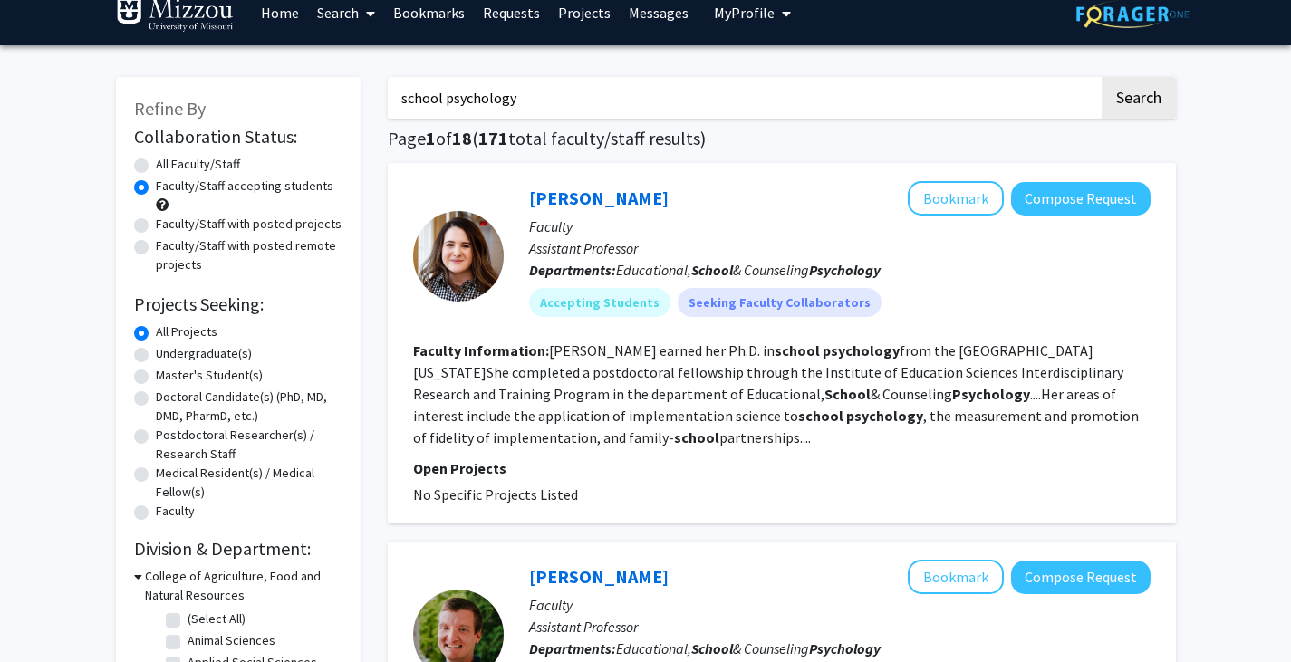
scroll to position [0, 0]
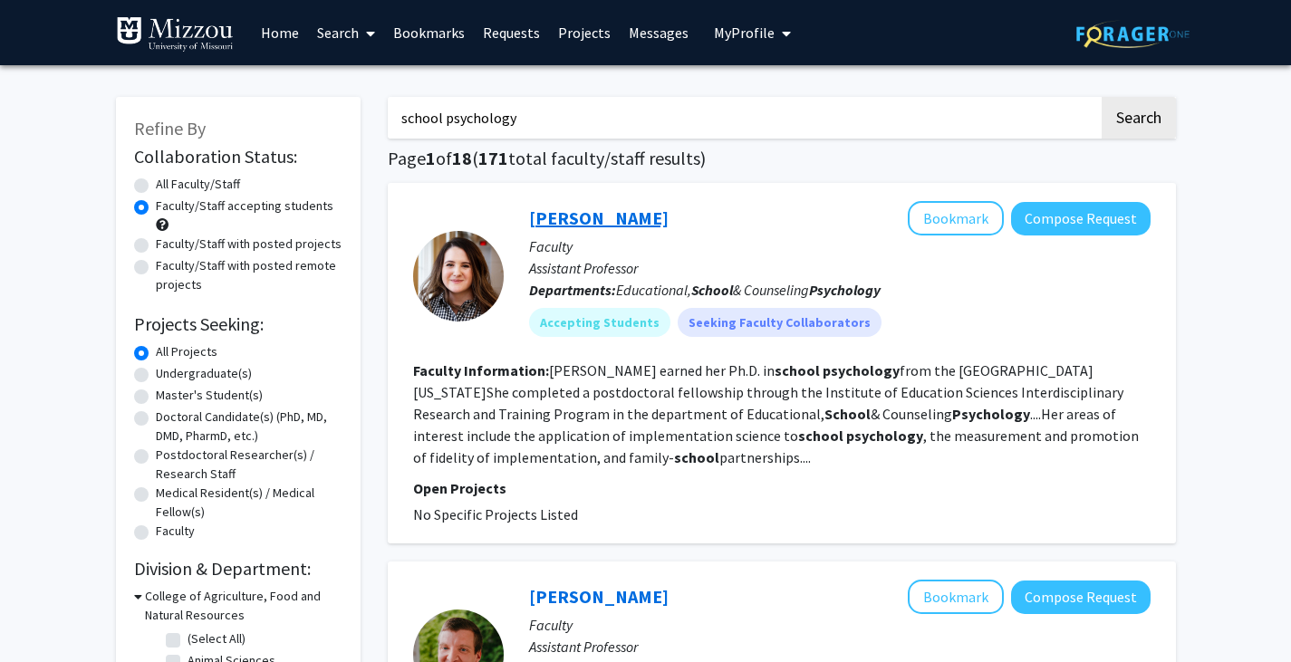
click at [595, 222] on link "[PERSON_NAME]" at bounding box center [599, 218] width 140 height 23
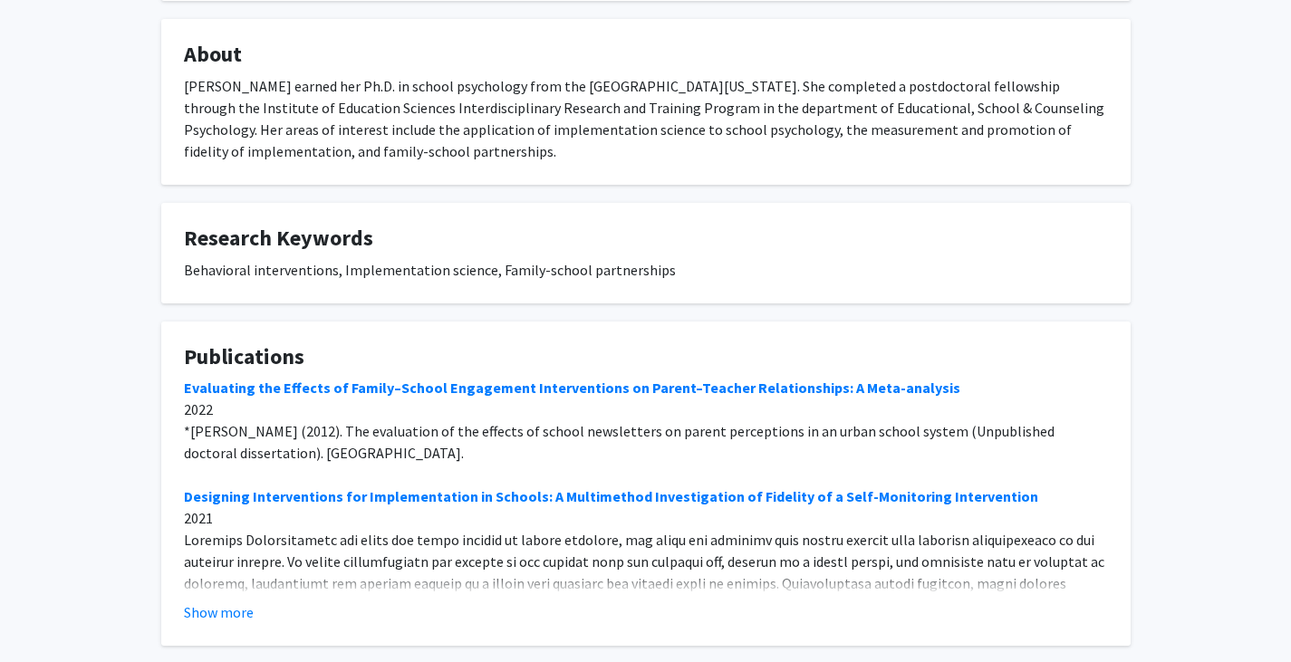
scroll to position [309, 0]
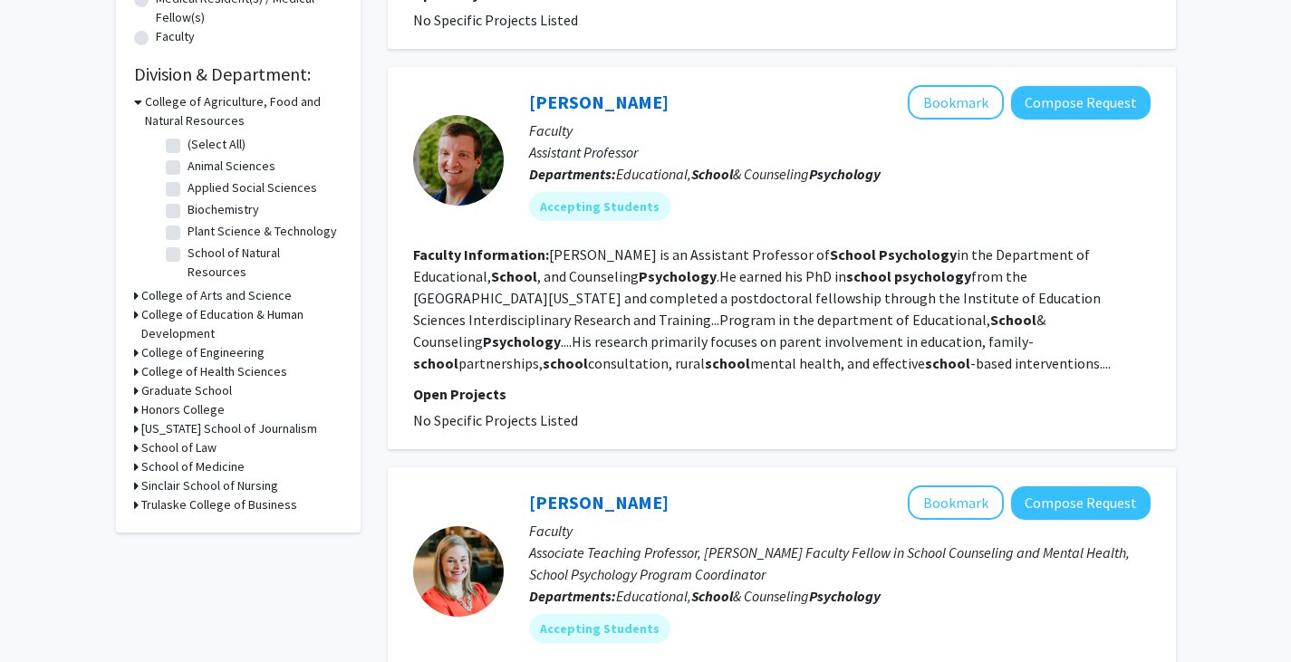
scroll to position [480, 0]
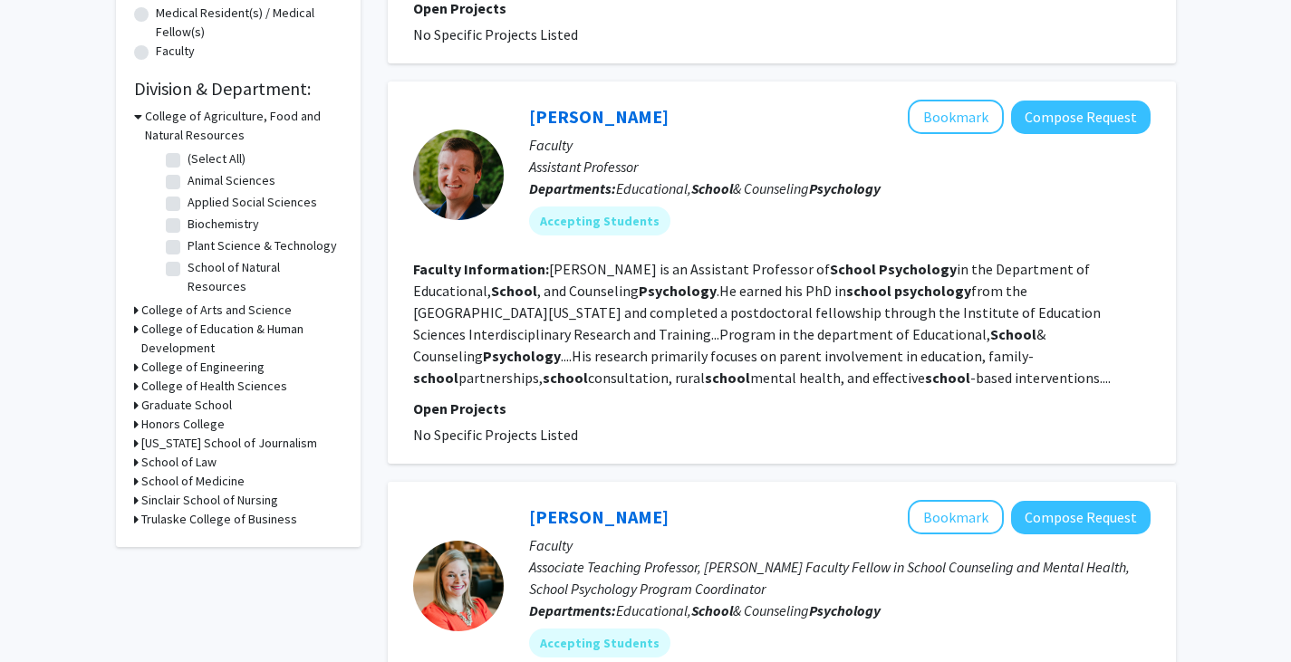
click at [134, 320] on icon at bounding box center [136, 329] width 5 height 19
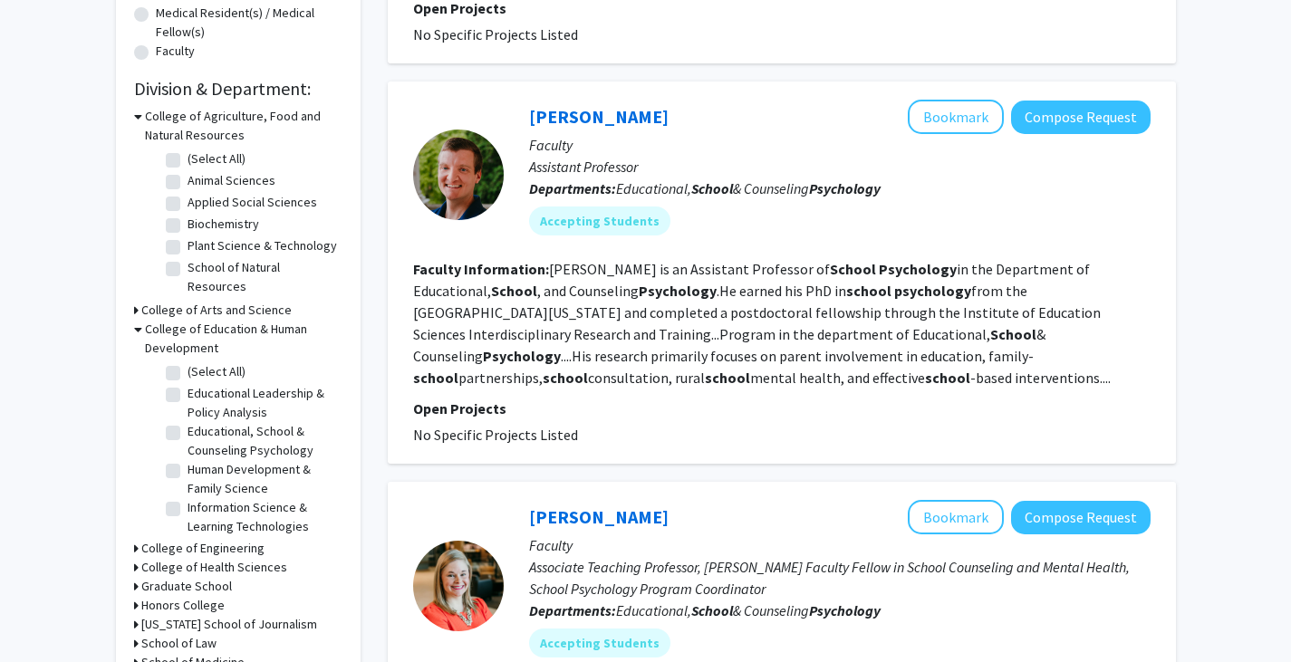
click at [188, 422] on label "Educational, School & Counseling Psychology" at bounding box center [263, 441] width 150 height 38
click at [188, 422] on input "Educational, School & Counseling Psychology" at bounding box center [194, 428] width 12 height 12
checkbox input "true"
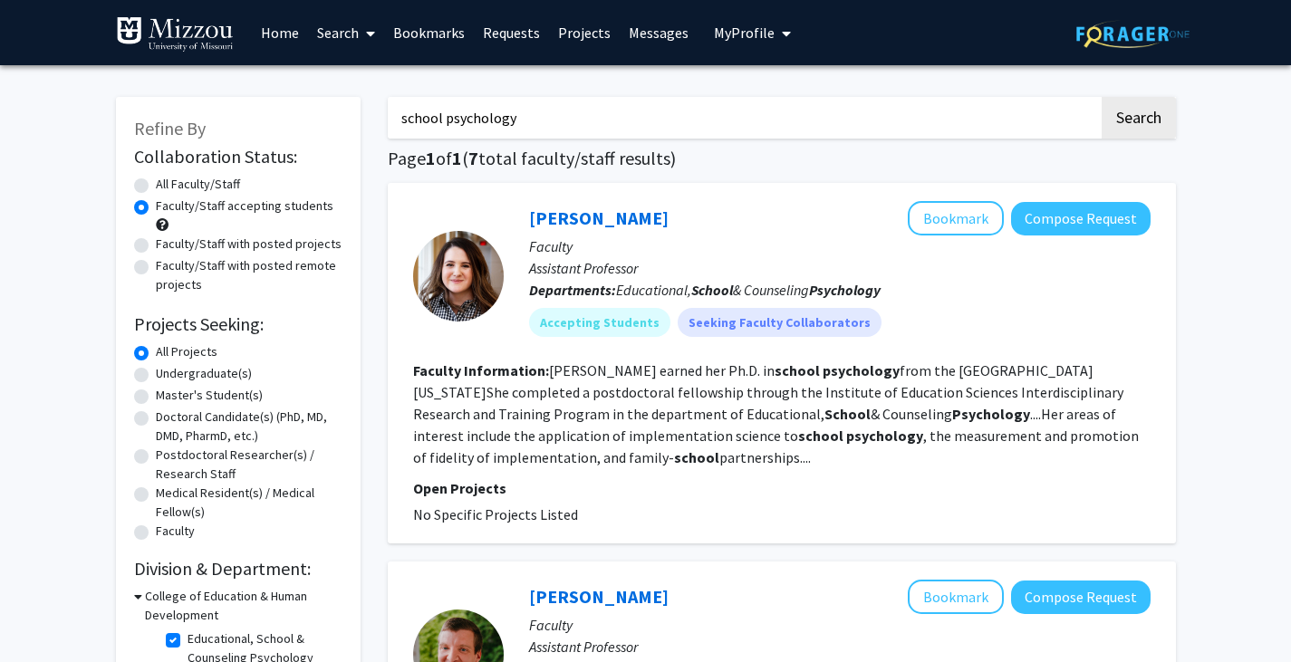
drag, startPoint x: 662, startPoint y: 121, endPoint x: 380, endPoint y: 124, distance: 282.8
click at [1102, 97] on button "Search" at bounding box center [1139, 118] width 74 height 42
radio input "true"
checkbox input "false"
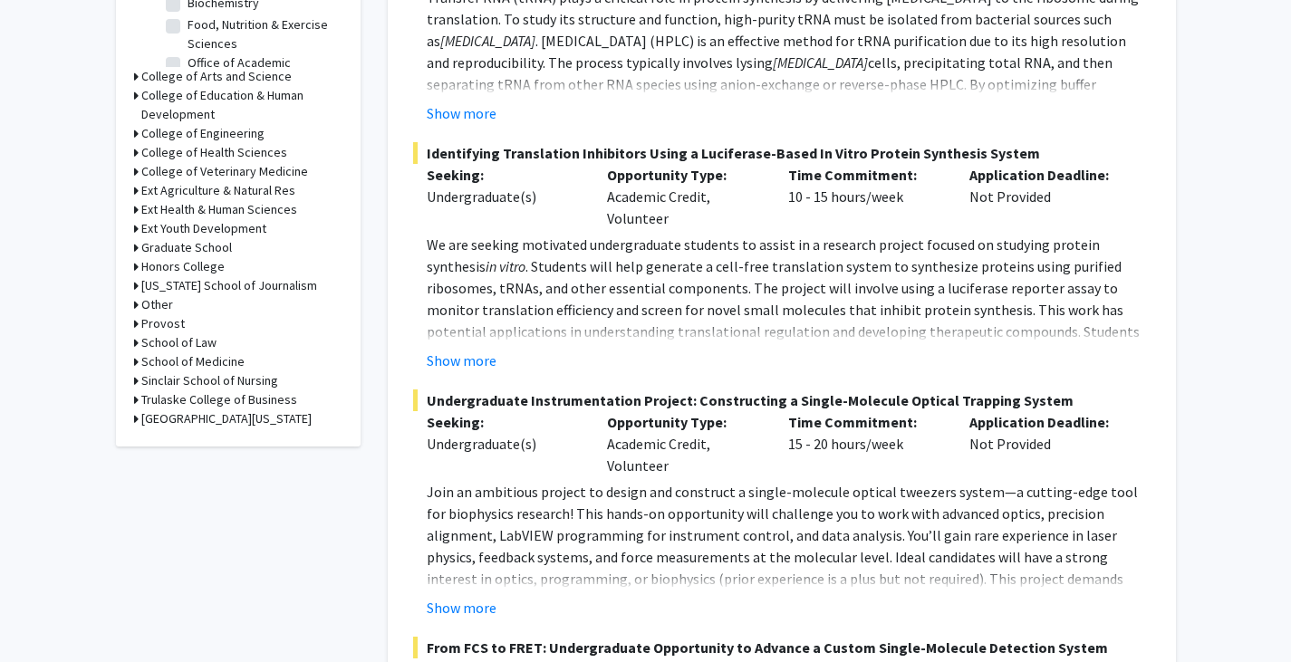
scroll to position [717, 0]
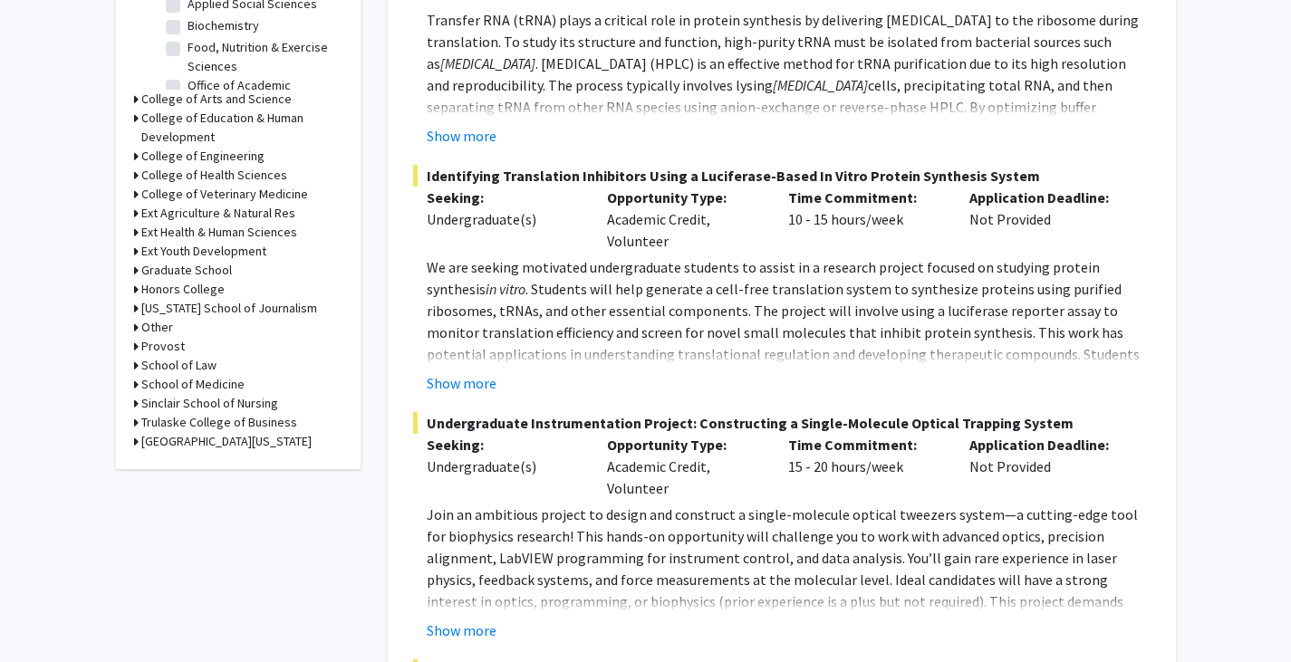
click at [137, 120] on icon at bounding box center [136, 118] width 5 height 19
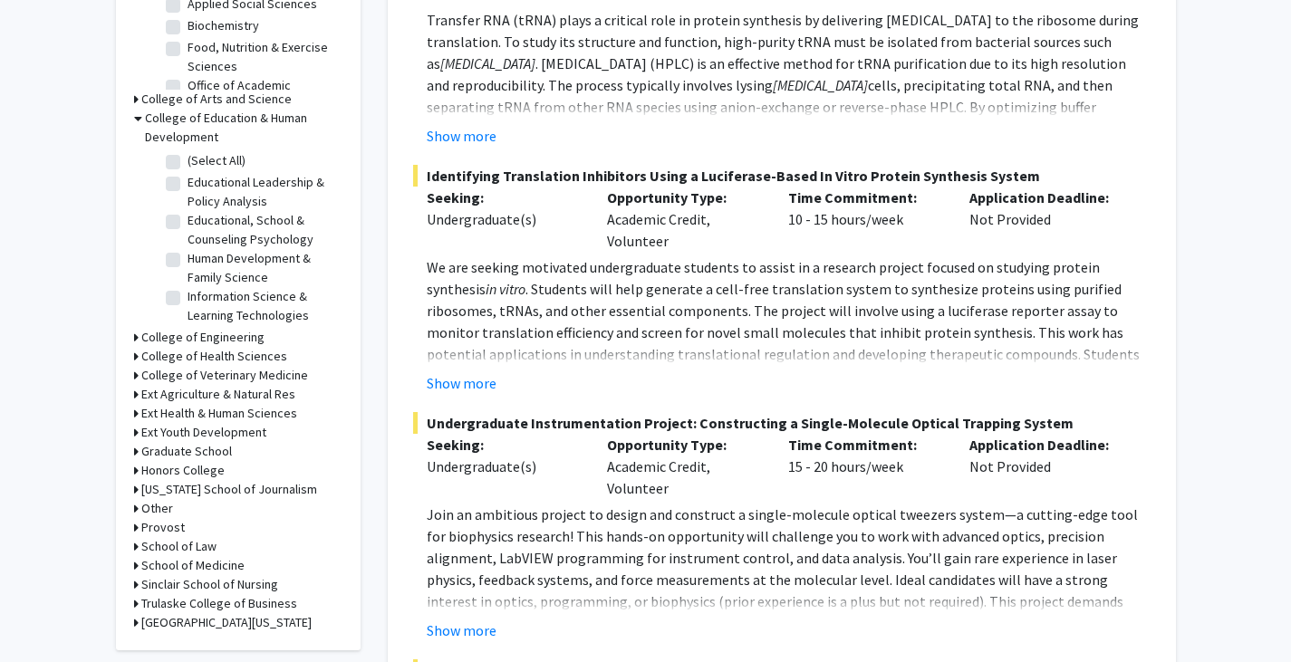
click at [188, 221] on label "Educational, School & Counseling Psychology" at bounding box center [263, 230] width 150 height 38
click at [188, 221] on input "Educational, School & Counseling Psychology" at bounding box center [194, 217] width 12 height 12
checkbox input "true"
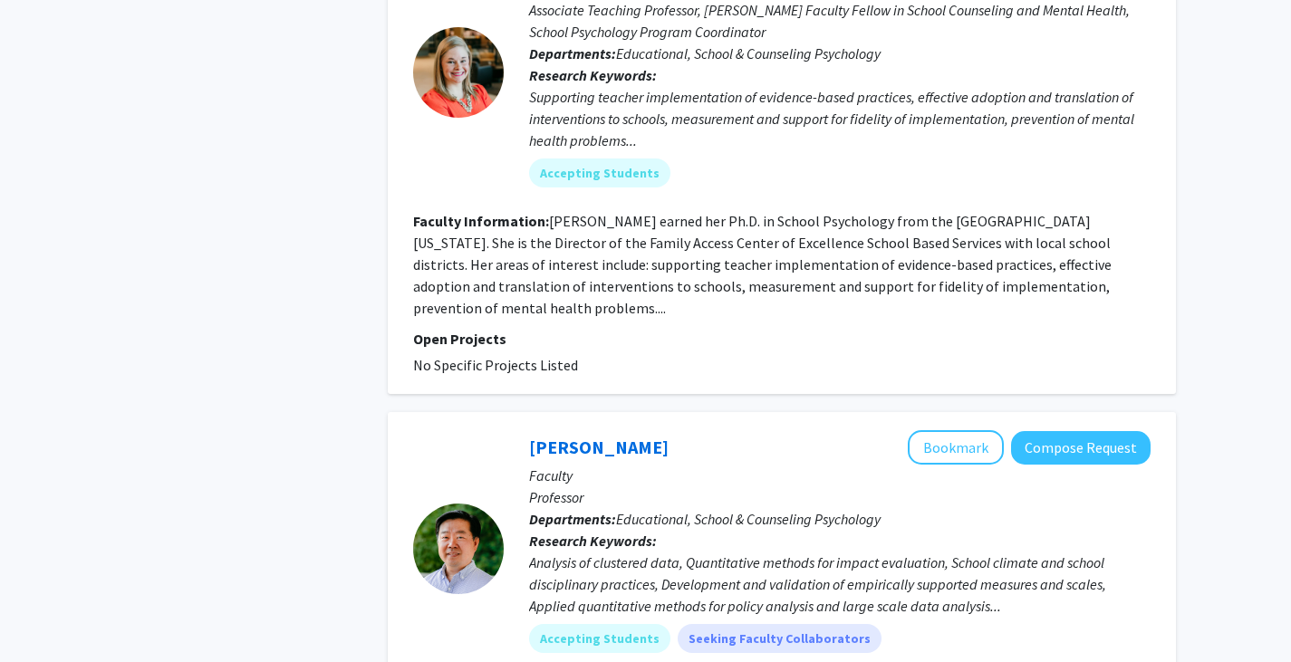
scroll to position [1097, 0]
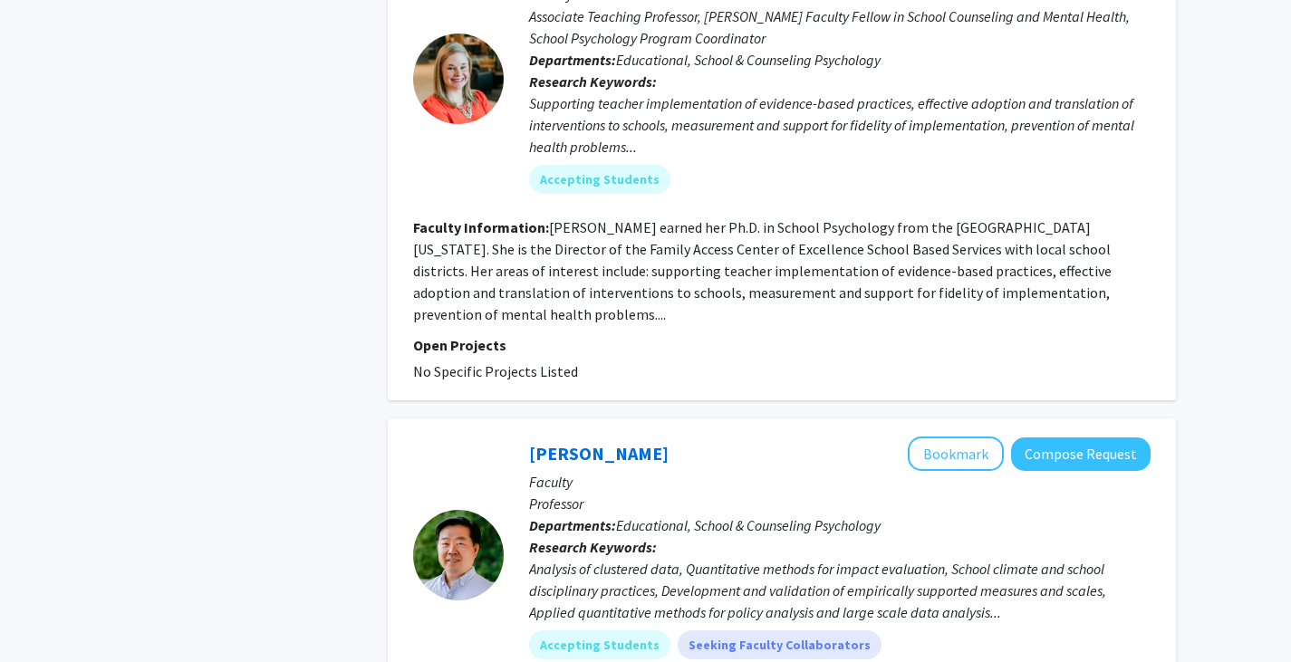
click at [711, 160] on fg-user-badges "Accepting Students" at bounding box center [840, 176] width 622 height 36
click at [856, 336] on p "Open Projects" at bounding box center [782, 345] width 738 height 22
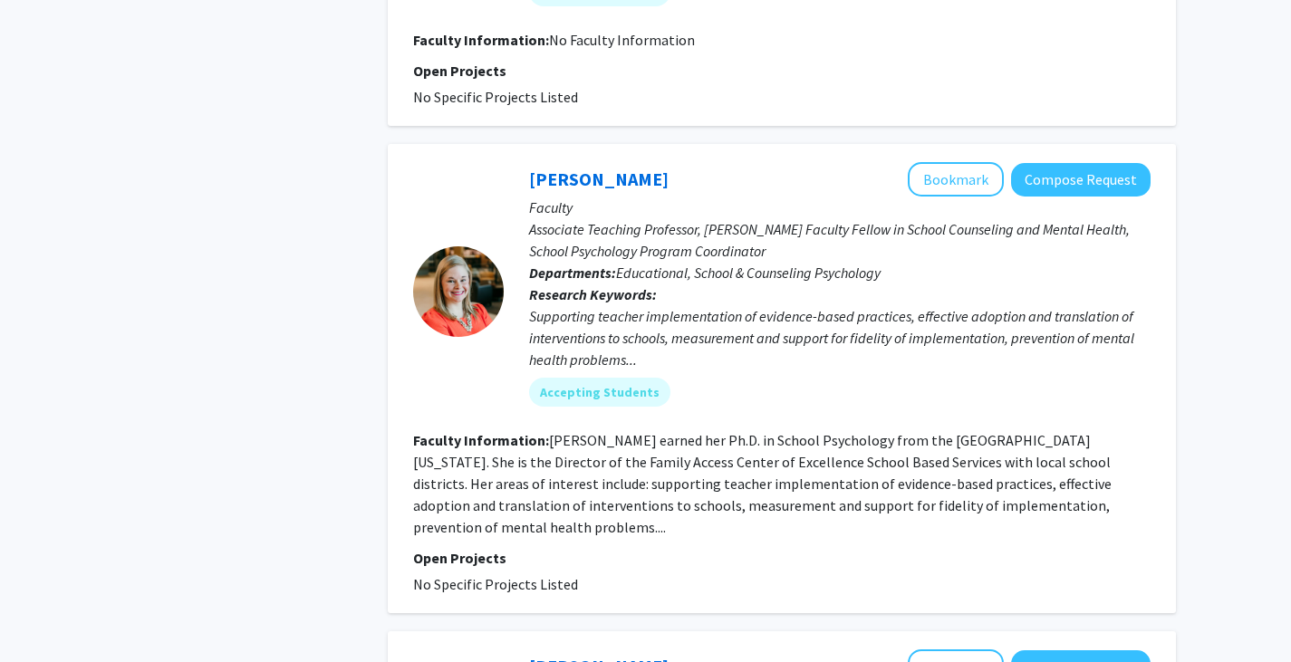
scroll to position [886, 0]
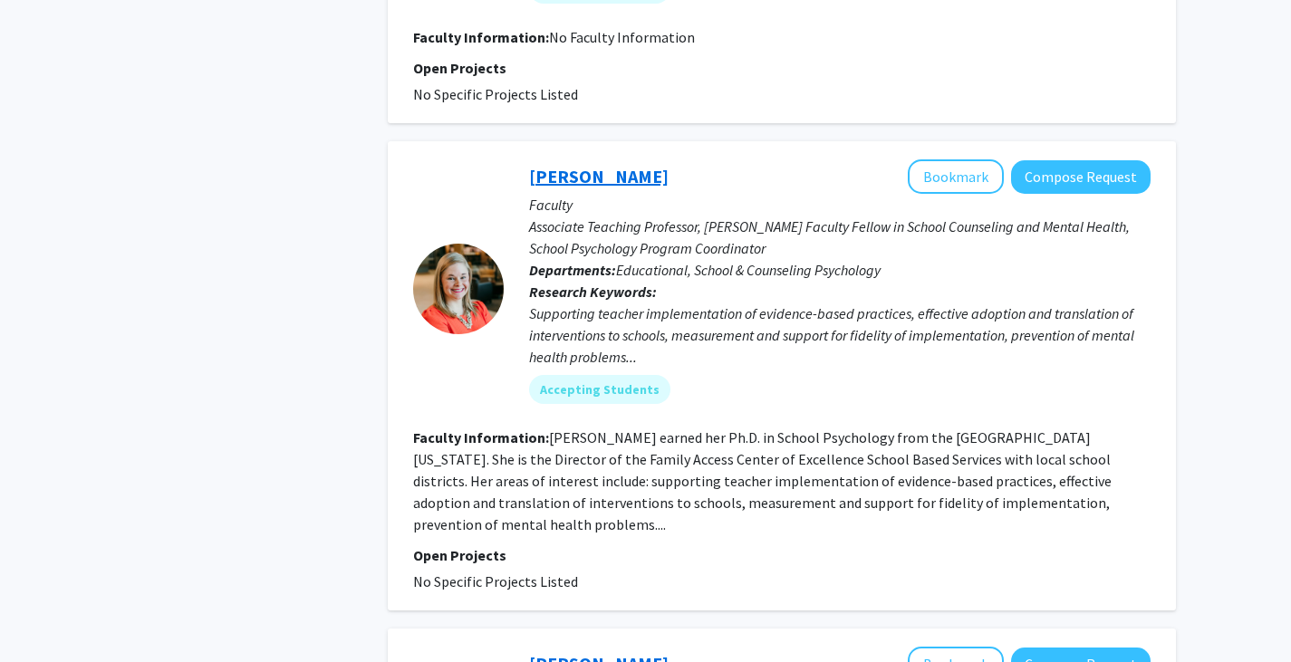
click at [604, 173] on link "[PERSON_NAME]" at bounding box center [599, 176] width 140 height 23
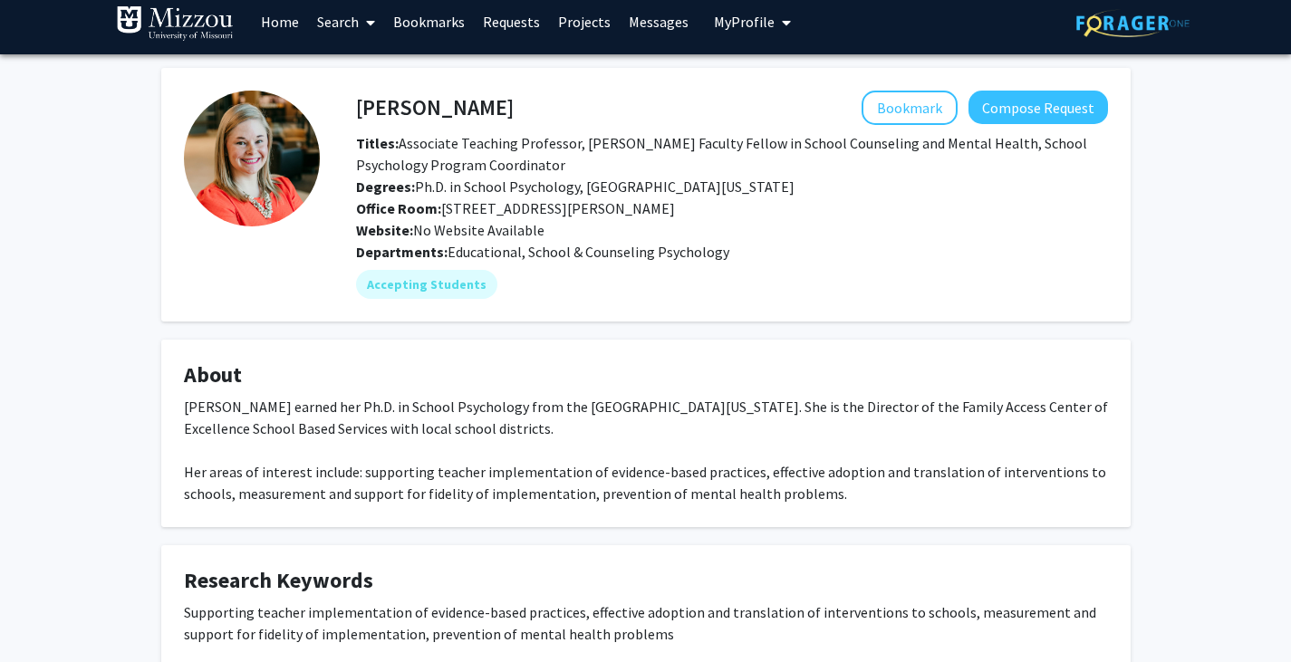
scroll to position [7, 0]
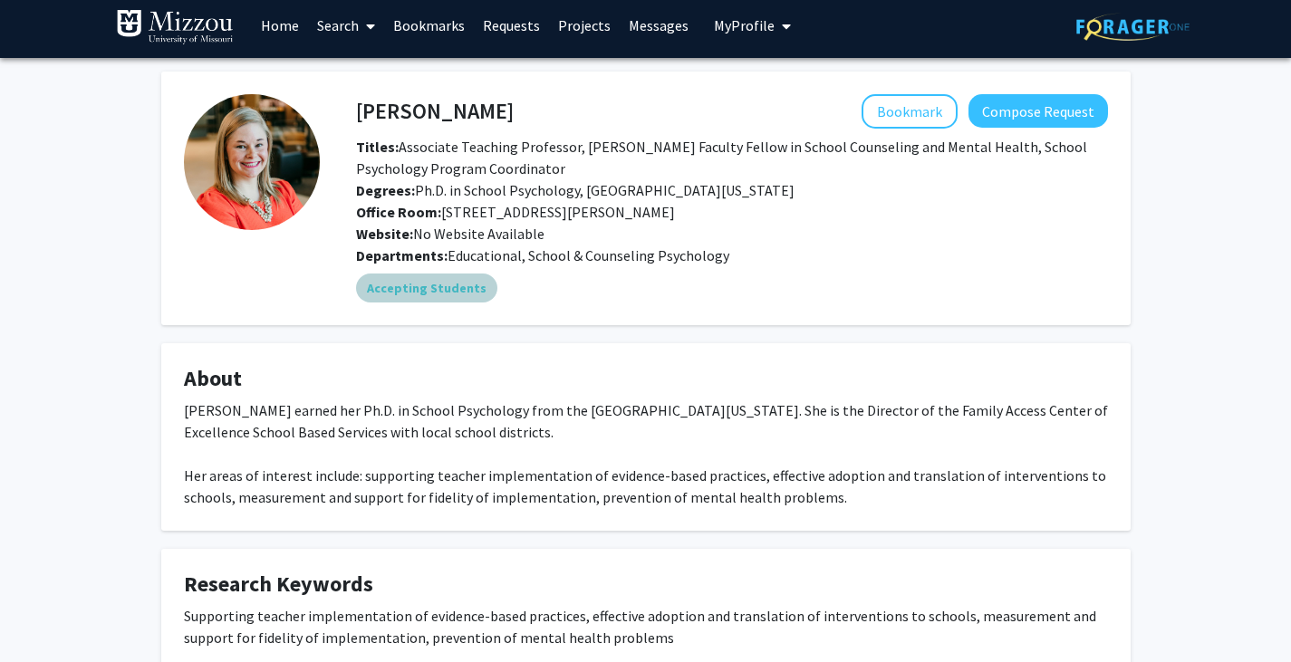
click at [439, 288] on mat-chip "Accepting Students" at bounding box center [426, 288] width 141 height 29
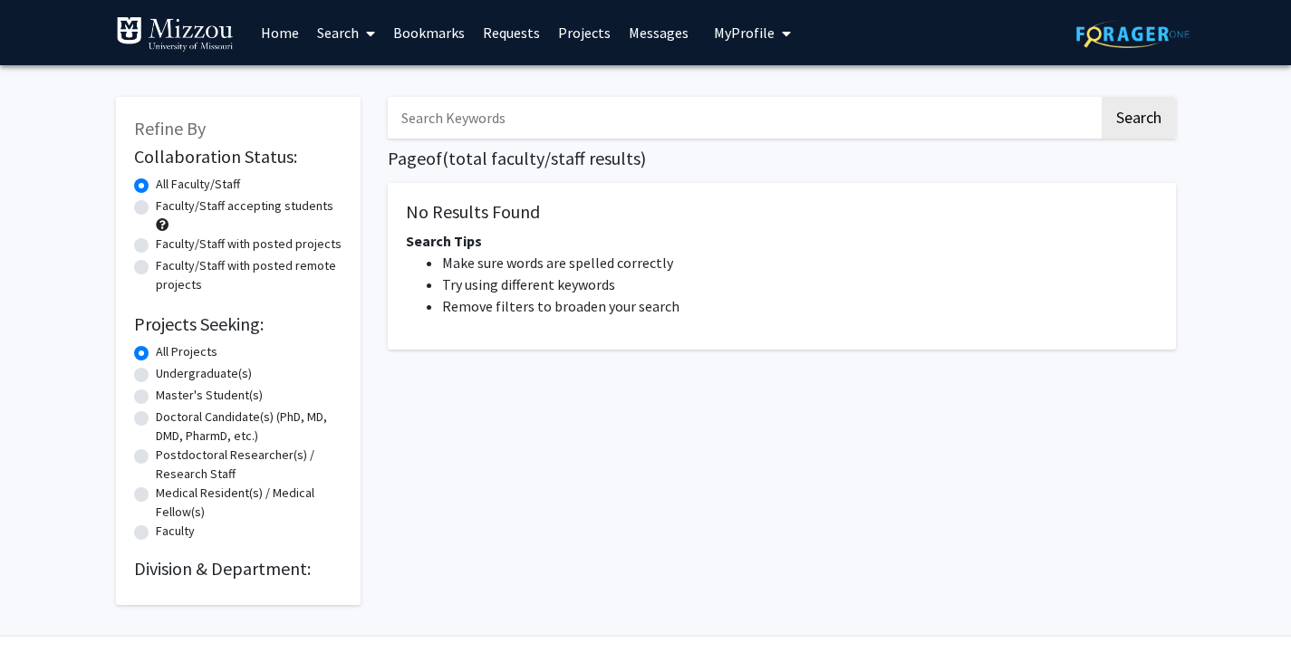
click at [453, 138] on input "Search Keywords" at bounding box center [743, 118] width 711 height 42
type input "[PERSON_NAME]"
click at [1102, 97] on button "Search" at bounding box center [1139, 118] width 74 height 42
drag, startPoint x: 696, startPoint y: 111, endPoint x: 563, endPoint y: 172, distance: 146.8
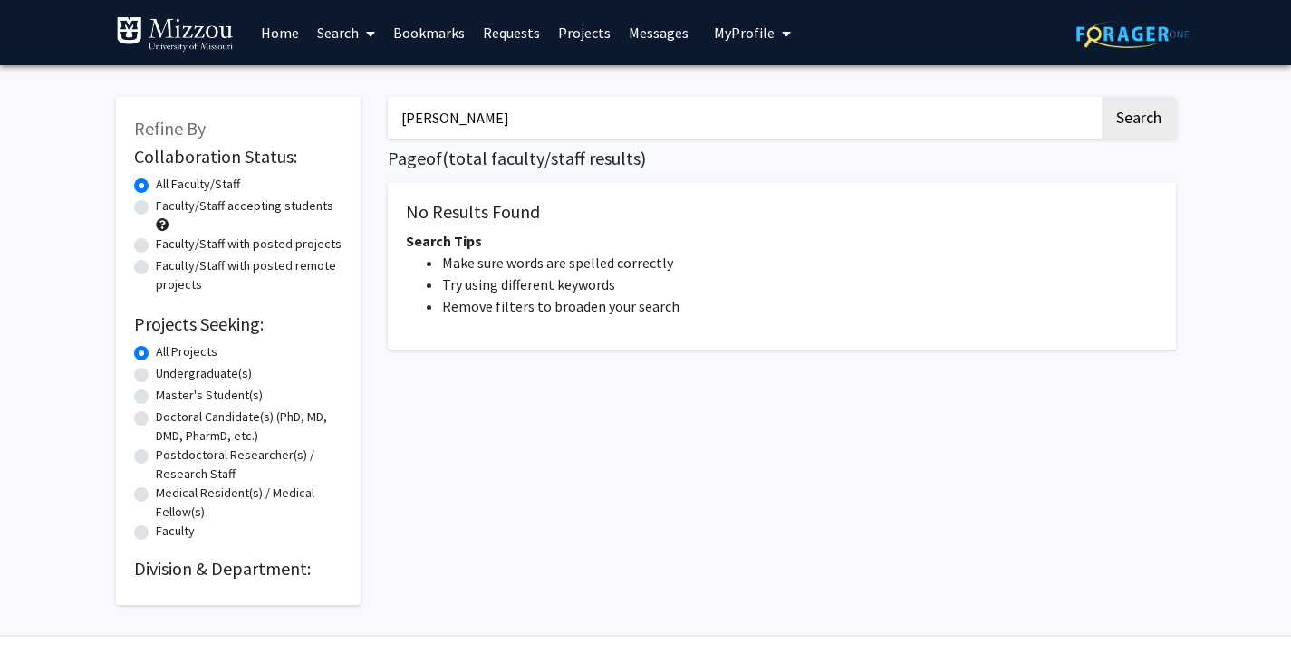
click at [563, 172] on div "[PERSON_NAME] Search Page of ( total faculty/staff results) No Results Found Se…" at bounding box center [782, 342] width 816 height 527
click at [301, 452] on label "Postdoctoral Researcher(s) / Research Staff" at bounding box center [249, 465] width 187 height 38
click at [168, 452] on input "Postdoctoral Researcher(s) / Research Staff" at bounding box center [162, 452] width 12 height 12
radio input "true"
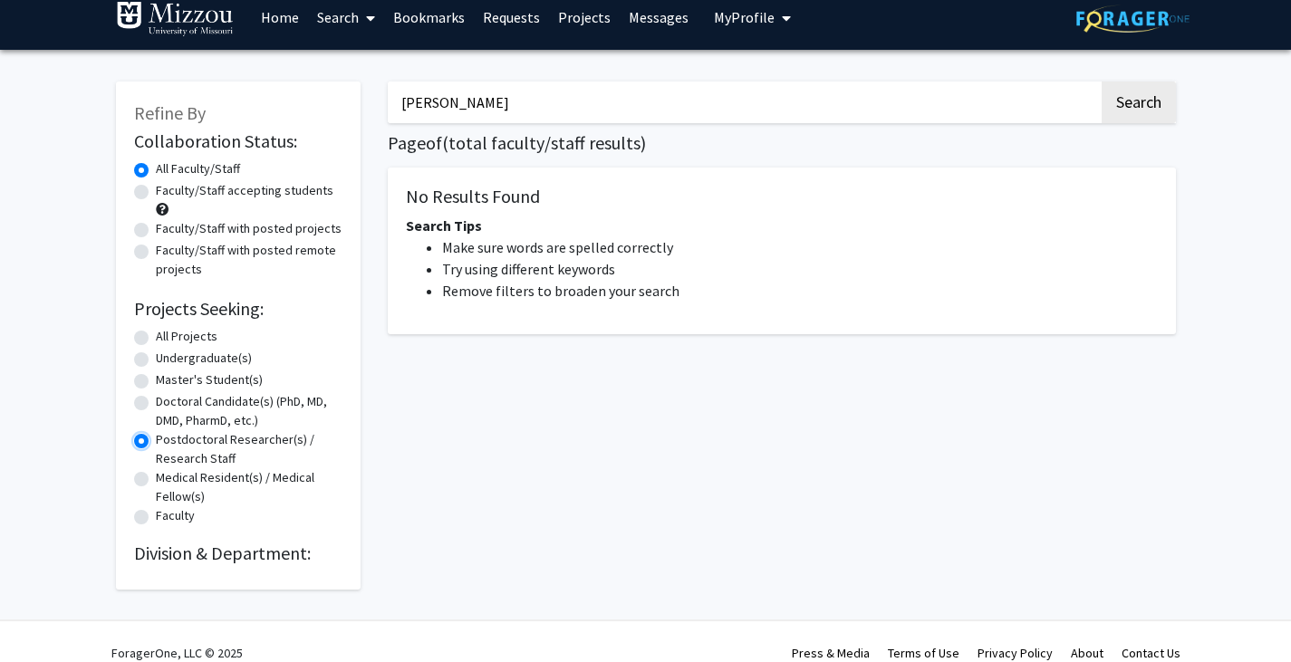
scroll to position [38, 0]
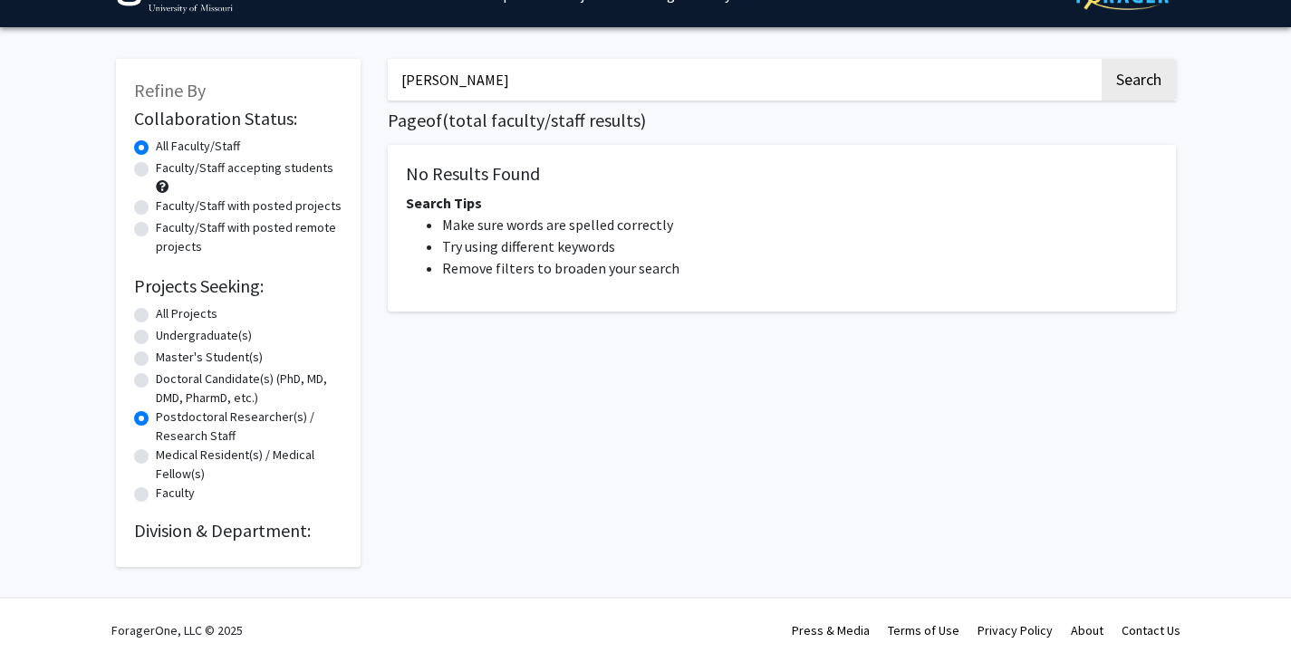
click at [236, 534] on h2 "Division & Department:" at bounding box center [238, 531] width 208 height 22
click at [237, 543] on div "Refine By Collaboration Status: Collaboration Status All Faculty/Staff Collabor…" at bounding box center [238, 313] width 245 height 508
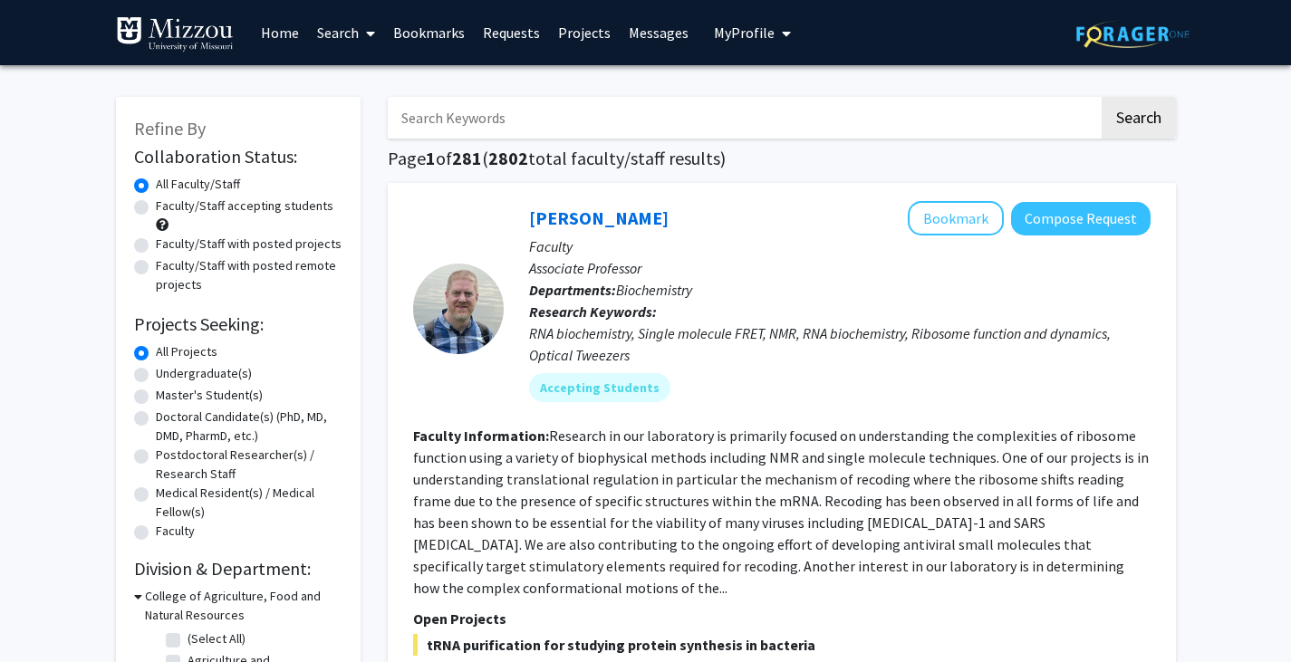
click at [473, 106] on input "Search Keywords" at bounding box center [743, 118] width 711 height 42
click at [1102, 97] on button "Search" at bounding box center [1139, 118] width 74 height 42
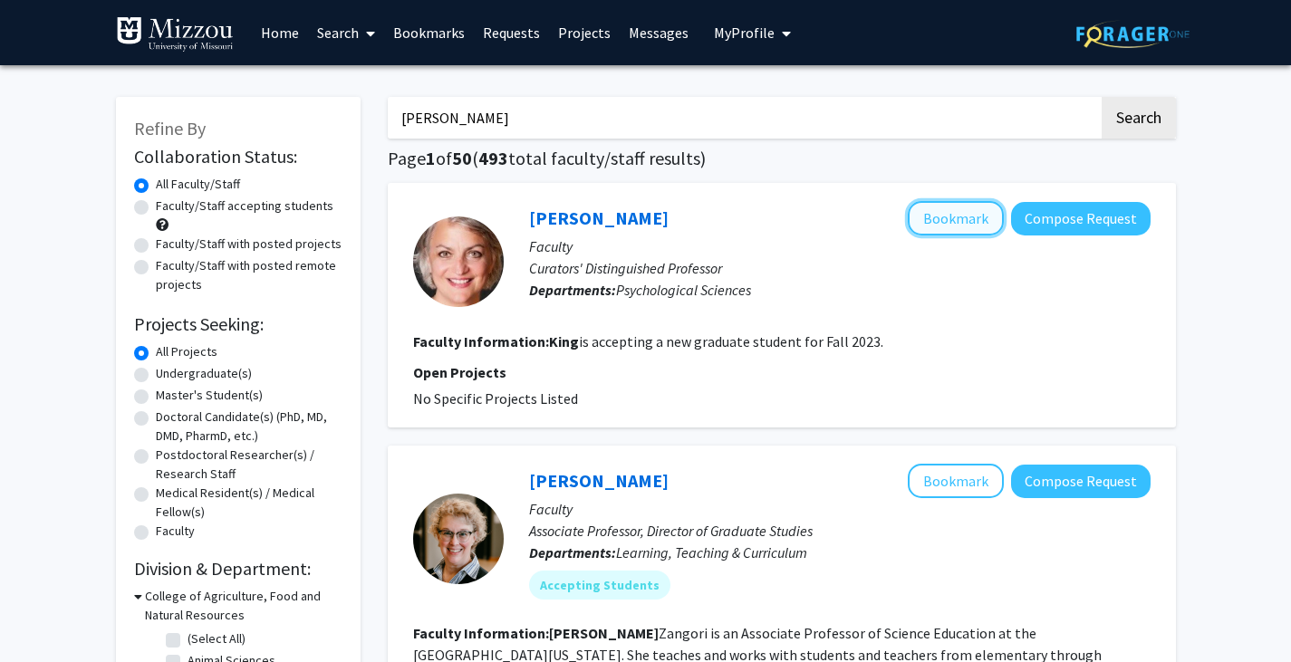
click at [968, 209] on button "Bookmark" at bounding box center [956, 218] width 96 height 34
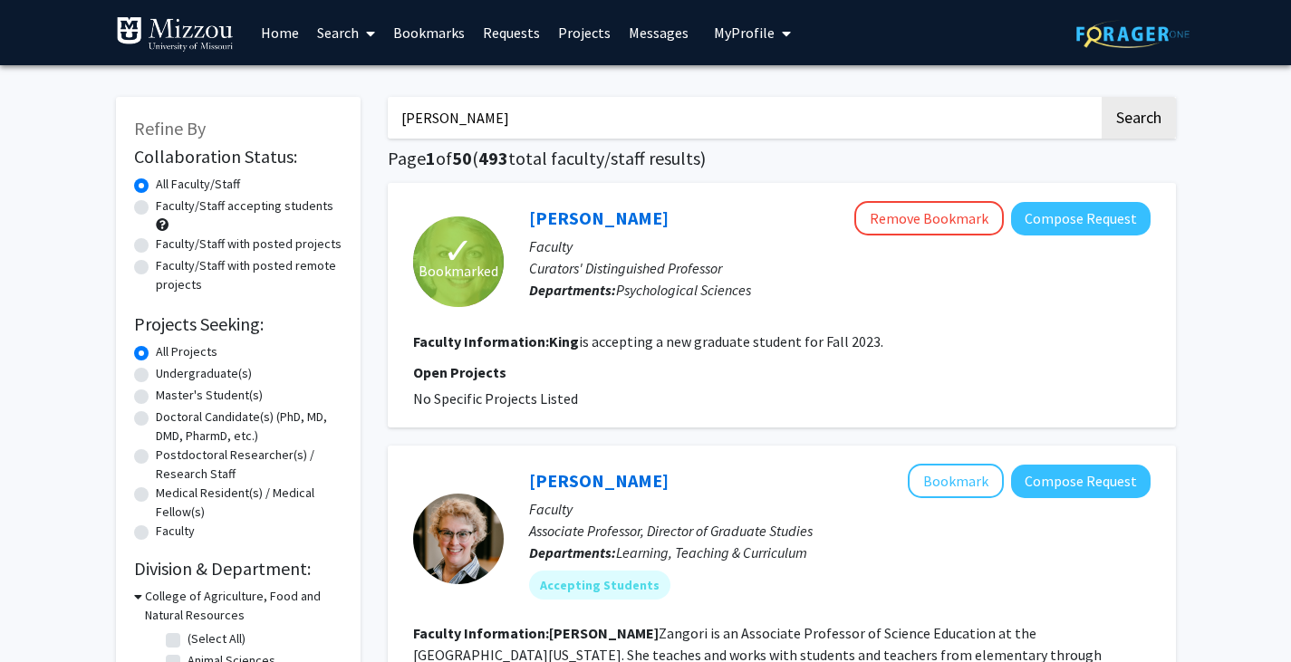
click at [527, 109] on input "[PERSON_NAME]" at bounding box center [743, 118] width 711 height 42
type input "carrie"
click at [1102, 97] on button "Search" at bounding box center [1139, 118] width 74 height 42
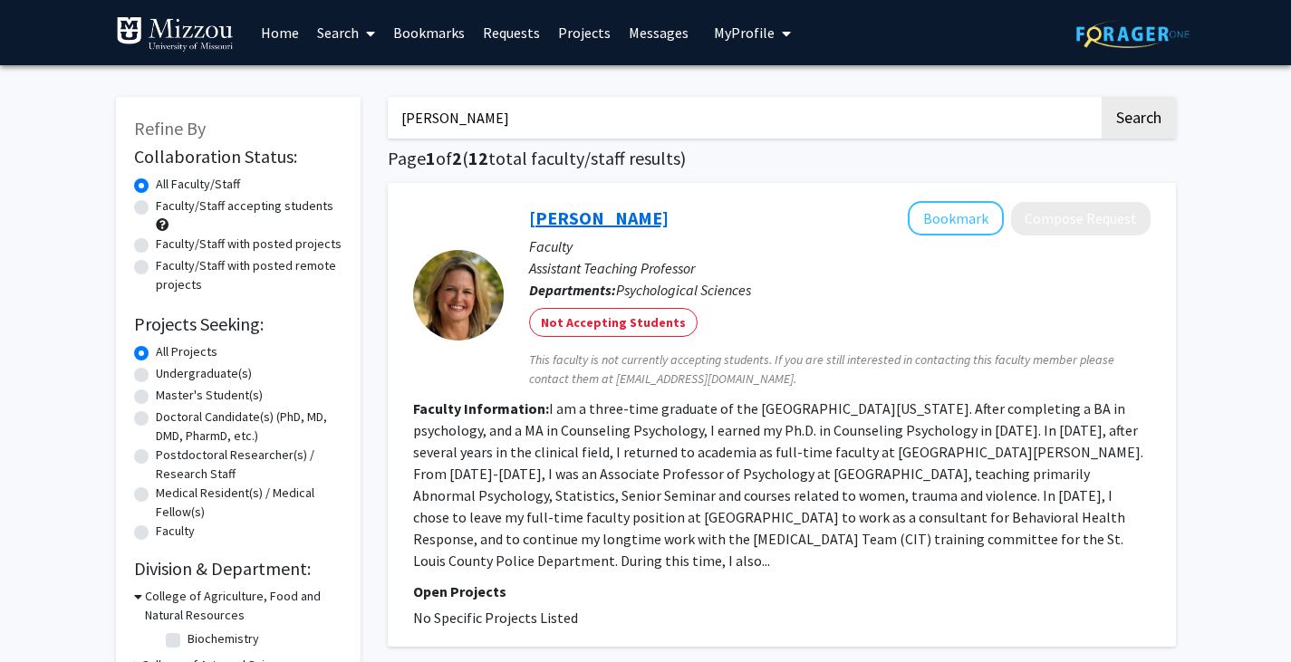
click at [579, 216] on link "Carrie Ellis-Kalton" at bounding box center [599, 218] width 140 height 23
drag, startPoint x: 517, startPoint y: 121, endPoint x: 373, endPoint y: 139, distance: 144.2
type input "autism"
click at [1102, 97] on button "Search" at bounding box center [1139, 118] width 74 height 42
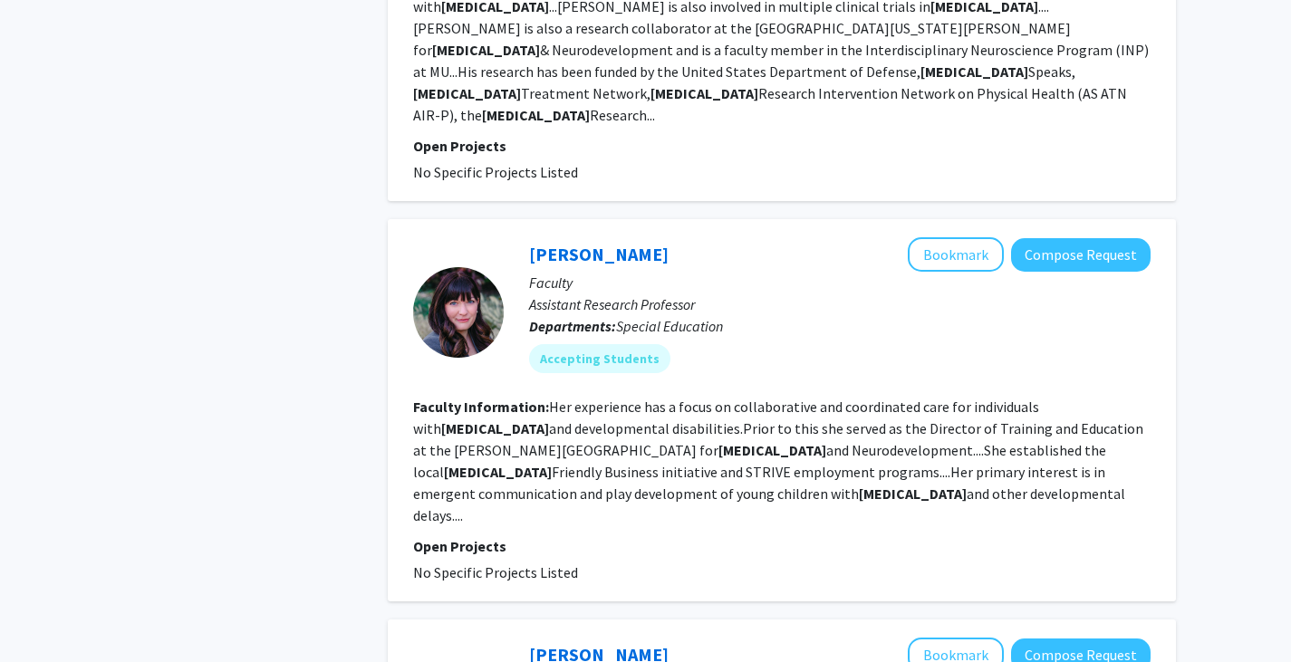
scroll to position [864, 0]
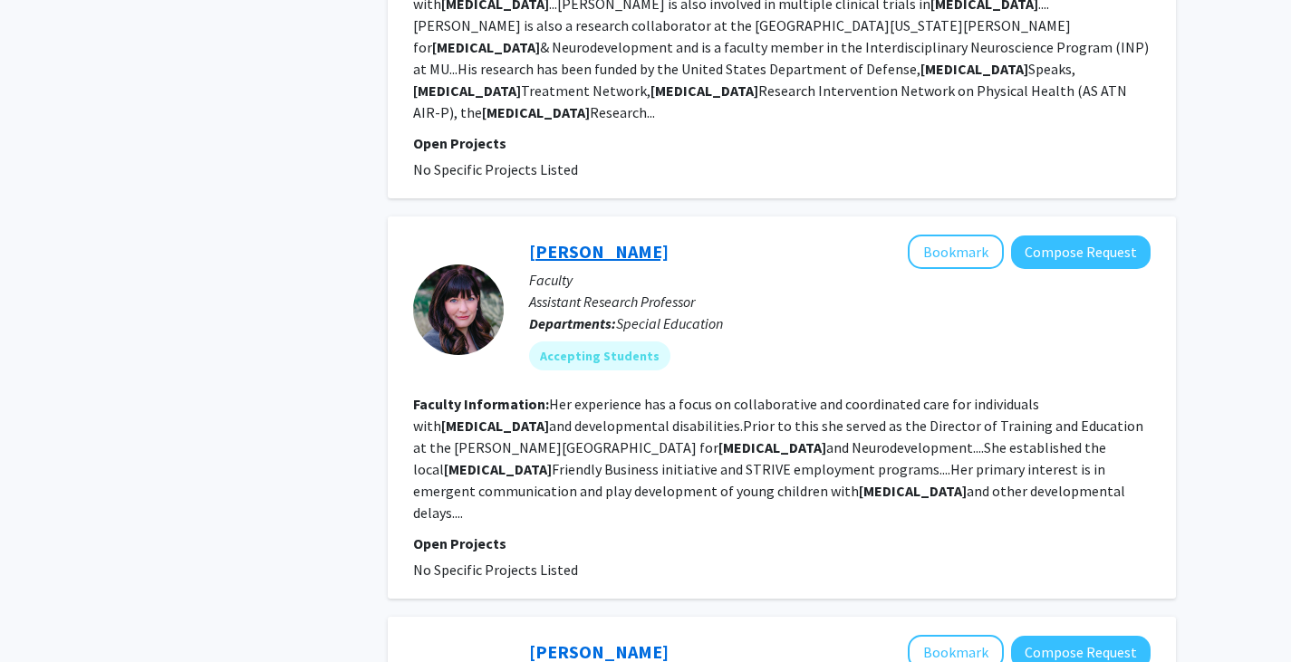
click at [602, 240] on link "Jena Randolph" at bounding box center [599, 251] width 140 height 23
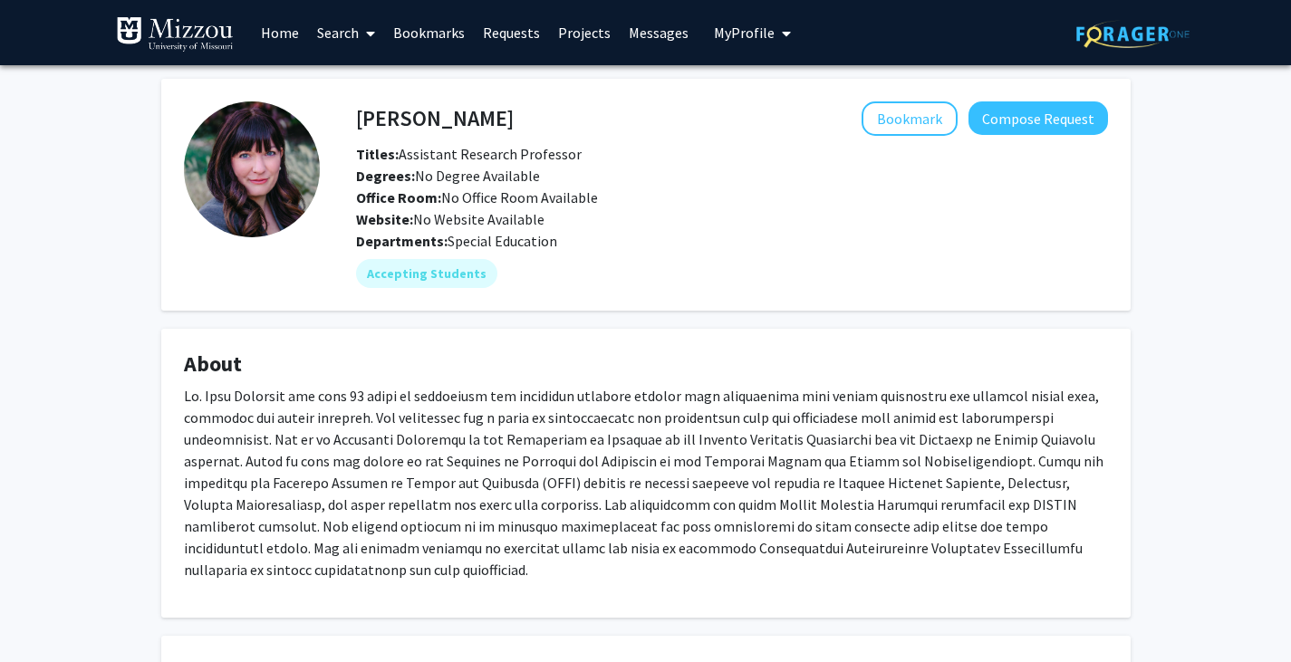
click at [1163, 520] on div "Jena Randolph Bookmark Compose Request Titles: Assistant Research Professor Deg…" at bounding box center [645, 441] width 1291 height 752
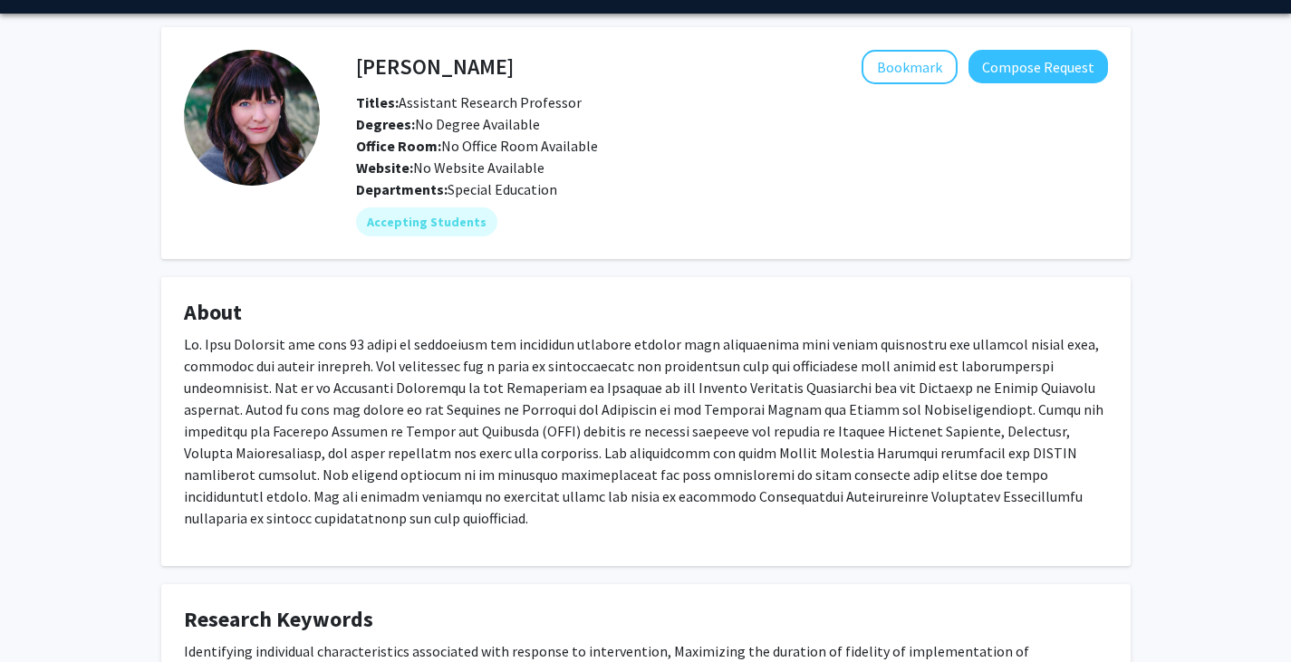
scroll to position [44, 0]
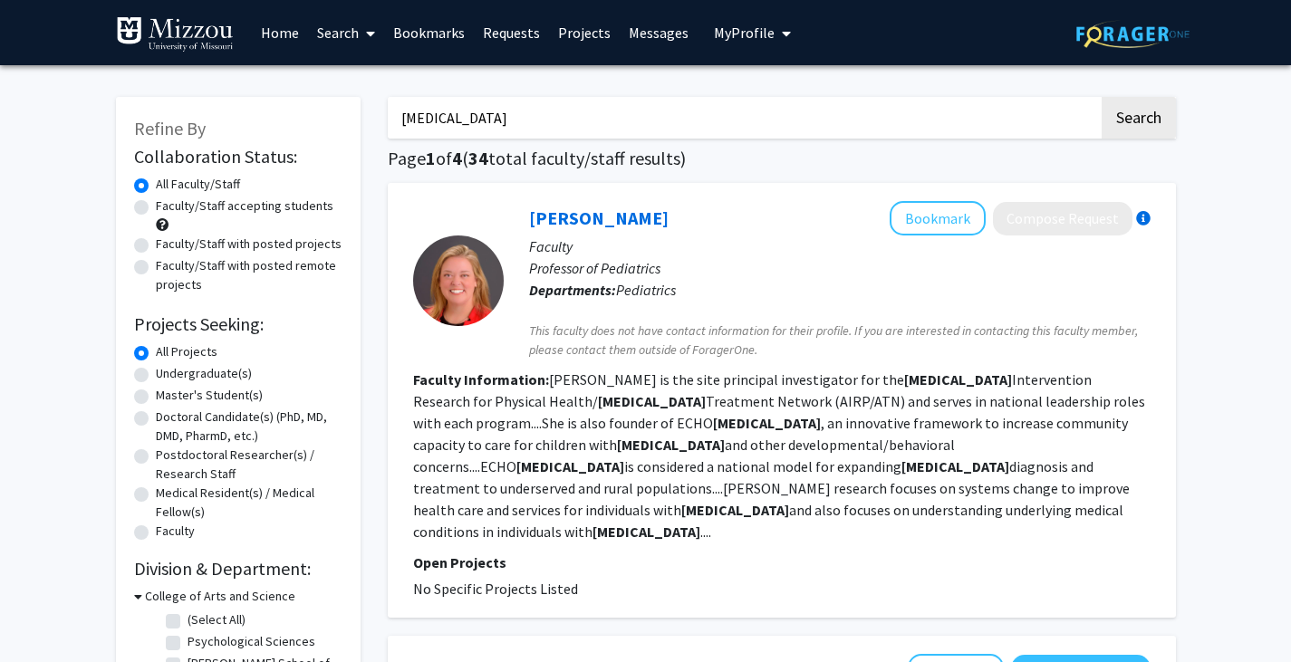
click at [534, 111] on input "autism" at bounding box center [743, 118] width 711 height 42
click at [430, 39] on link "Bookmarks" at bounding box center [429, 32] width 90 height 63
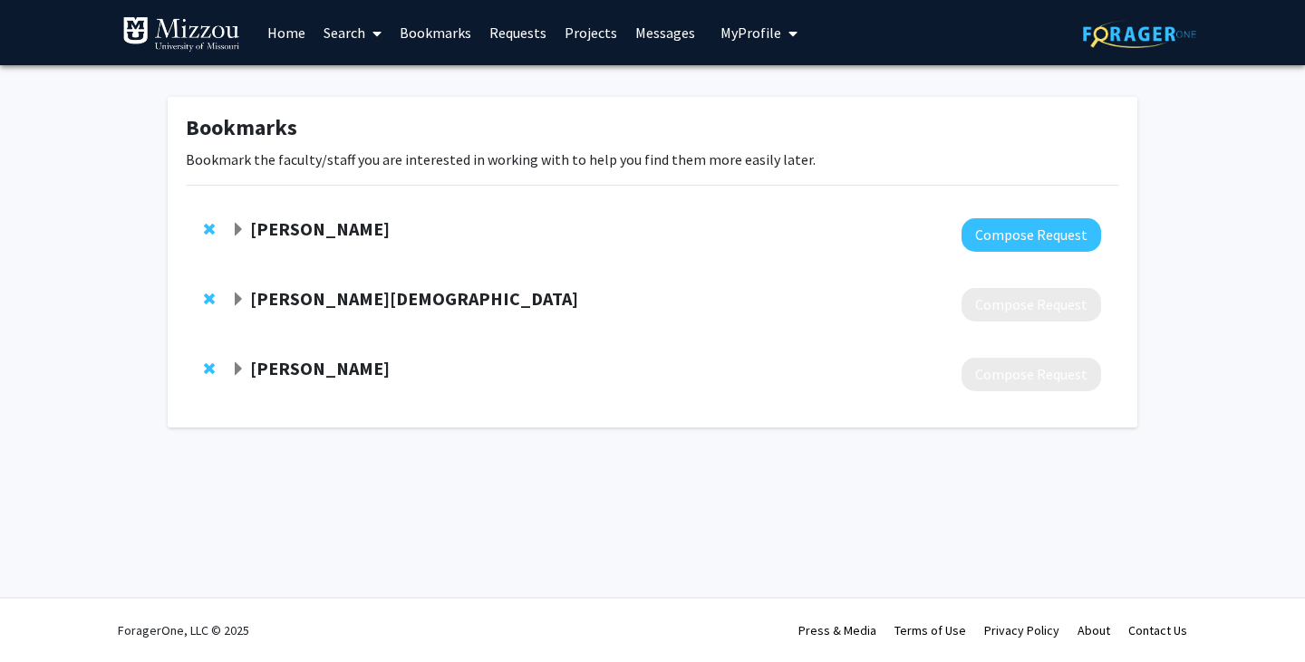
click at [356, 29] on link "Search" at bounding box center [352, 32] width 76 height 63
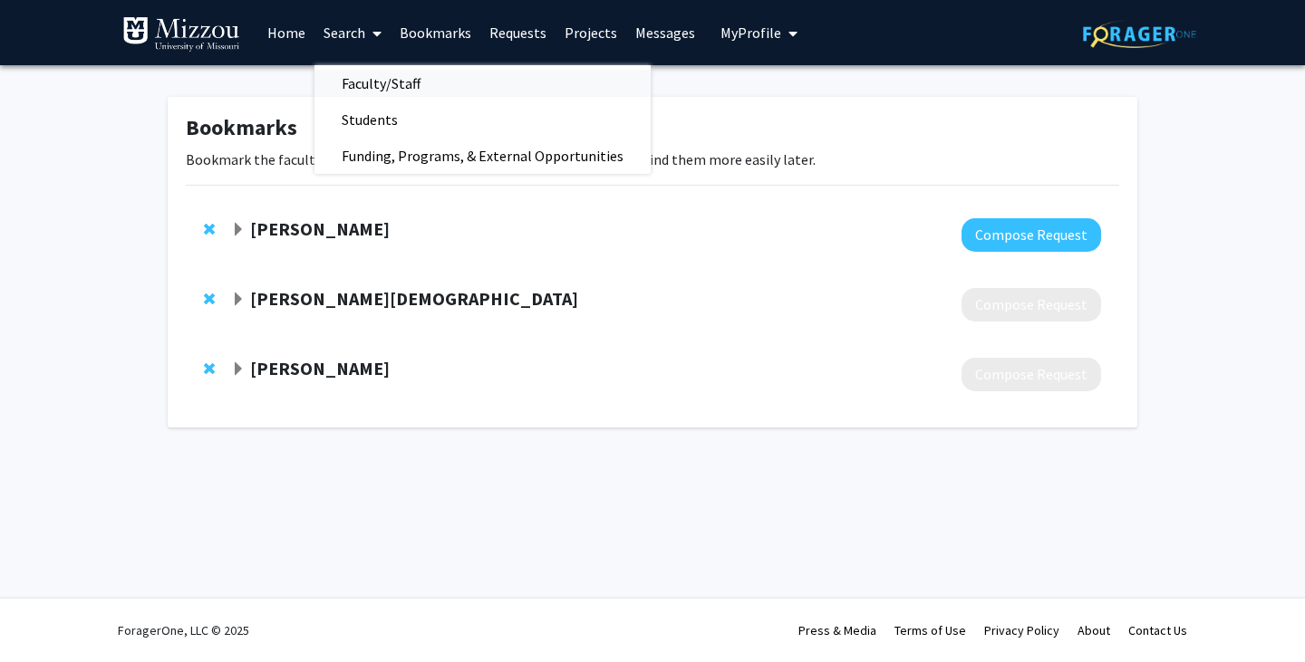
click at [383, 76] on span "Faculty/Staff" at bounding box center [380, 83] width 133 height 36
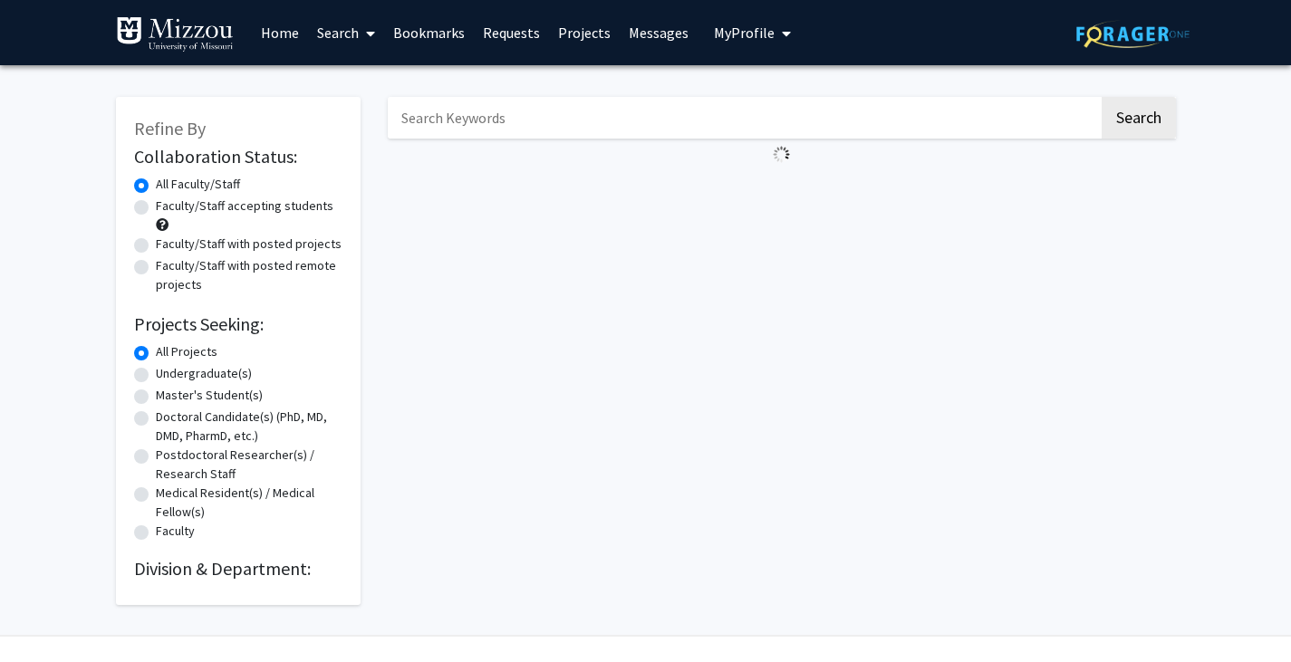
click at [578, 111] on input "Search Keywords" at bounding box center [743, 118] width 711 height 42
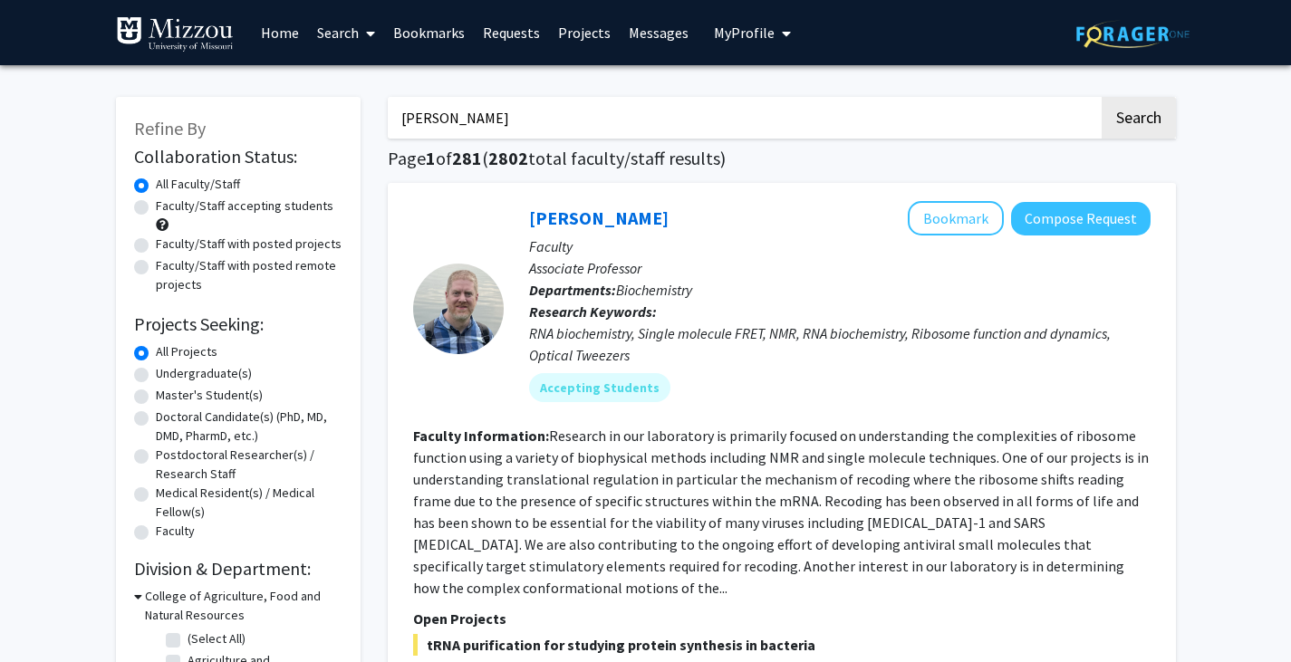
click at [1102, 97] on button "Search" at bounding box center [1139, 118] width 74 height 42
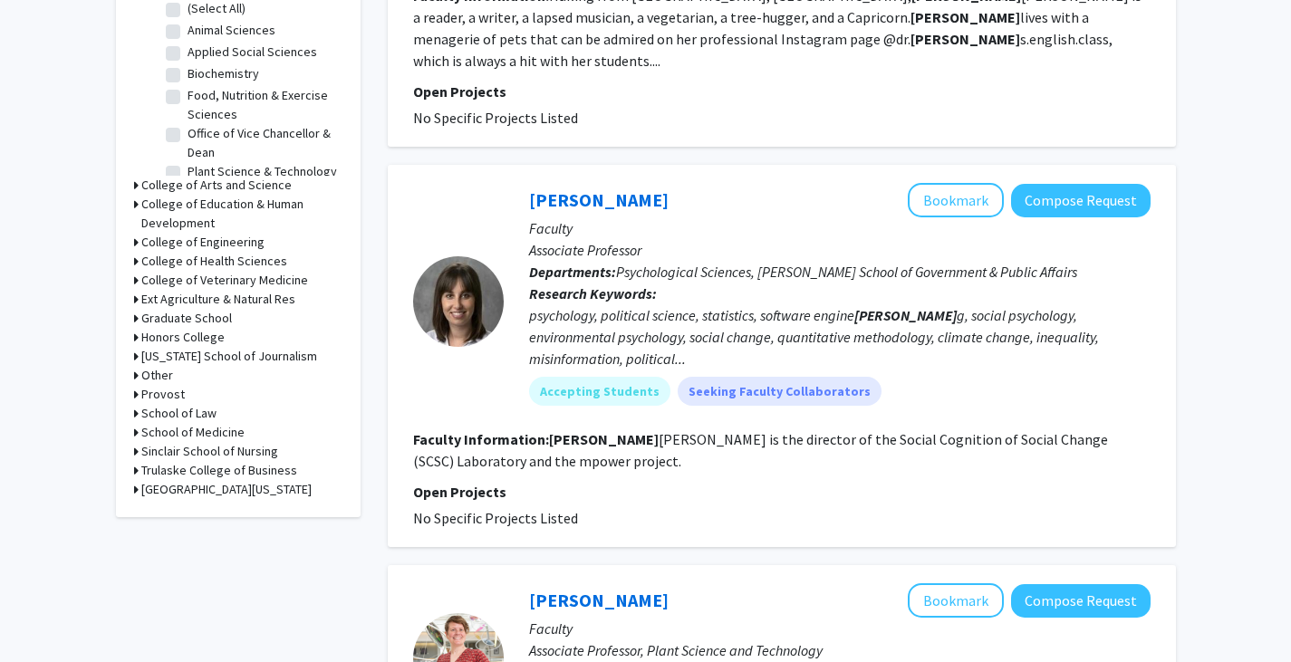
scroll to position [638, 0]
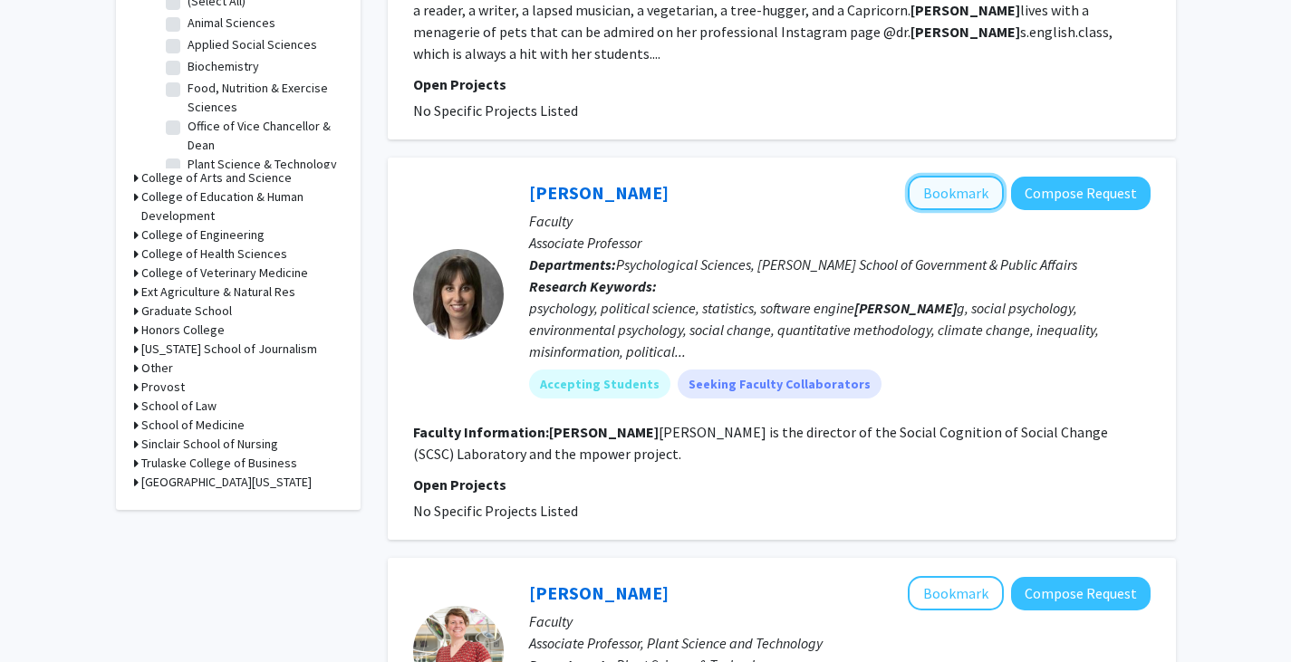
click at [993, 176] on button "Bookmark" at bounding box center [956, 193] width 96 height 34
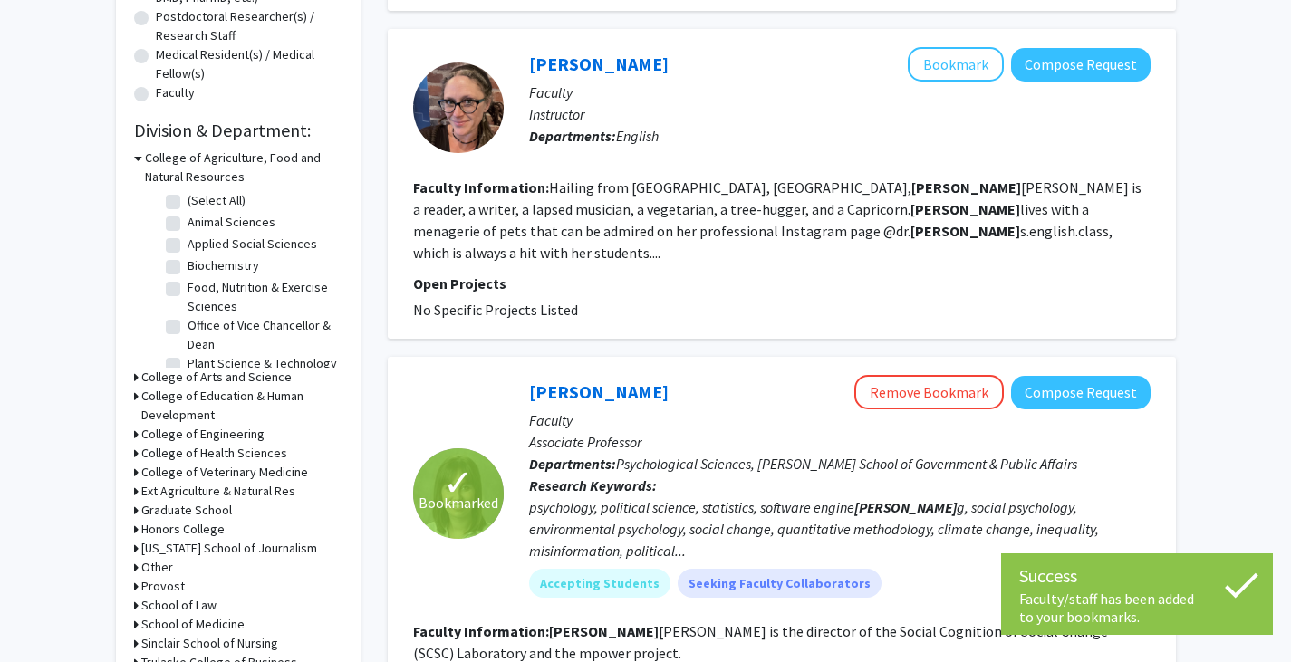
scroll to position [0, 0]
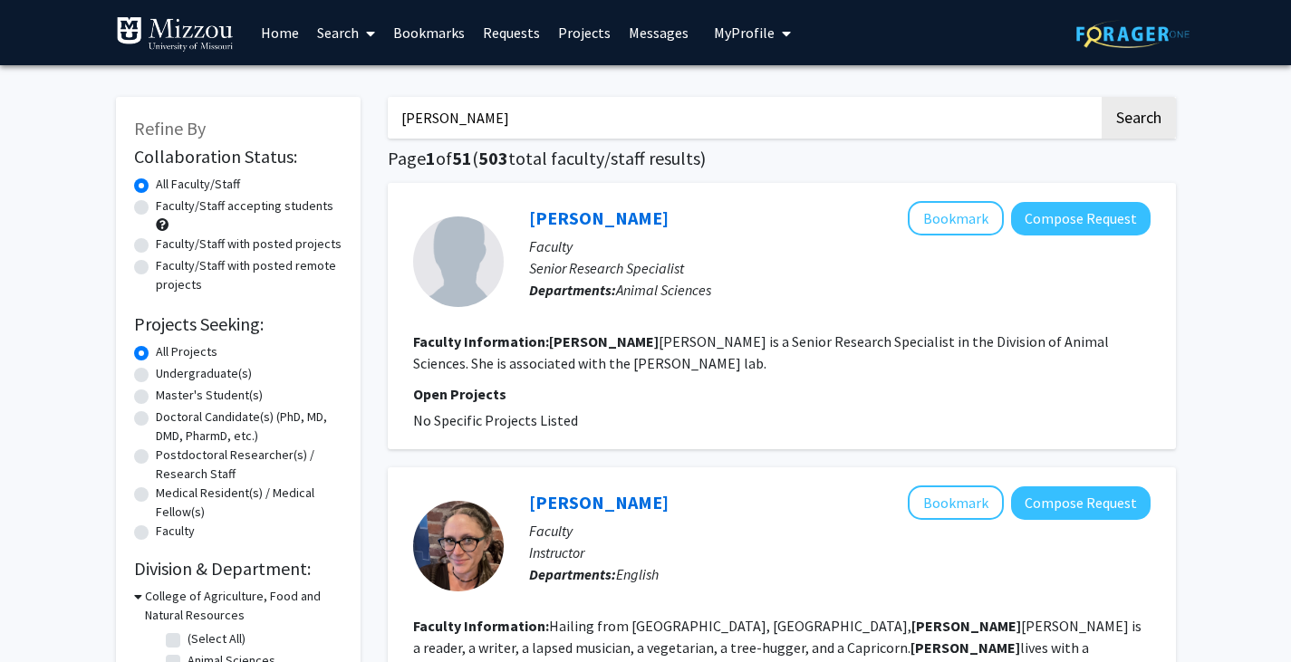
click at [416, 111] on input "erin" at bounding box center [743, 118] width 711 height 42
type input "psychopathology"
click at [1102, 97] on button "Search" at bounding box center [1139, 118] width 74 height 42
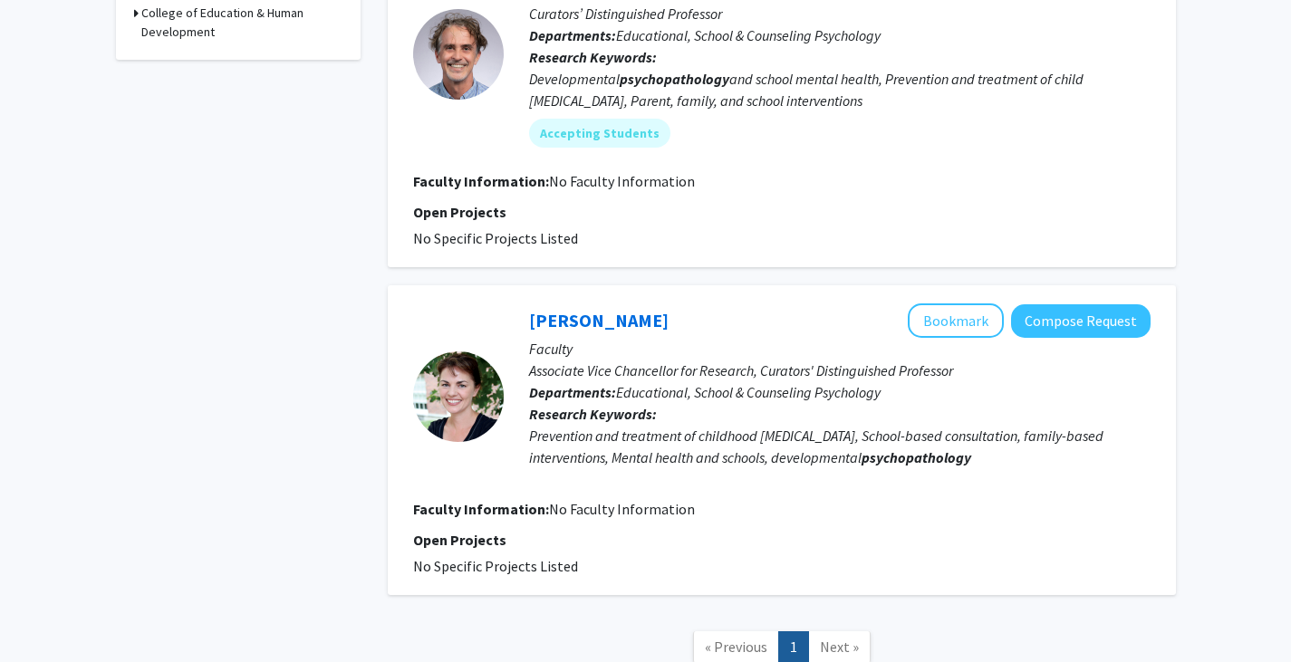
scroll to position [638, 0]
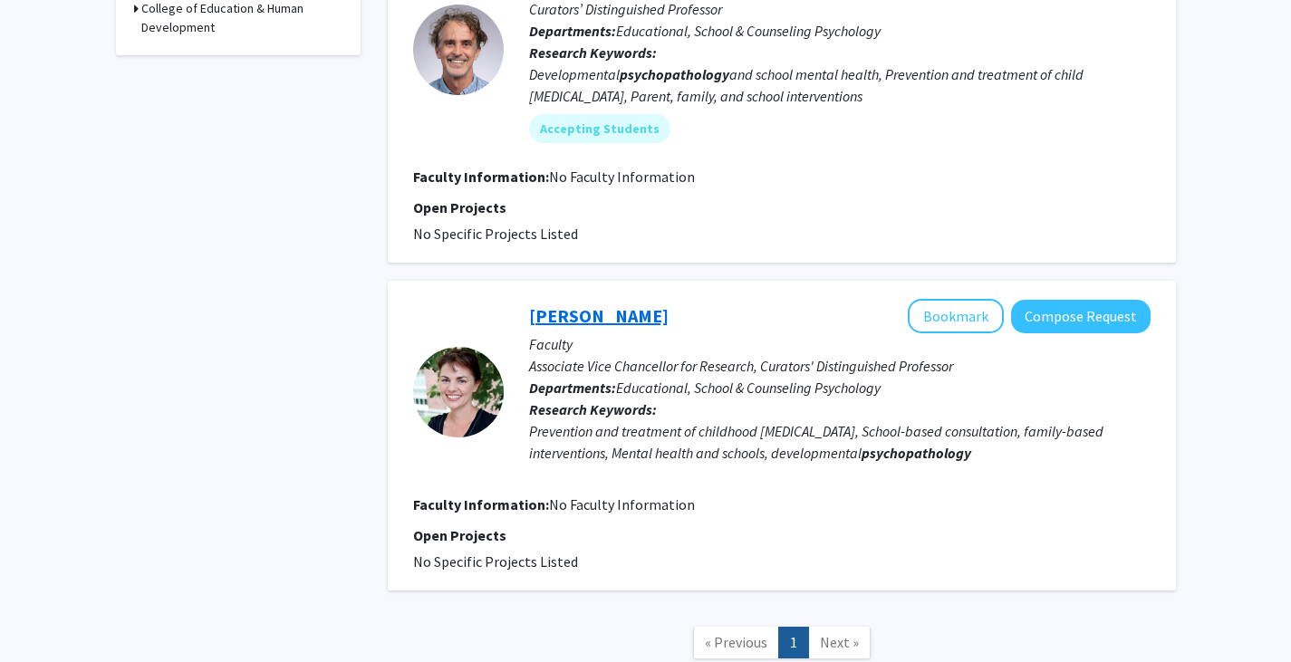
click at [587, 317] on link "Wendy Reinke" at bounding box center [599, 316] width 140 height 23
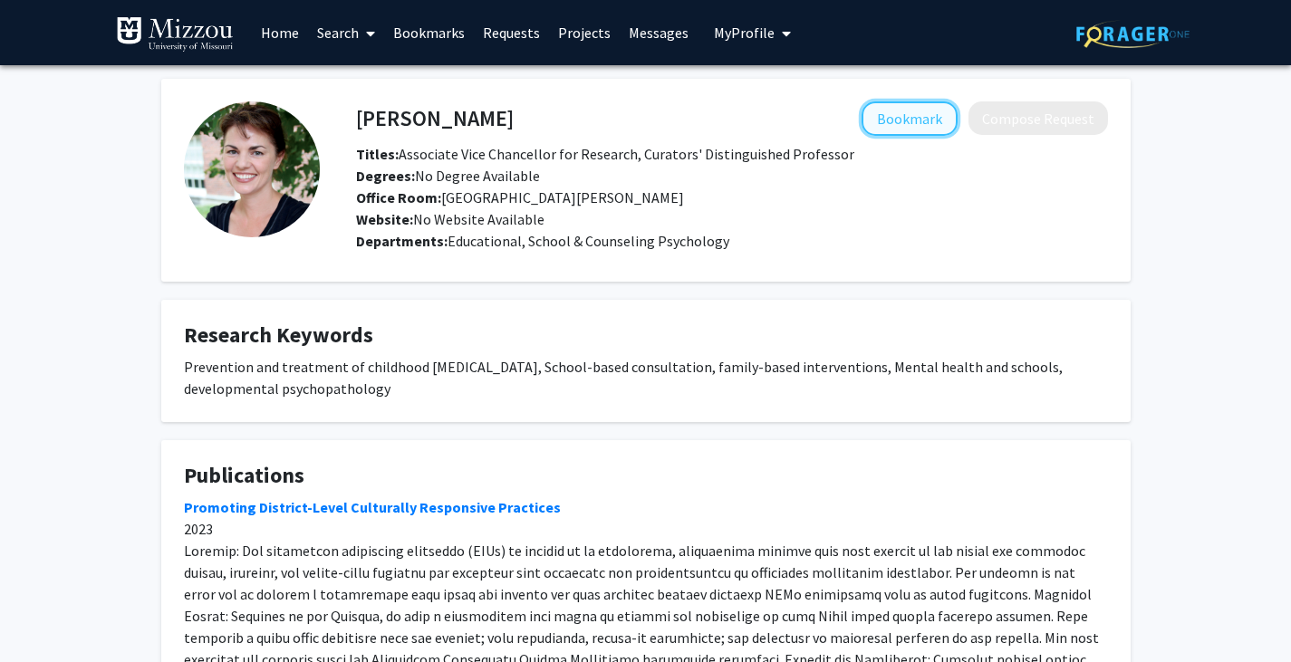
click at [912, 108] on button "Bookmark" at bounding box center [910, 119] width 96 height 34
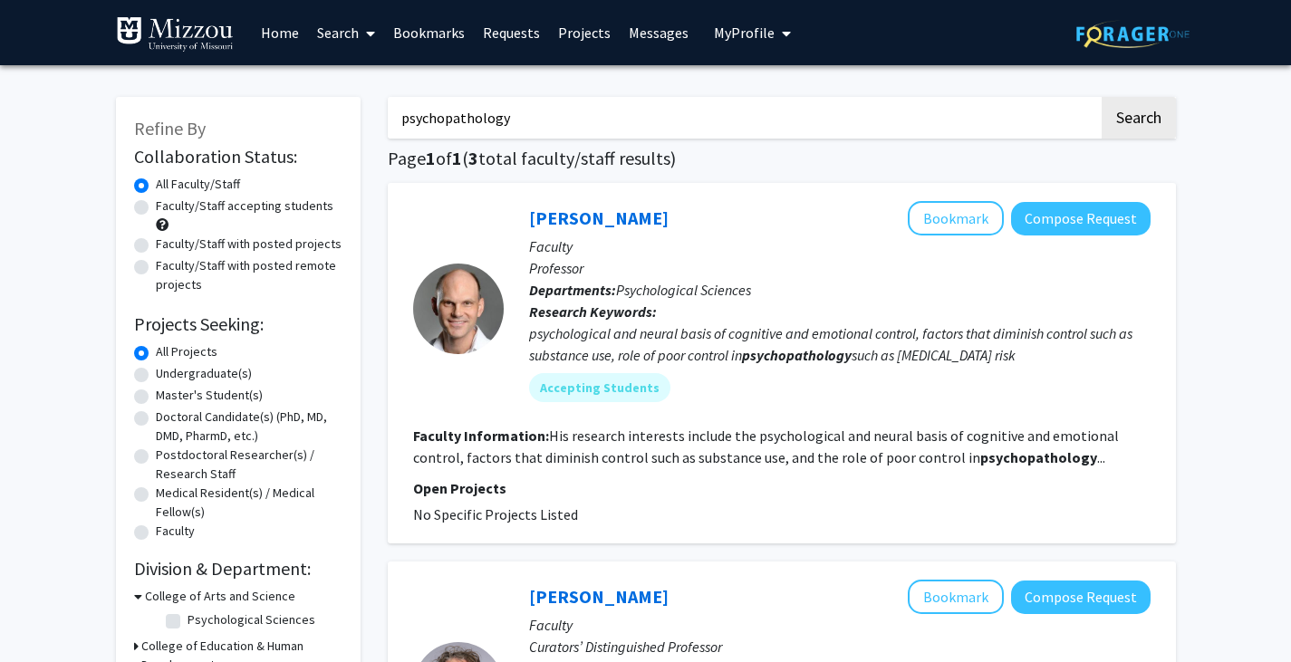
click at [467, 121] on input "psychopathology" at bounding box center [743, 118] width 711 height 42
click at [486, 115] on input "Search Keywords" at bounding box center [743, 118] width 711 height 42
type input "[PERSON_NAME]"
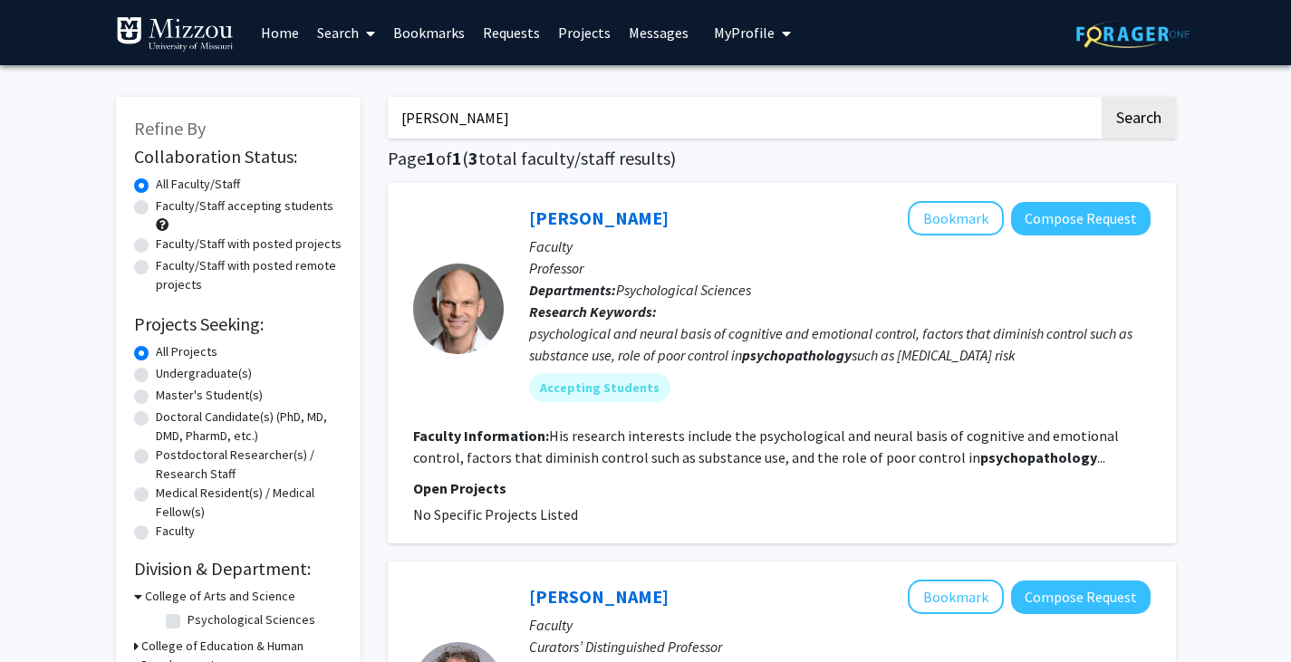
click at [1102, 97] on button "Search" at bounding box center [1139, 118] width 74 height 42
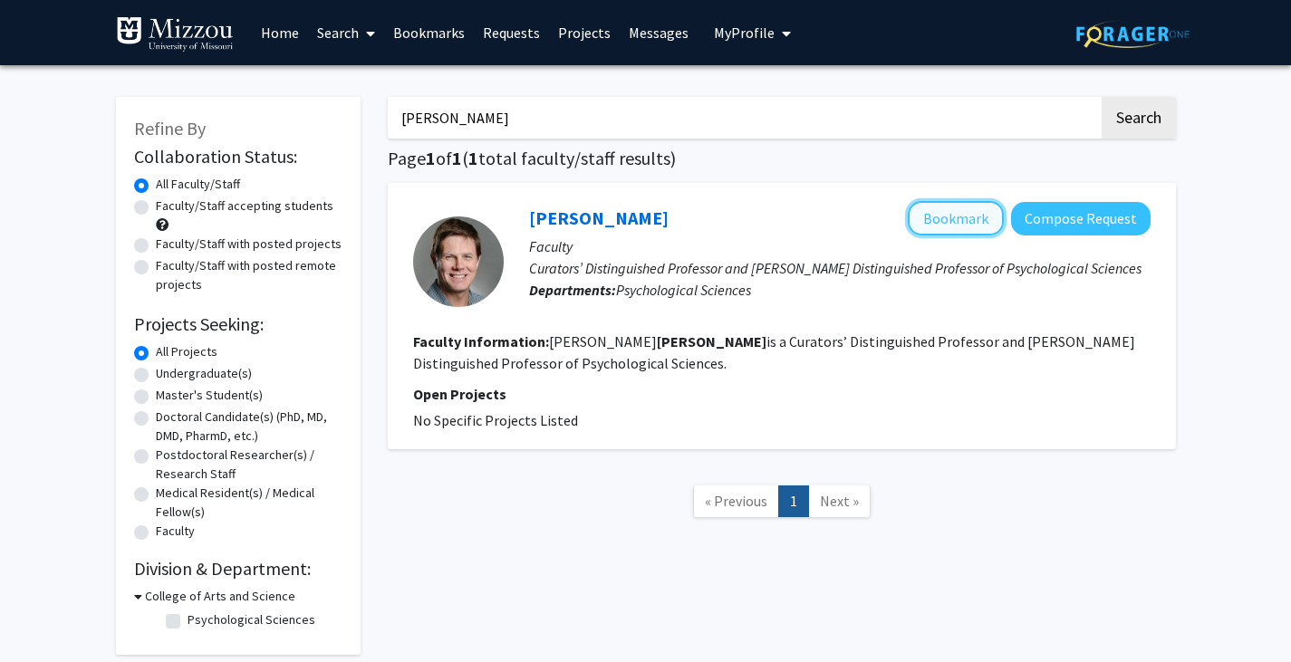
click at [955, 211] on button "Bookmark" at bounding box center [956, 218] width 96 height 34
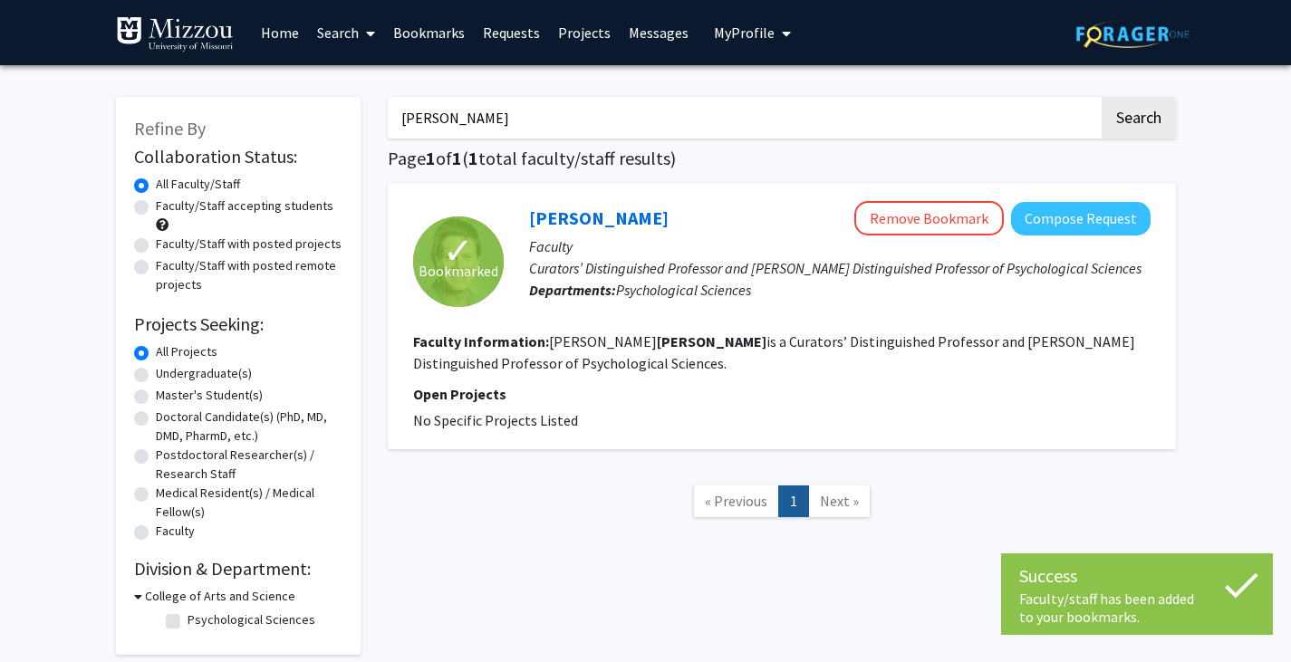
click at [411, 34] on link "Bookmarks" at bounding box center [429, 32] width 90 height 63
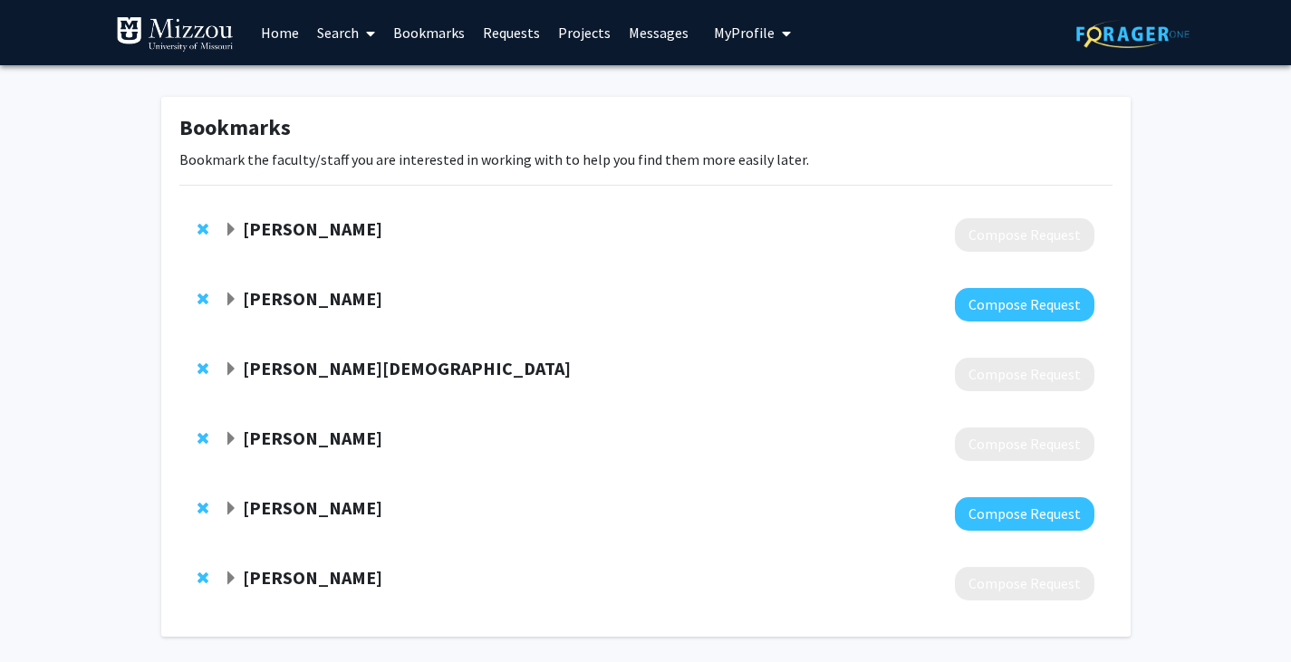
click at [333, 30] on link "Search" at bounding box center [346, 32] width 76 height 63
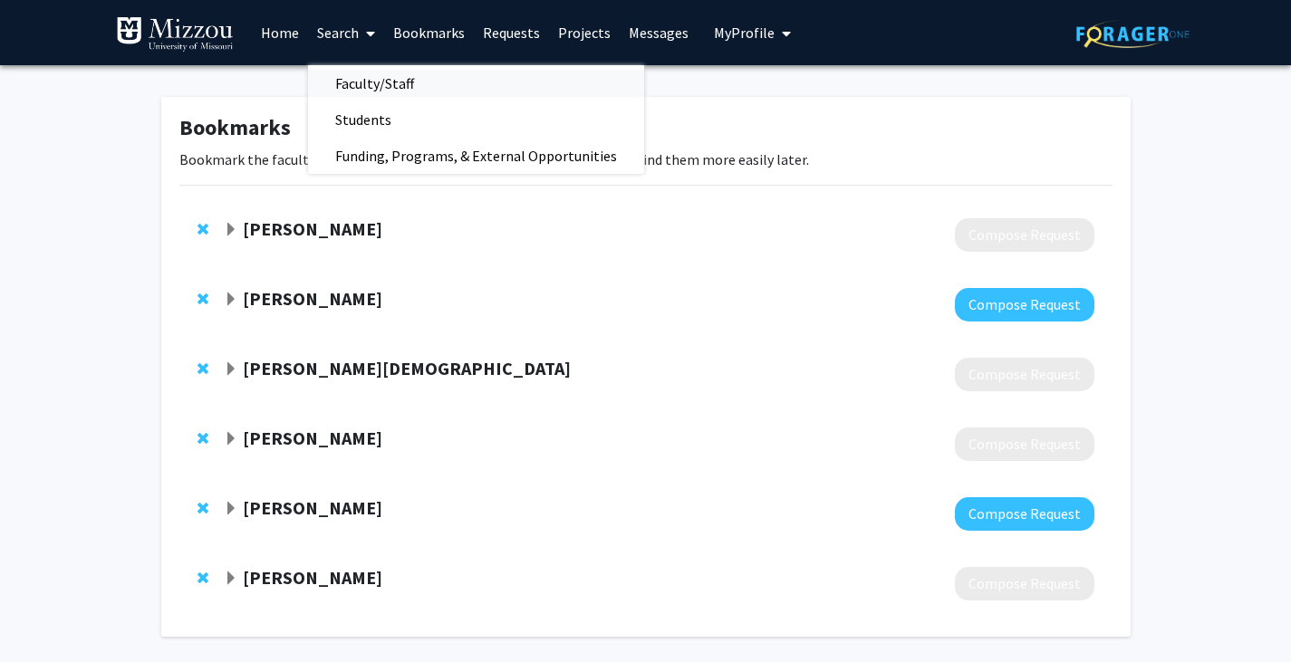
click at [358, 82] on span "Faculty/Staff" at bounding box center [374, 83] width 133 height 36
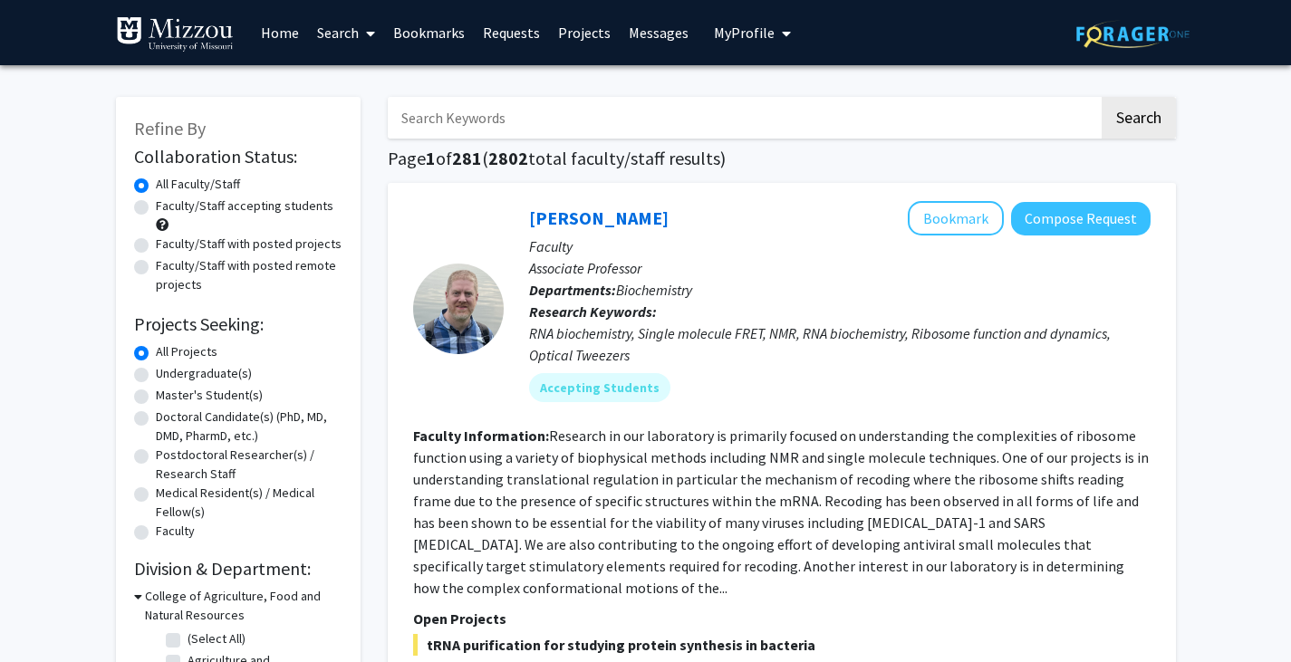
click at [488, 133] on input "Search Keywords" at bounding box center [743, 118] width 711 height 42
click at [1102, 97] on button "Search" at bounding box center [1139, 118] width 74 height 42
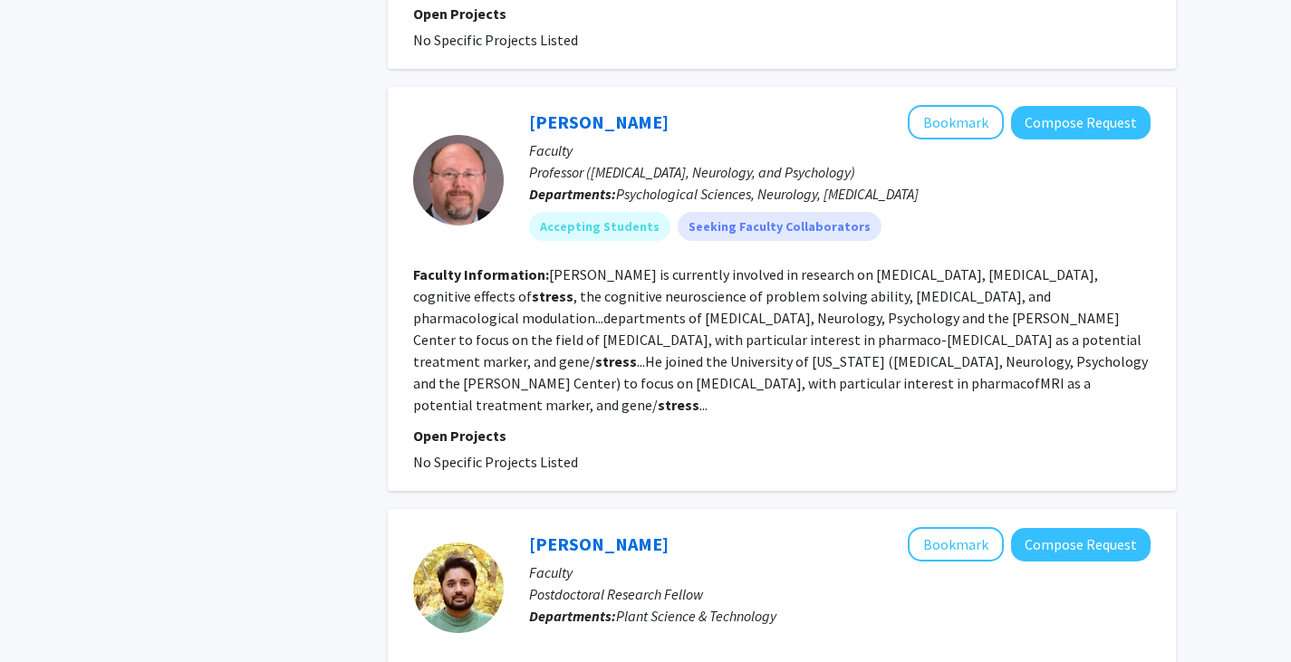
scroll to position [2720, 0]
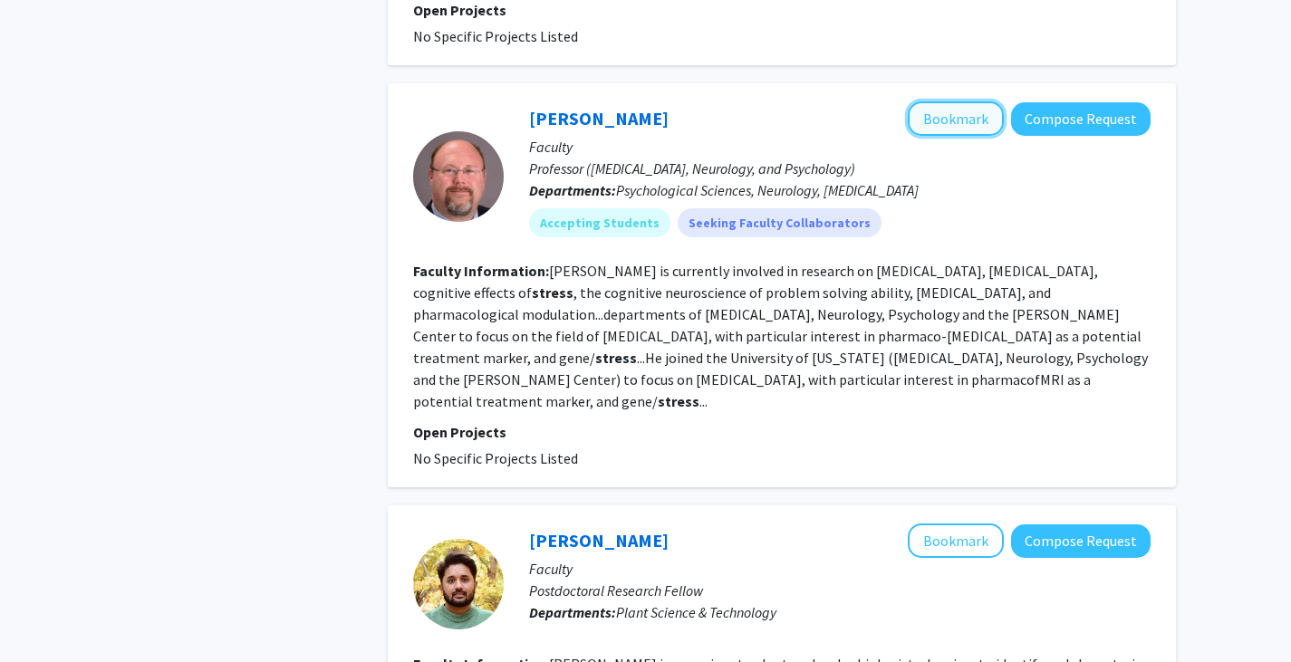
click at [938, 102] on button "Bookmark" at bounding box center [956, 119] width 96 height 34
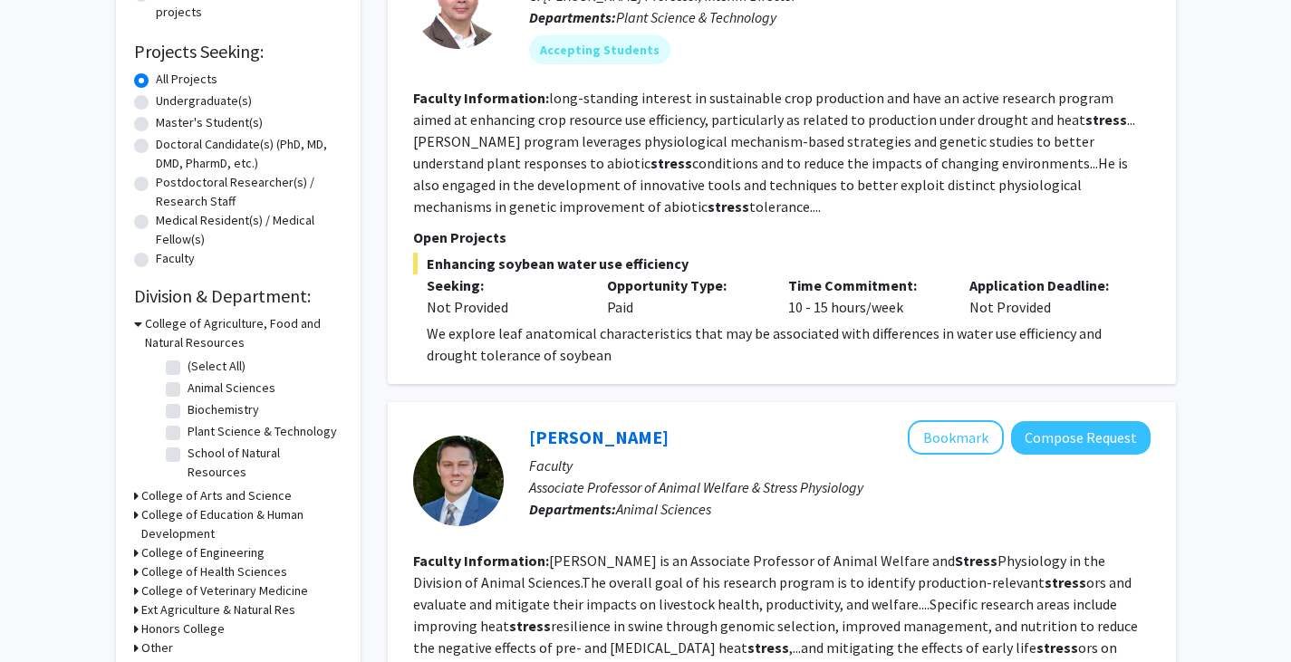
scroll to position [0, 0]
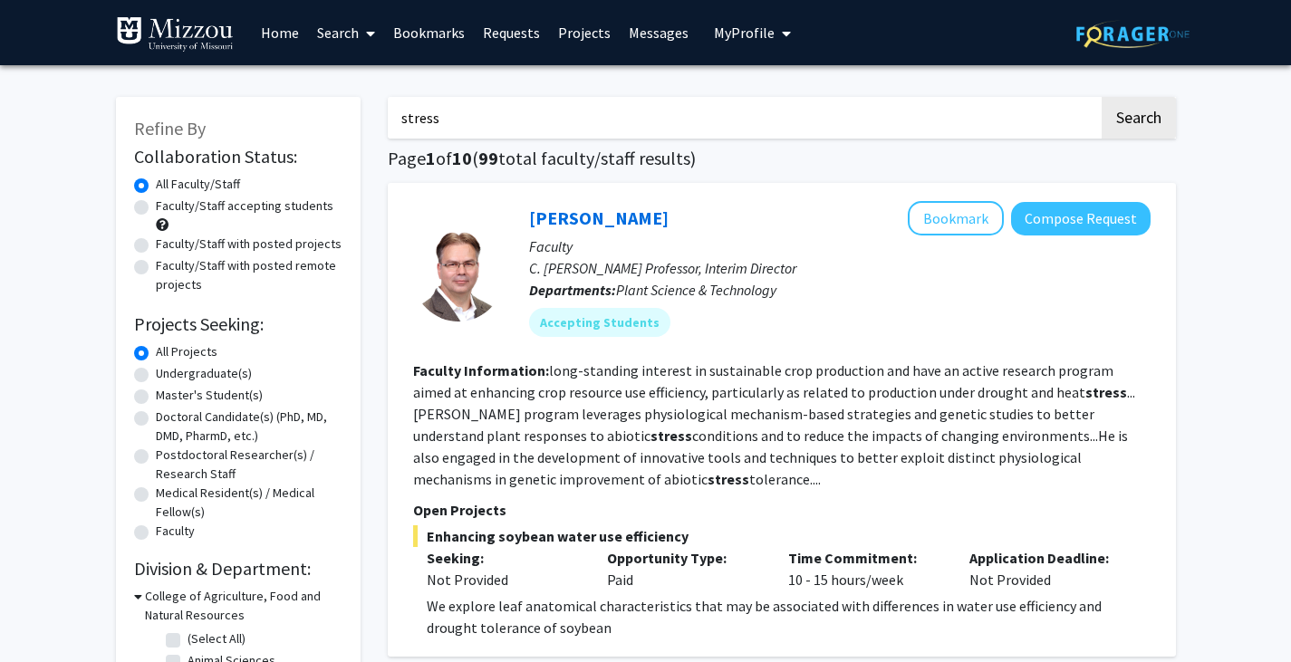
click at [726, 111] on input "stress" at bounding box center [743, 118] width 711 height 42
type input "stress psychology"
click at [1102, 97] on button "Search" at bounding box center [1139, 118] width 74 height 42
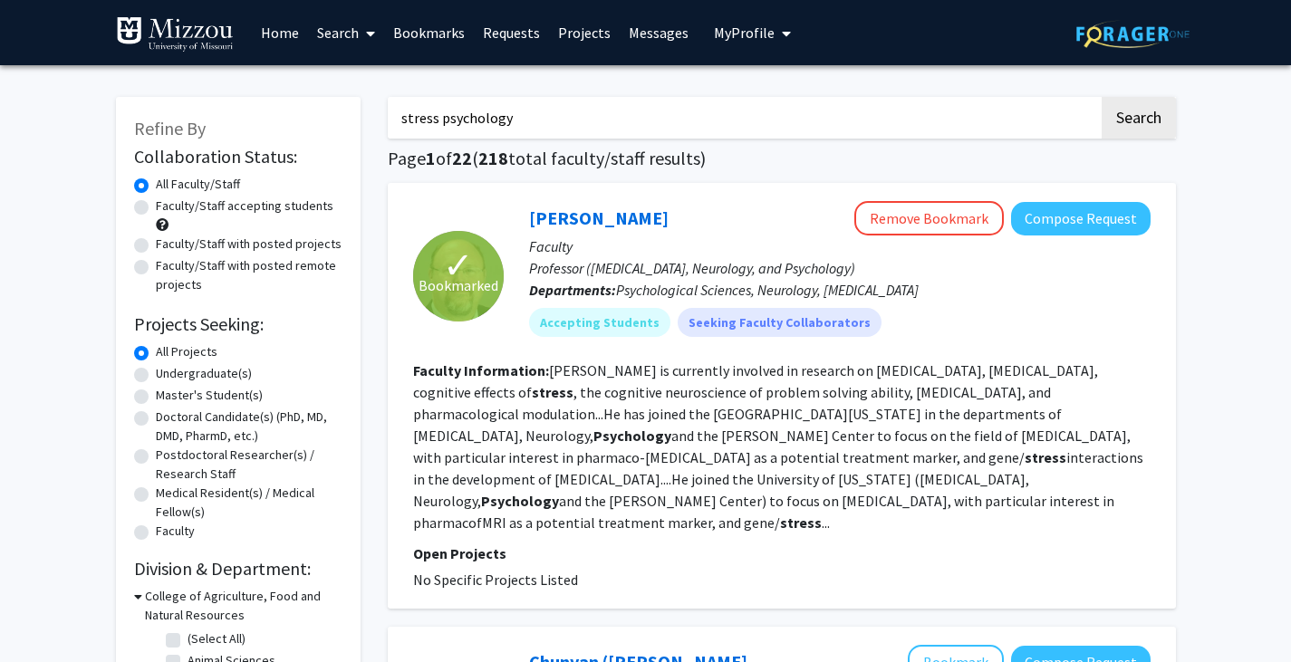
click at [1175, 453] on div "✓ Bookmarked David Beversdorf Remove Bookmark Compose Request Faculty Professor…" at bounding box center [782, 396] width 788 height 426
click at [432, 39] on link "Bookmarks" at bounding box center [429, 32] width 90 height 63
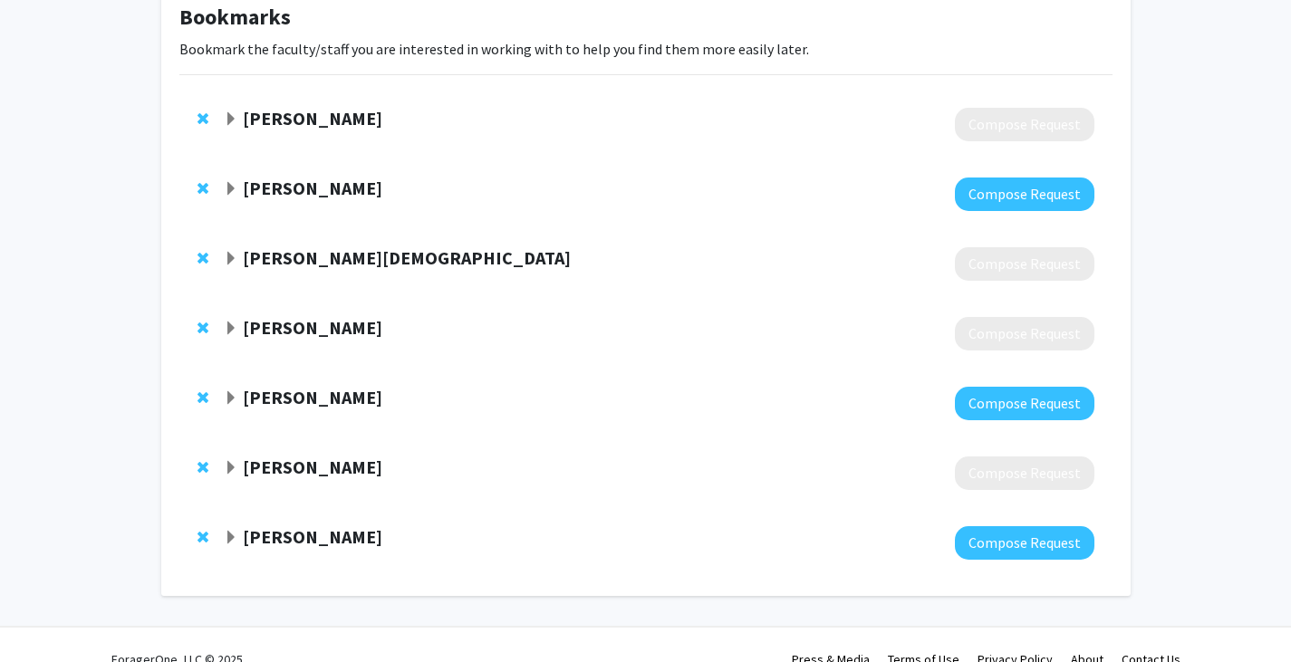
scroll to position [140, 0]
